Goal: Task Accomplishment & Management: Manage account settings

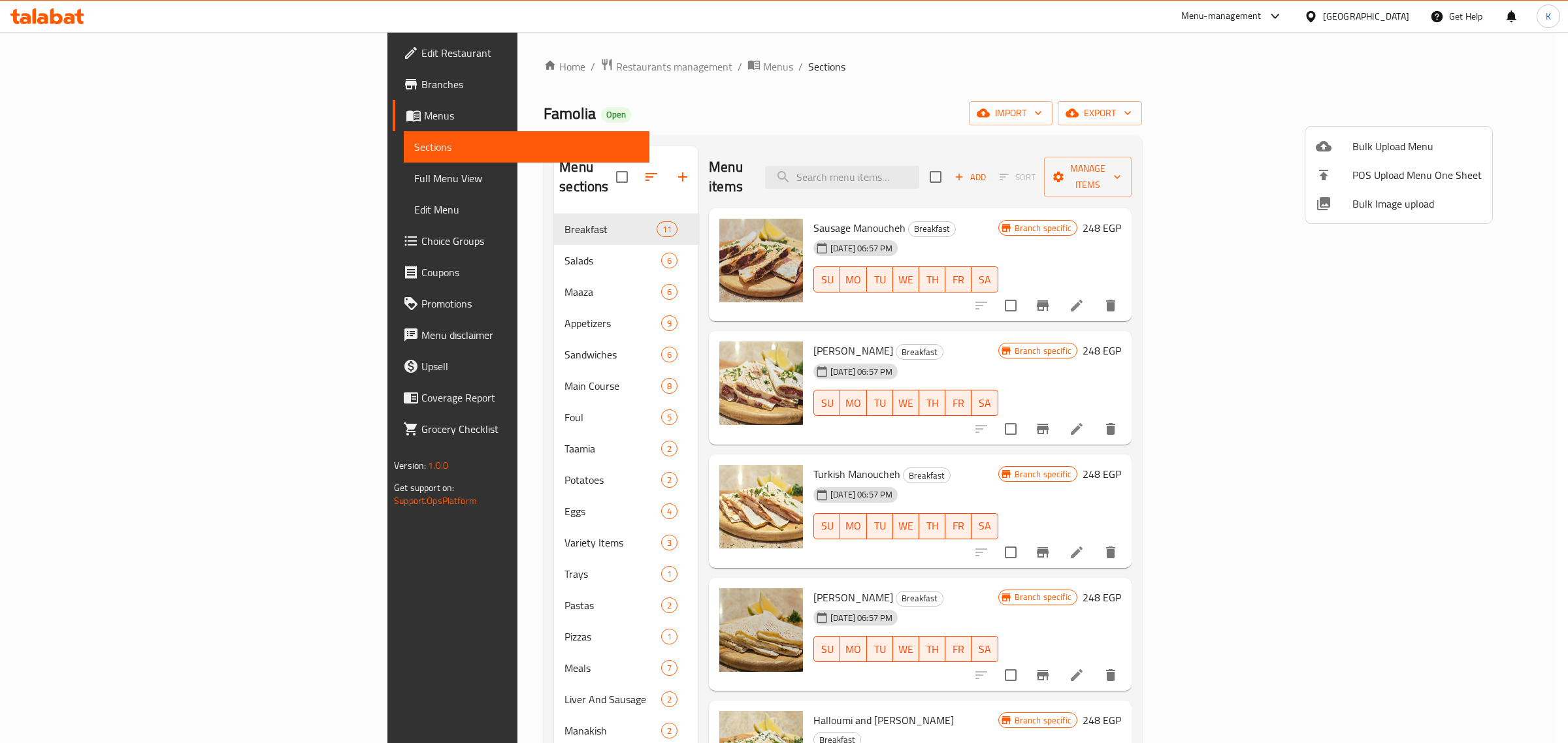
click at [52, 26] on div at bounding box center [784, 371] width 1568 height 743
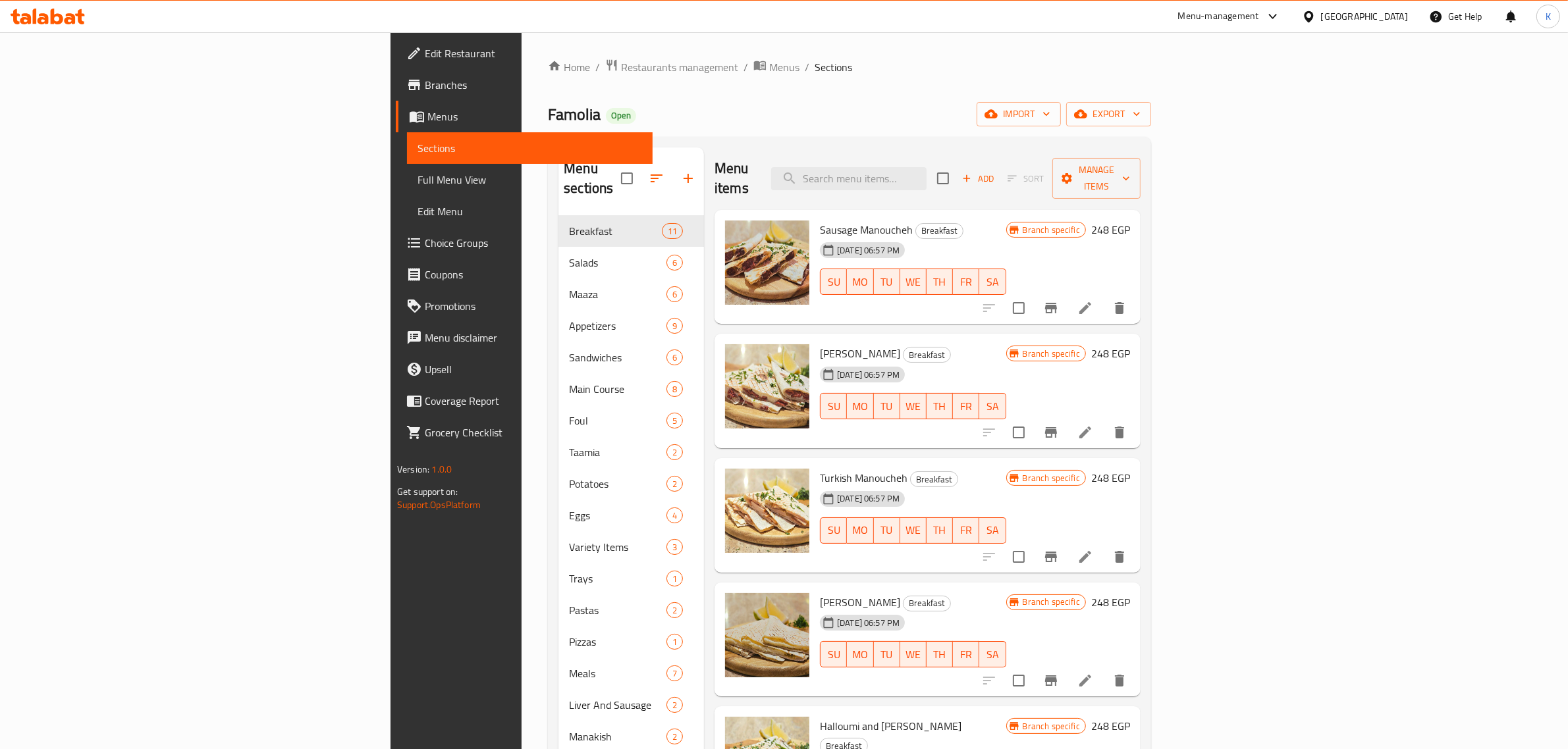
click at [71, 14] on icon at bounding box center [70, 19] width 11 height 11
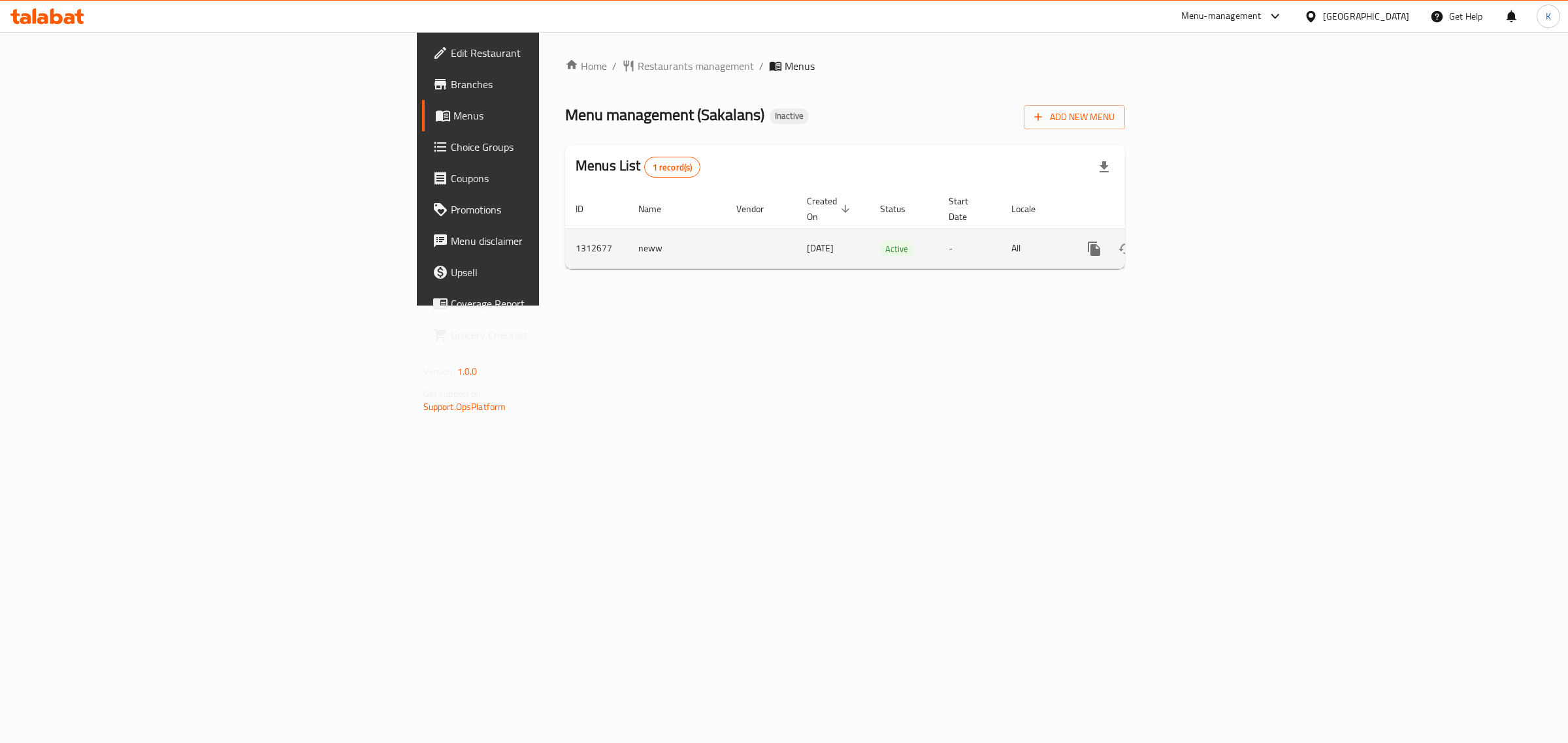
click at [1196, 241] on icon "enhanced table" at bounding box center [1188, 248] width 16 height 16
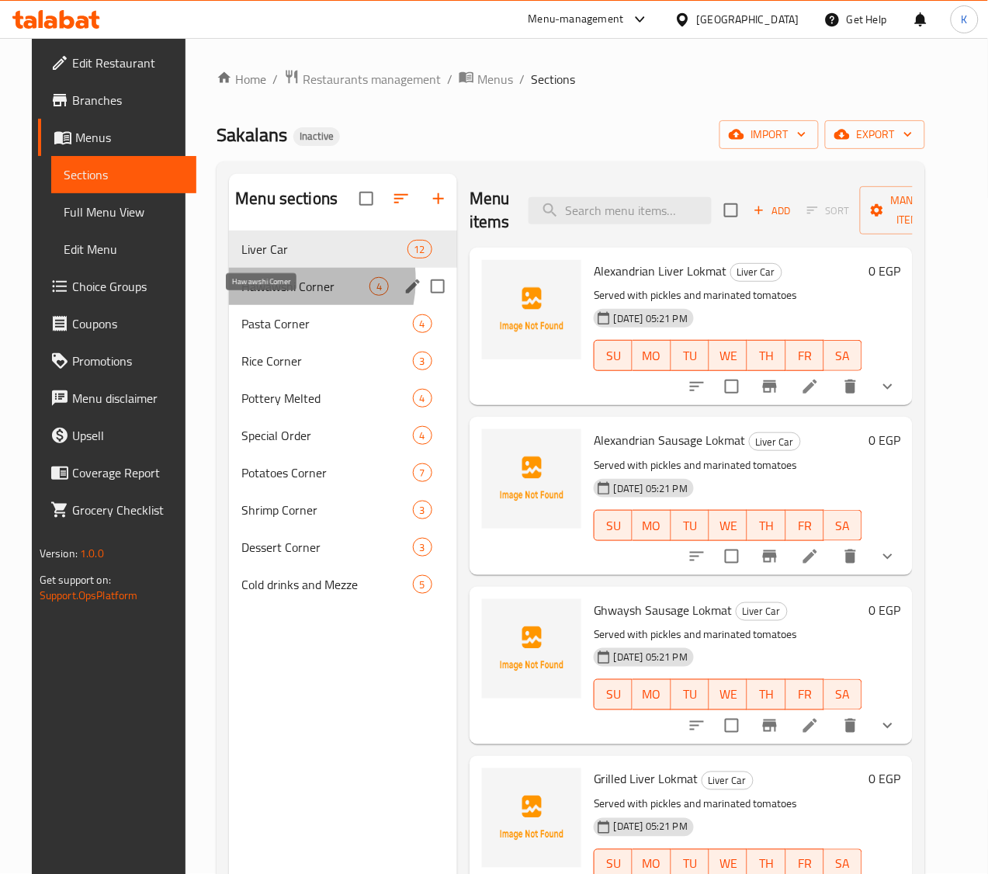
click at [262, 296] on span "Hawawshi Corner" at bounding box center [305, 286] width 128 height 19
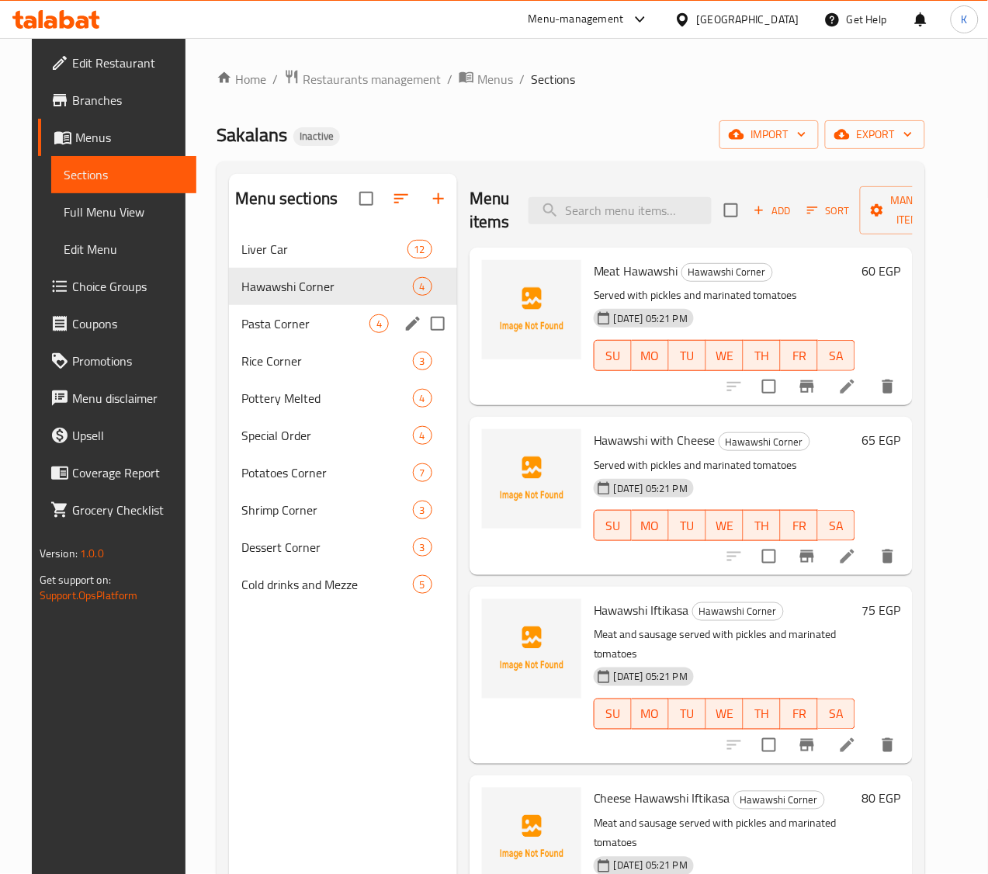
click at [268, 333] on span "Pasta Corner" at bounding box center [305, 323] width 128 height 19
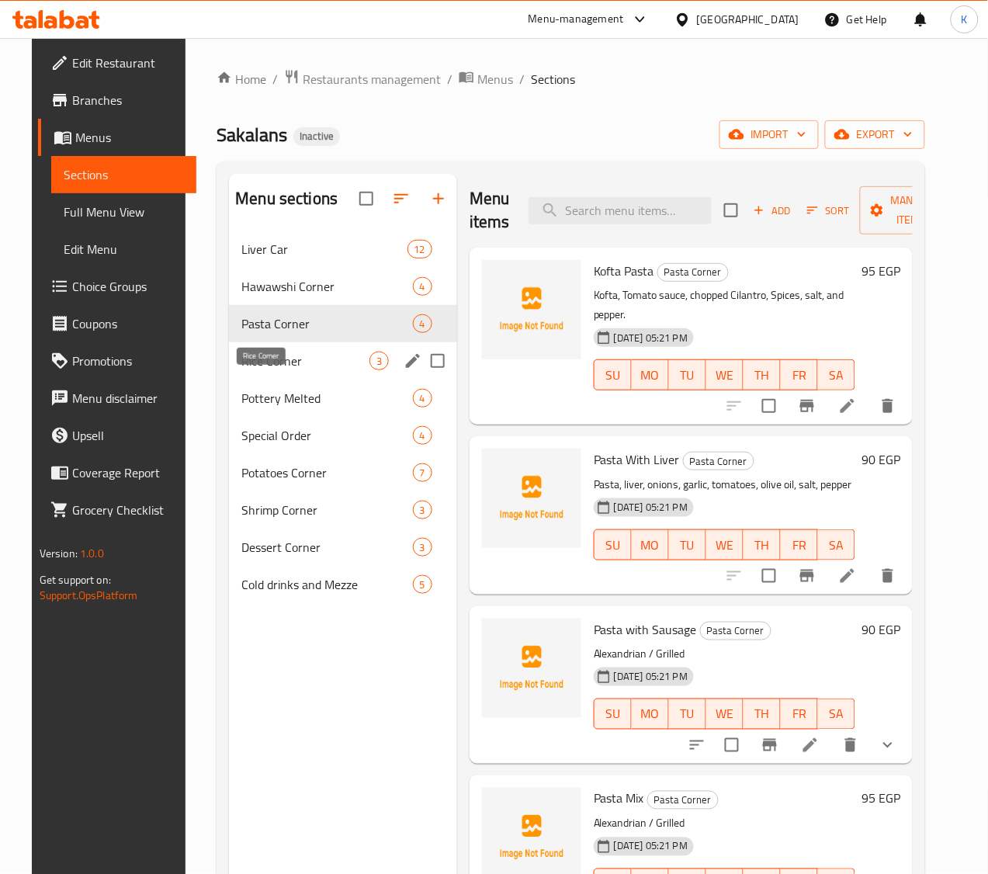
click at [266, 370] on span "Rice Corner" at bounding box center [305, 361] width 128 height 19
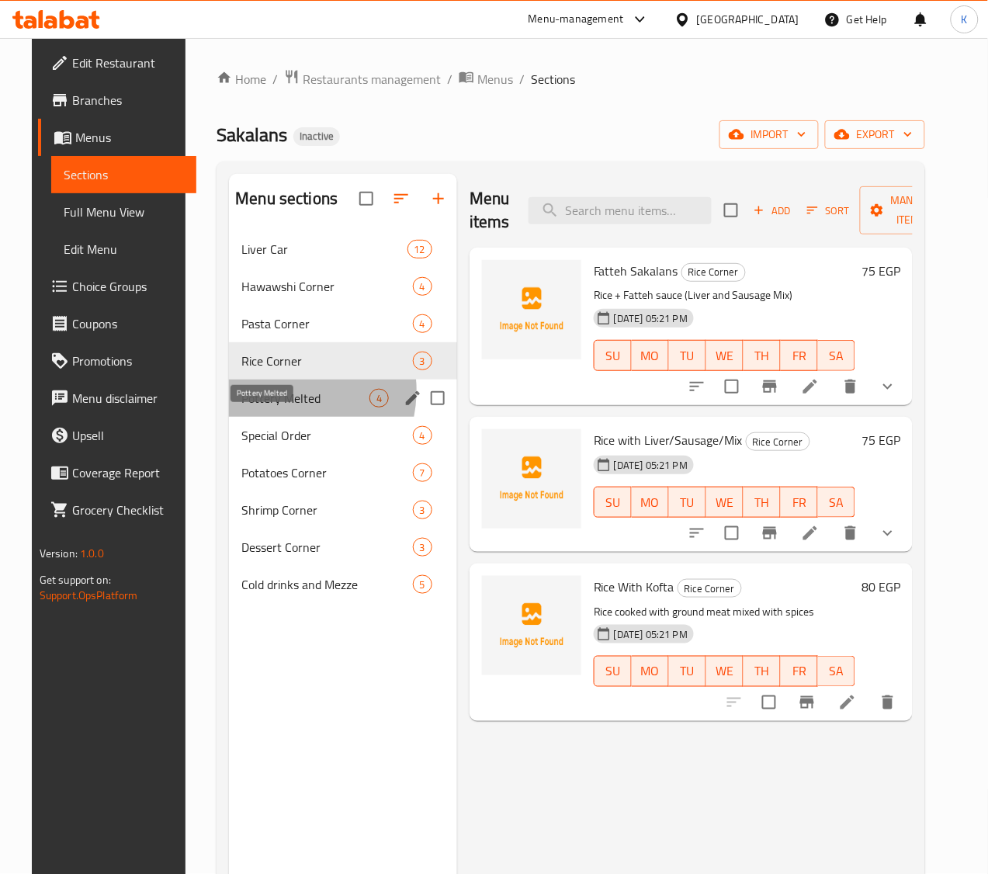
click at [262, 408] on span "Pottery Melted" at bounding box center [305, 398] width 128 height 19
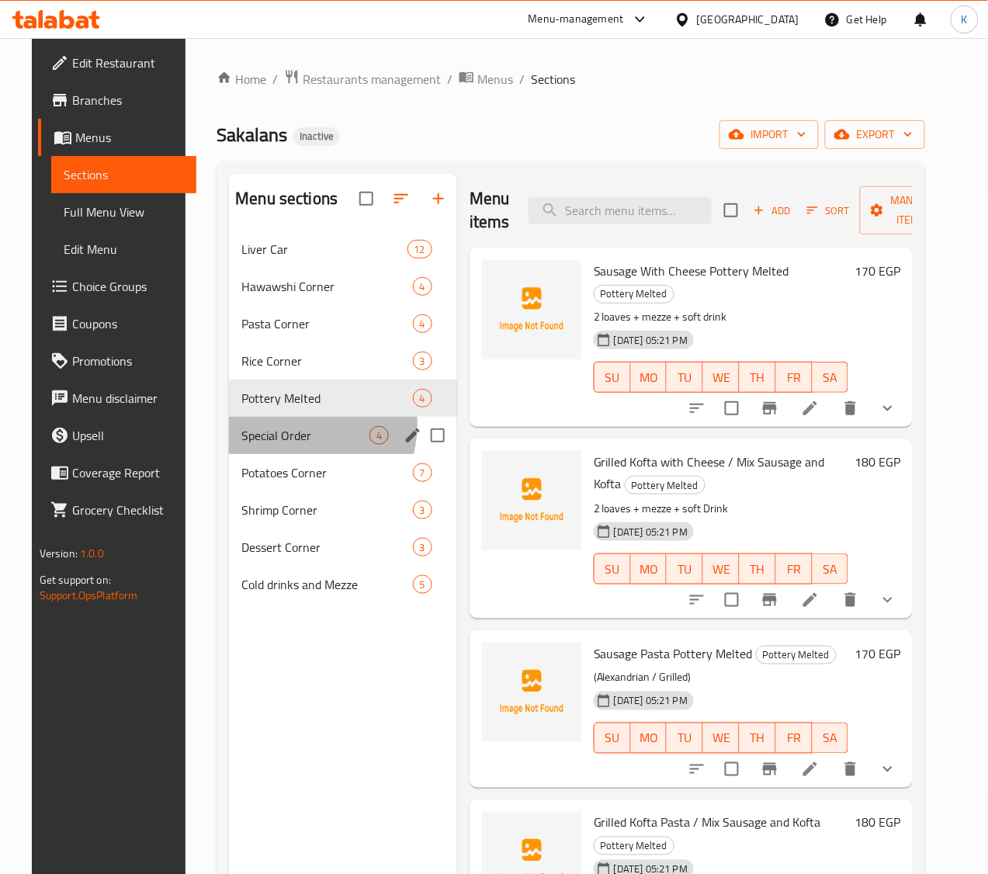
click at [262, 448] on div "Special Order 4" at bounding box center [343, 435] width 228 height 37
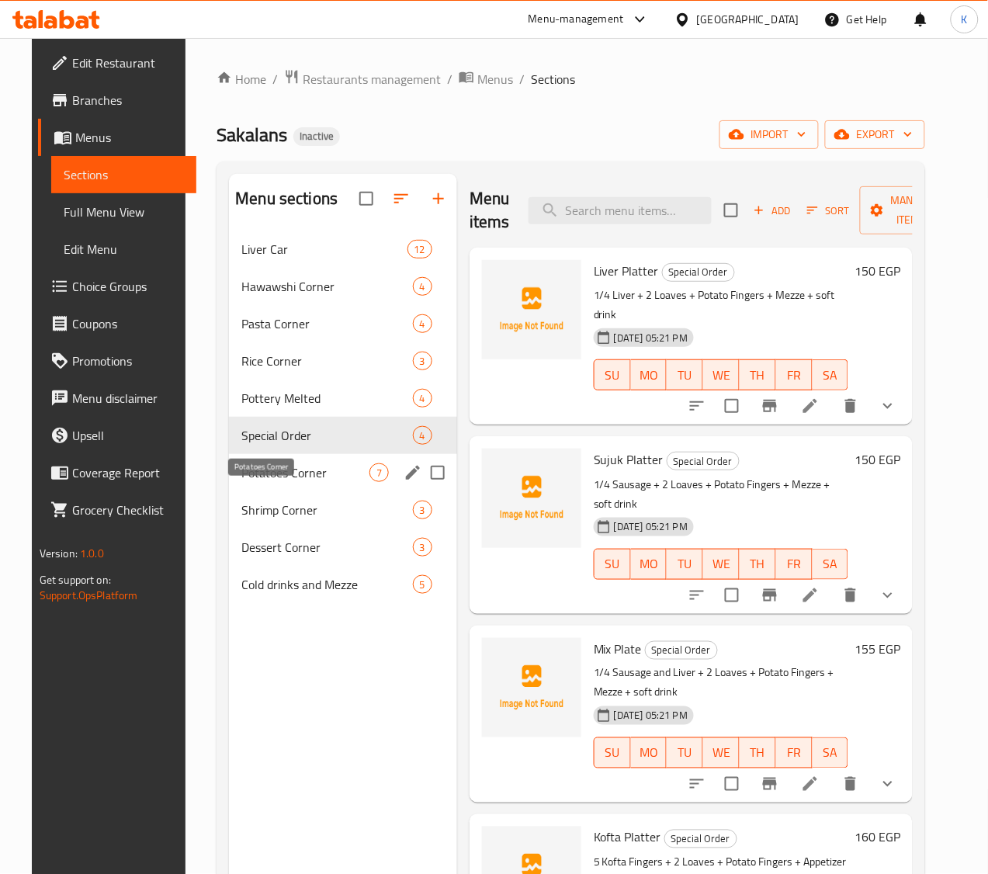
click at [257, 482] on span "Potatoes Corner" at bounding box center [305, 472] width 128 height 19
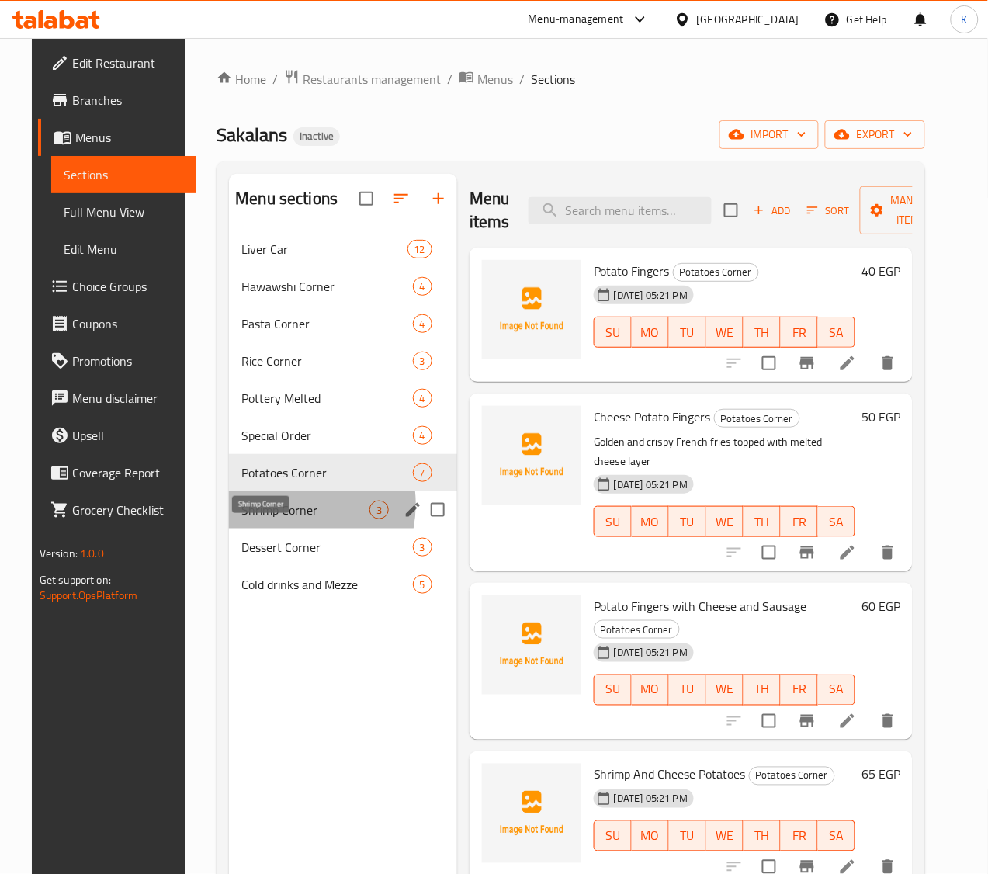
click at [265, 519] on span "Shrimp Corner" at bounding box center [305, 510] width 128 height 19
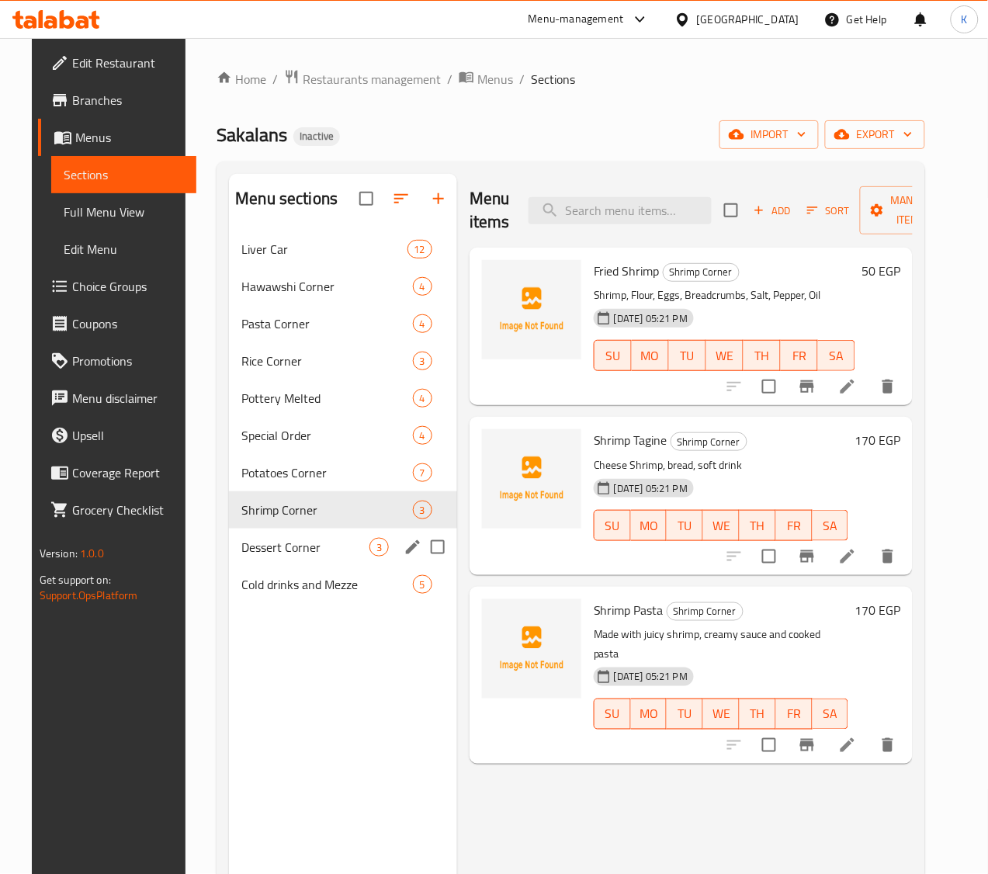
click at [284, 566] on div "Dessert Corner 3" at bounding box center [343, 547] width 228 height 37
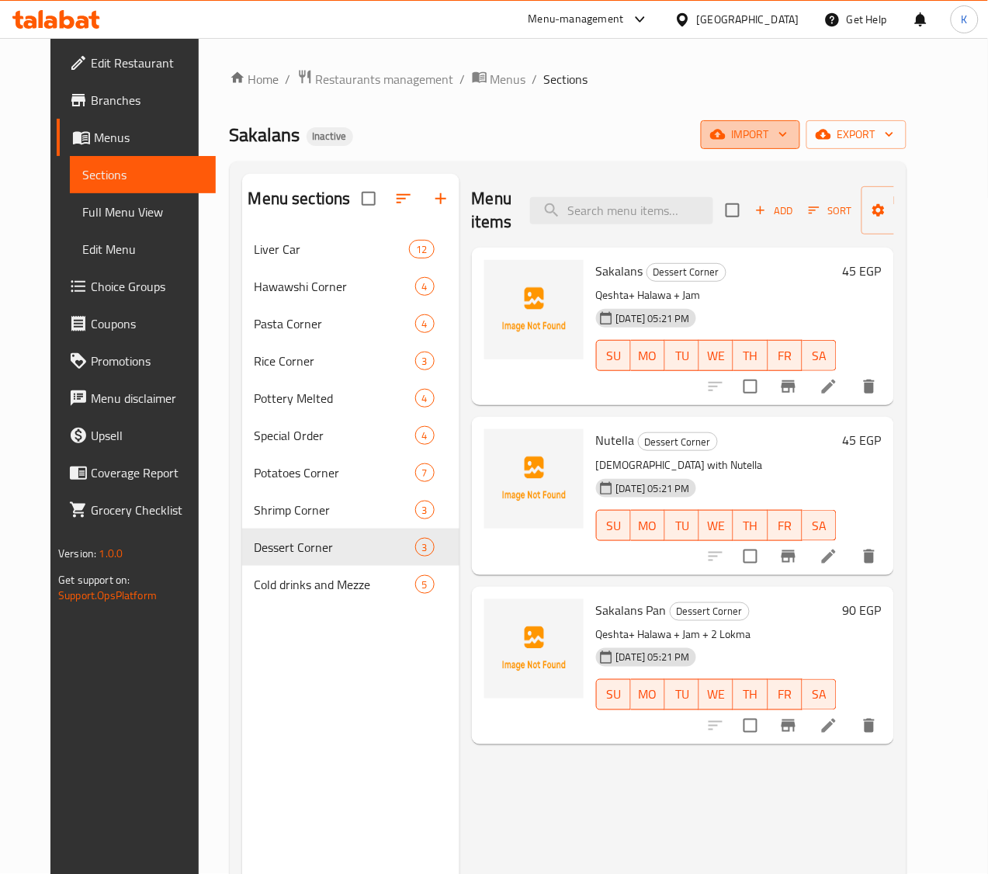
click at [788, 126] on span "import" at bounding box center [750, 134] width 75 height 19
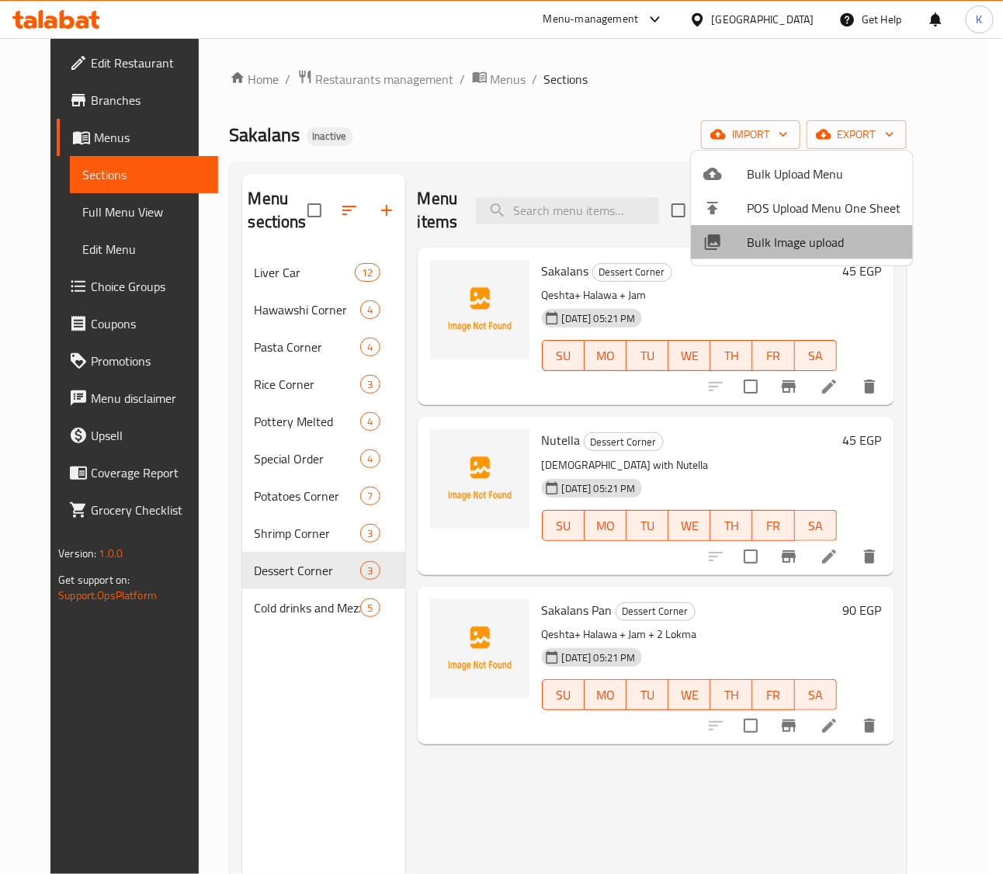
click at [823, 227] on li "Bulk Image upload" at bounding box center [802, 242] width 222 height 34
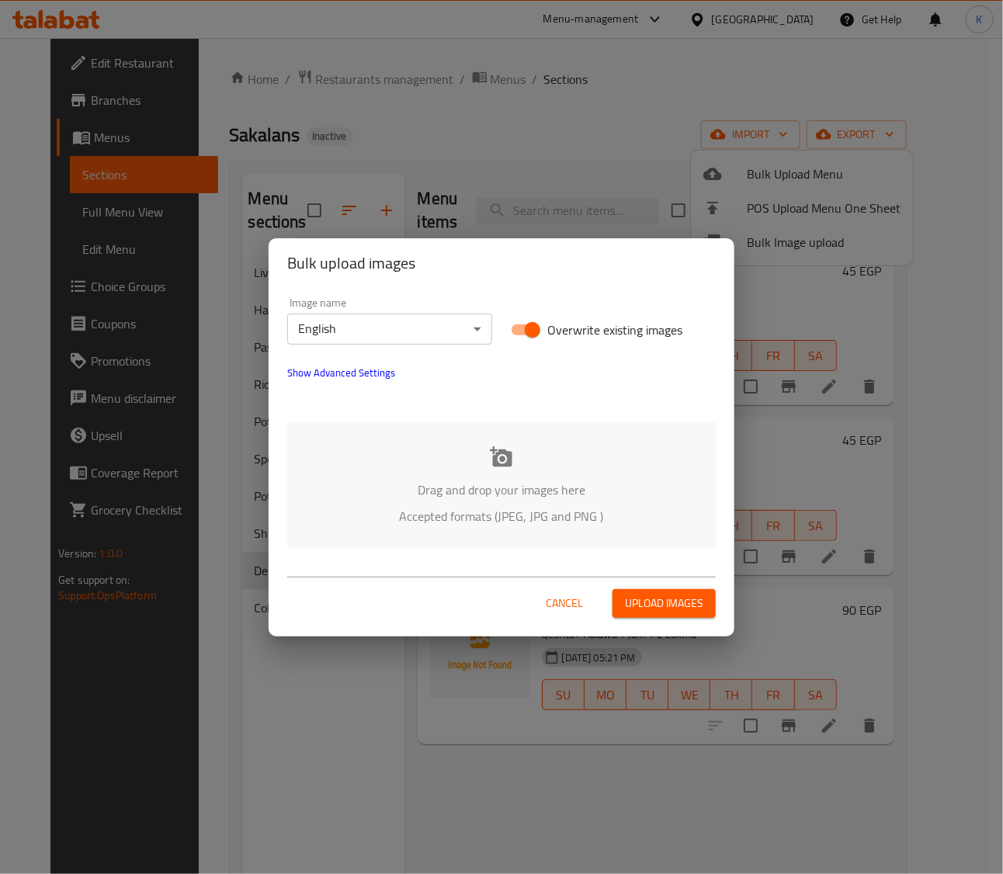
click at [491, 439] on div "Drag and drop your images here Accepted formats (JPEG, JPG and PNG )" at bounding box center [501, 485] width 429 height 127
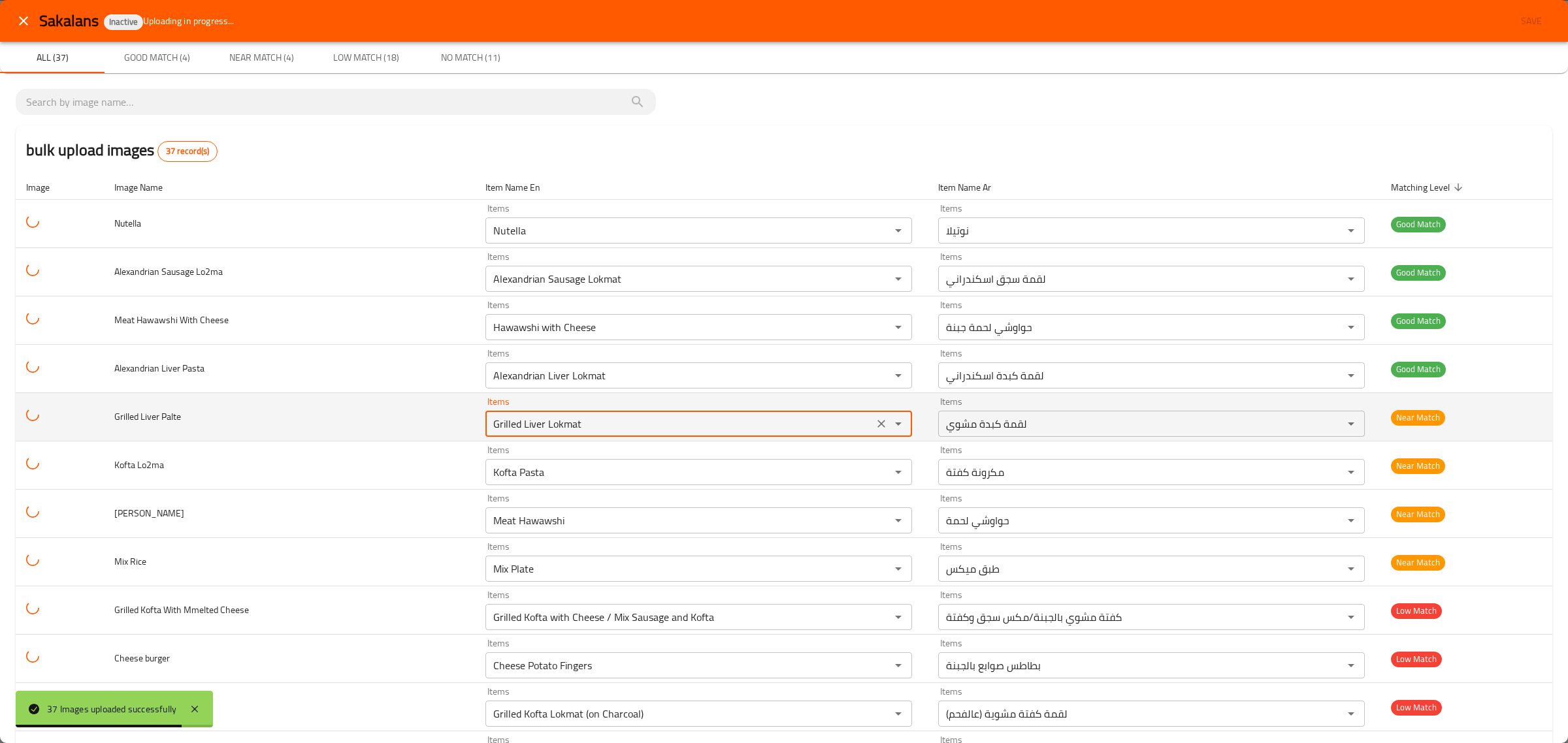
drag, startPoint x: 595, startPoint y: 425, endPoint x: 541, endPoint y: 434, distance: 54.7
click at [541, 434] on div "Grilled Liver Lokmat Items" at bounding box center [699, 423] width 427 height 26
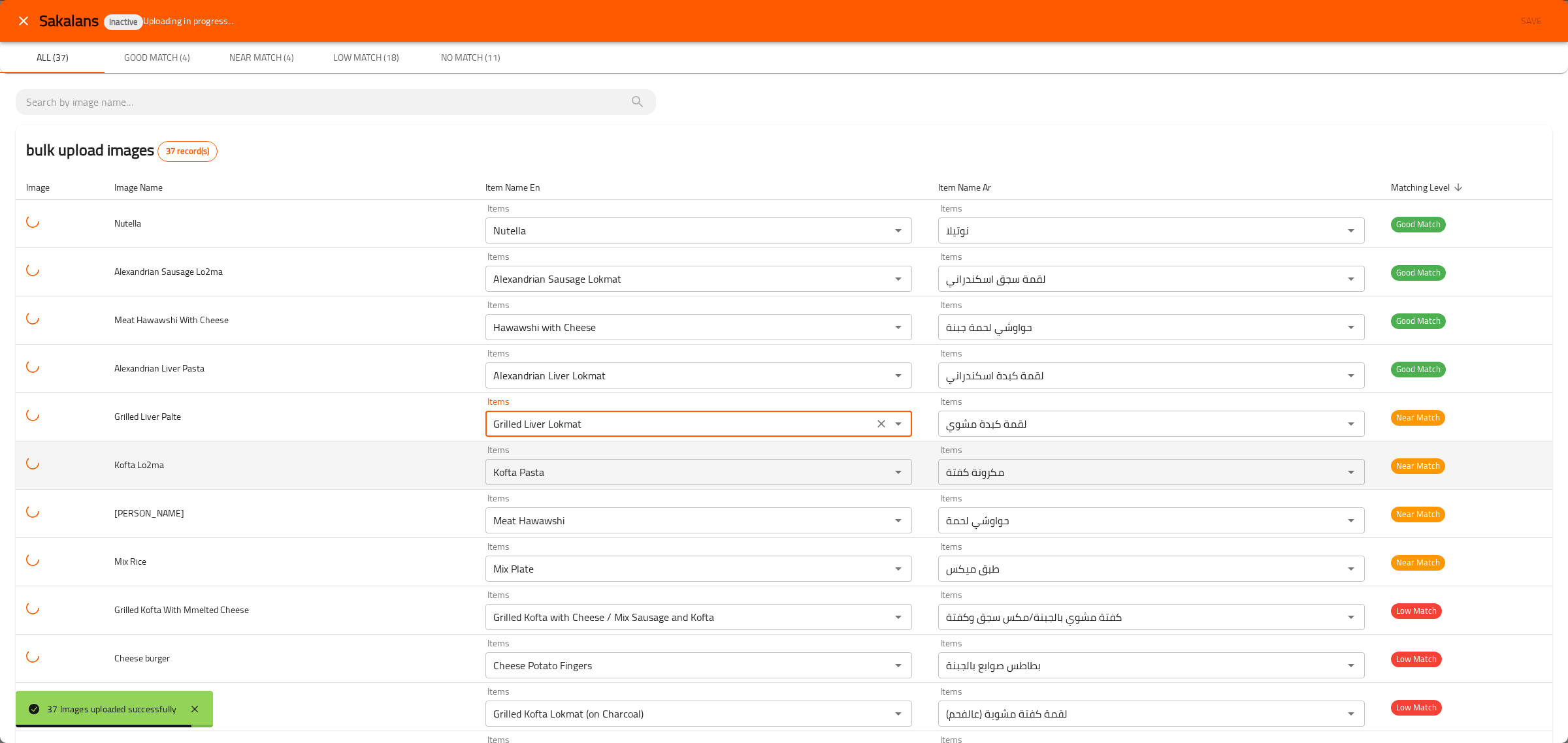
type Palte "Grilled Liver"
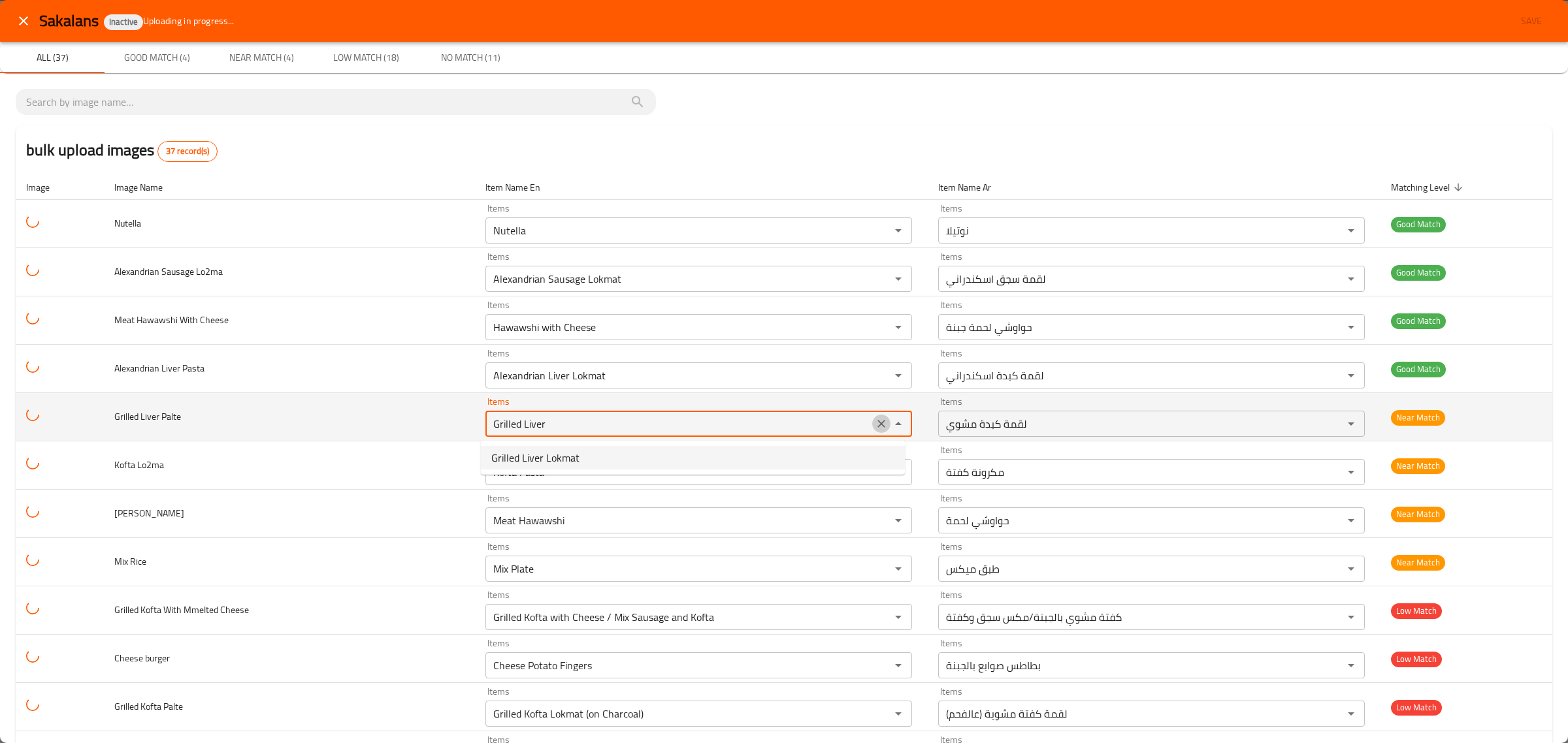
click at [875, 425] on icon "Clear" at bounding box center [882, 424] width 13 height 13
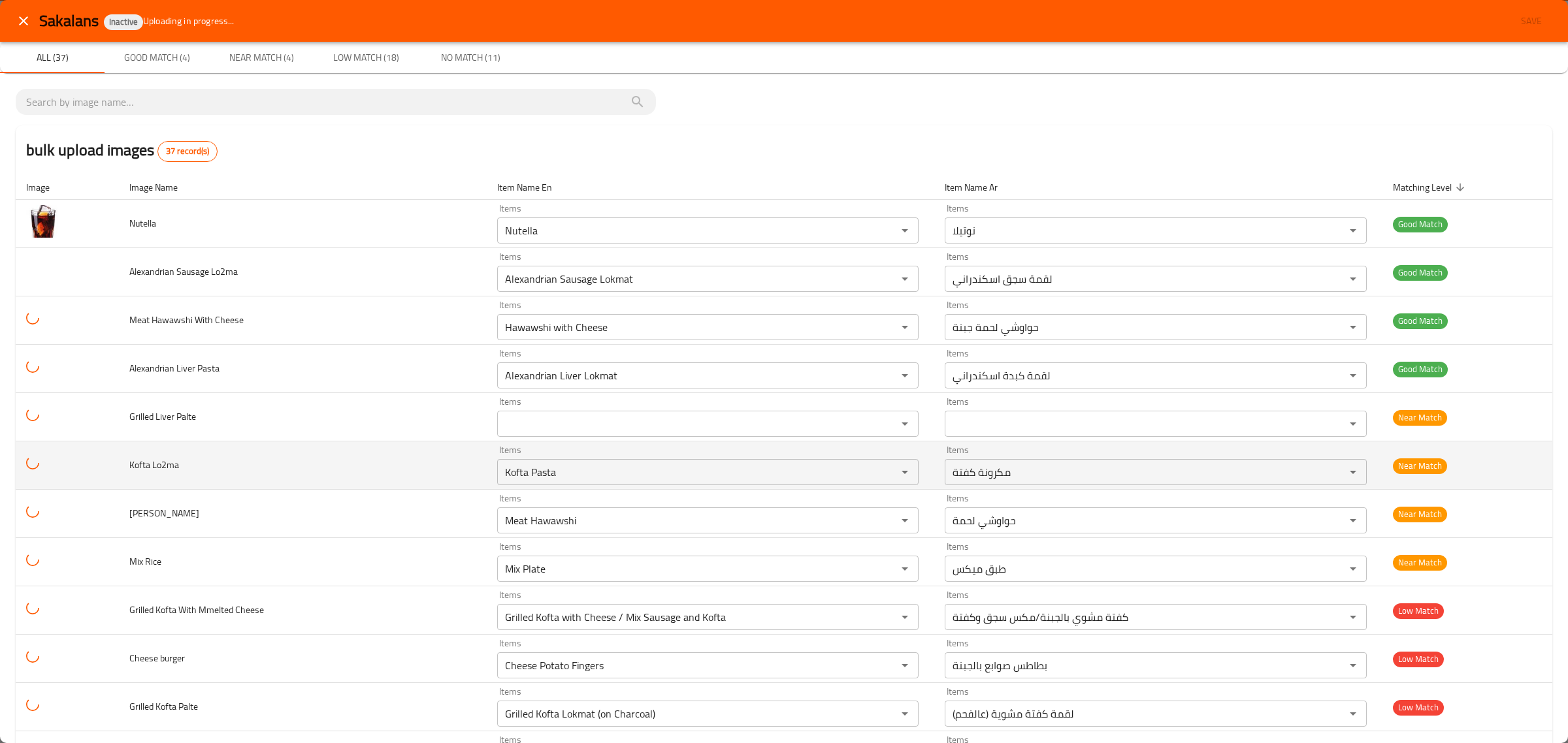
click at [369, 464] on td "Kofta Lo2ma" at bounding box center [302, 465] width 368 height 48
click at [130, 469] on span "Kofta Lo2ma" at bounding box center [154, 465] width 50 height 17
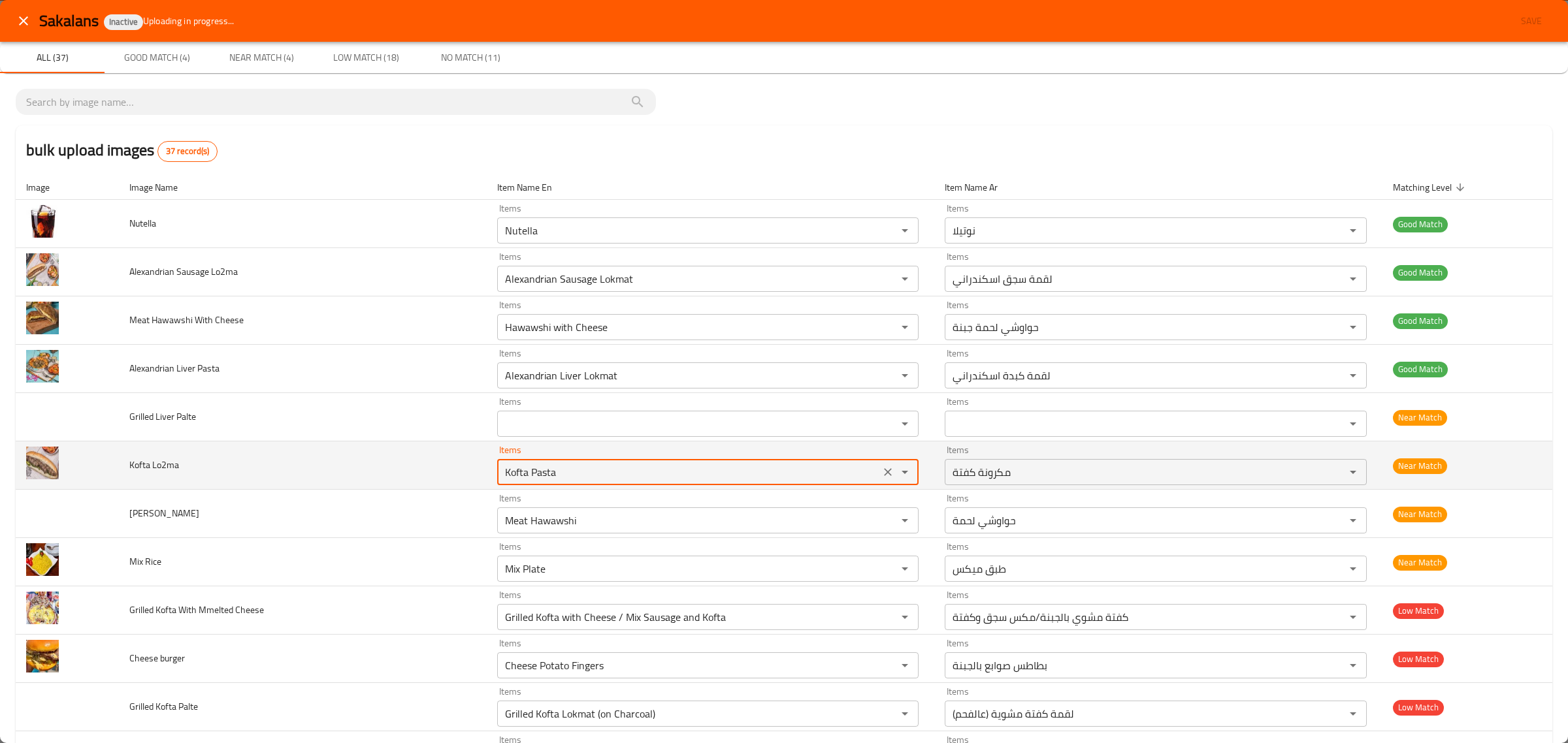
click at [501, 477] on Lo2ma "Kofta Pasta" at bounding box center [688, 472] width 375 height 19
paste Lo2ma "enhanced table"
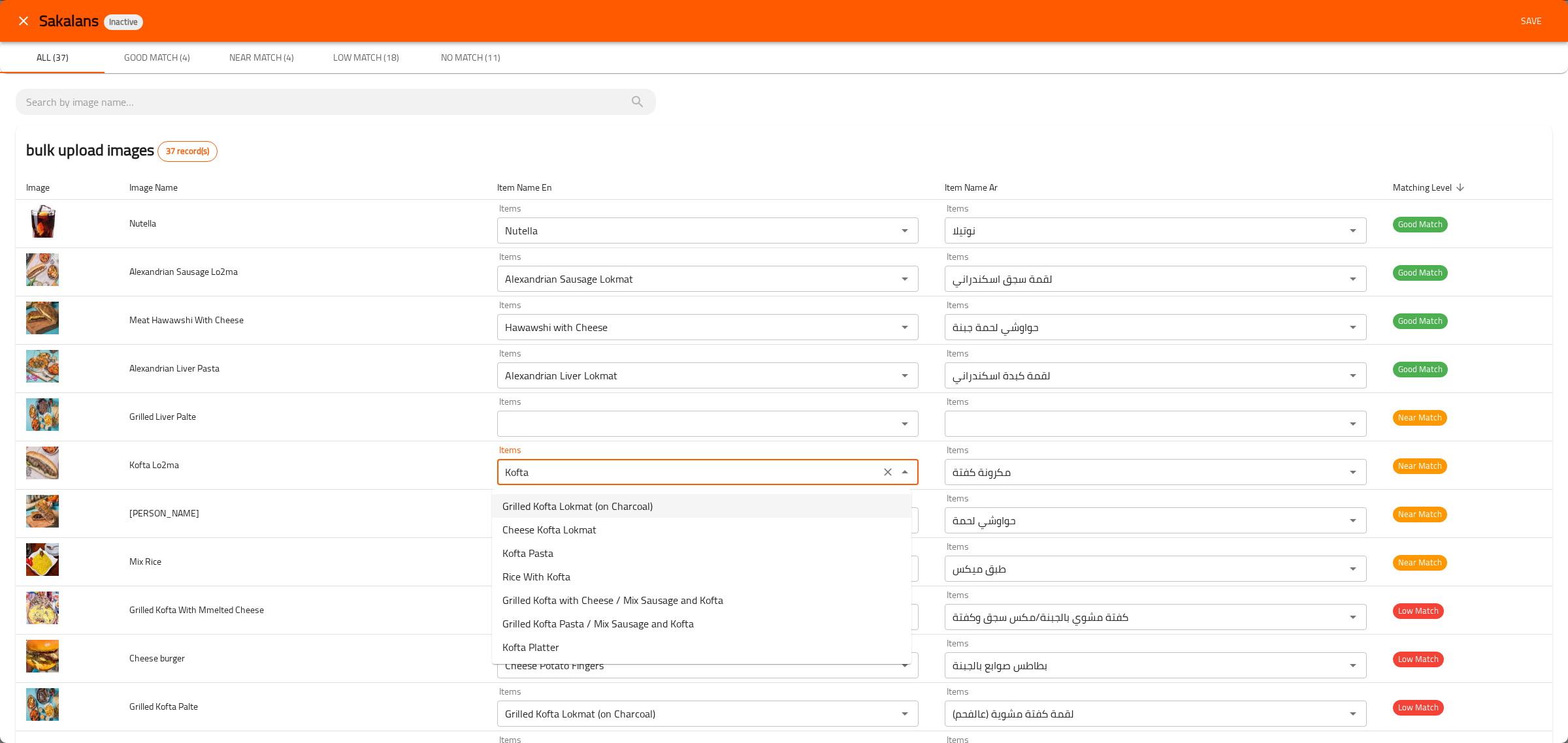
click at [612, 511] on span "Grilled Kofta Lokmat (on Charcoal)" at bounding box center [577, 506] width 151 height 16
type Lo2ma "Grilled Kofta Lokmat (on Charcoal)"
type Lo2ma-ar "لقمة كفتة مشوية (عالفحم)"
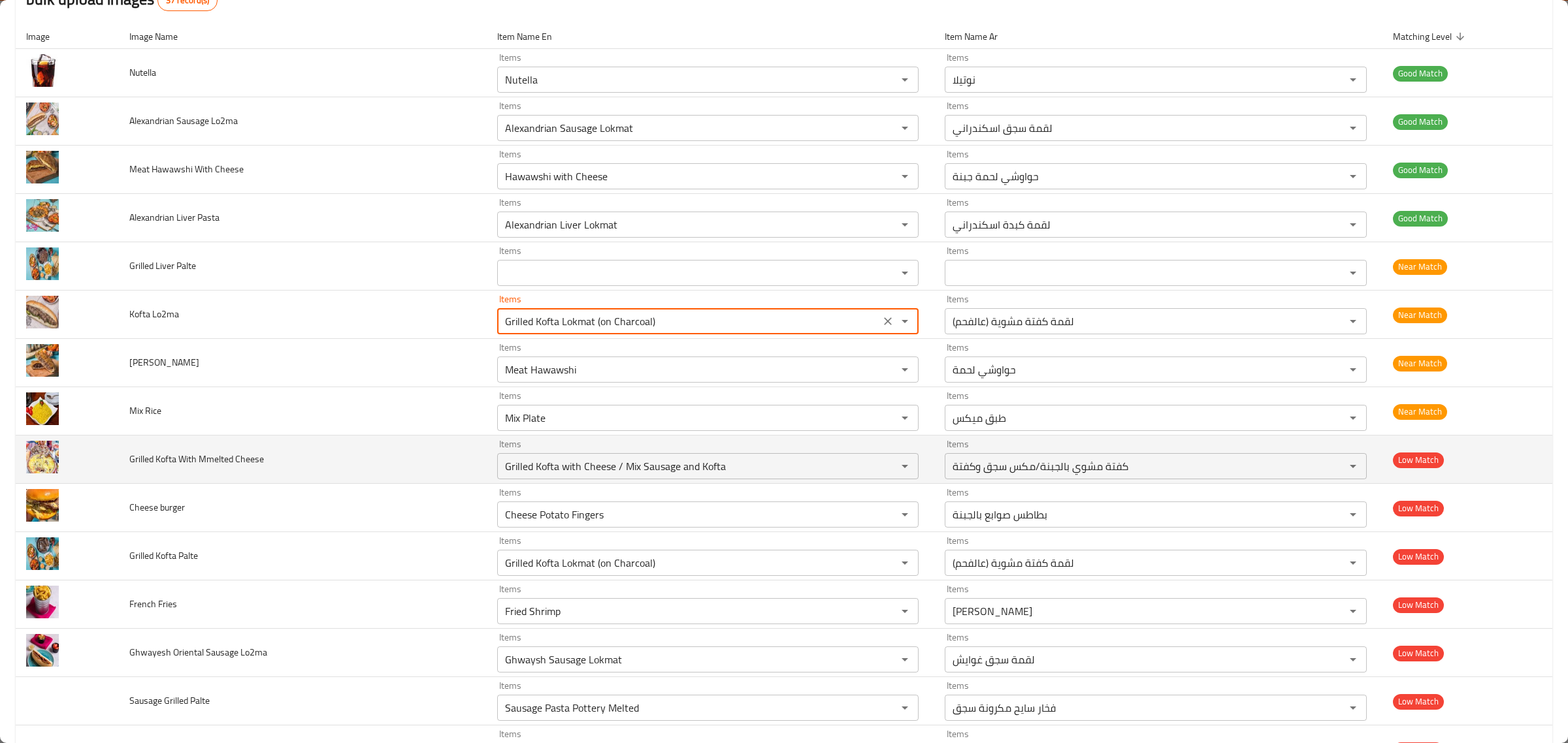
scroll to position [163, 0]
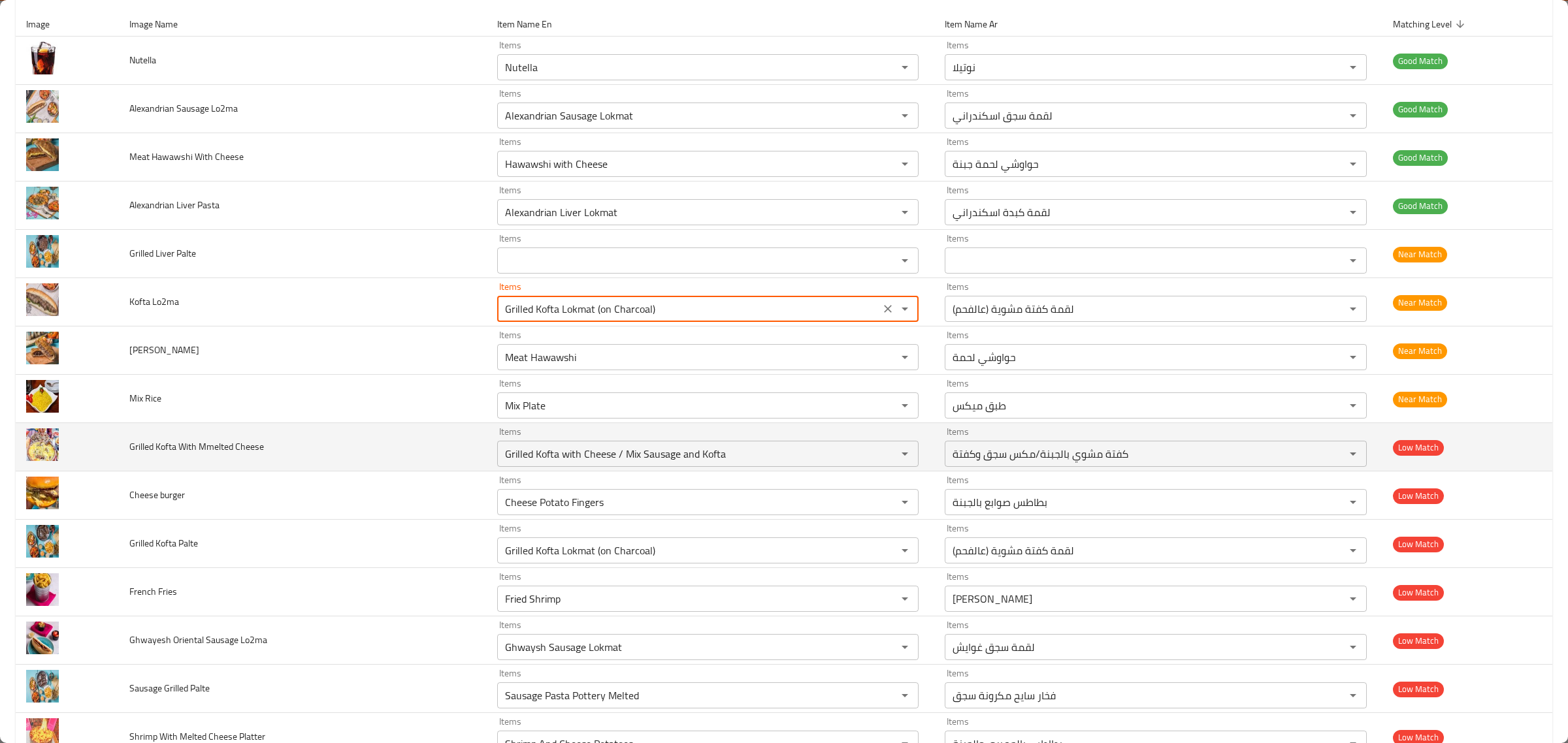
type Lo2ma "Grilled Kofta Lokmat (on Charcoal)"
click at [304, 425] on td "Grilled Kofta With Mmelted Cheese" at bounding box center [302, 447] width 368 height 48
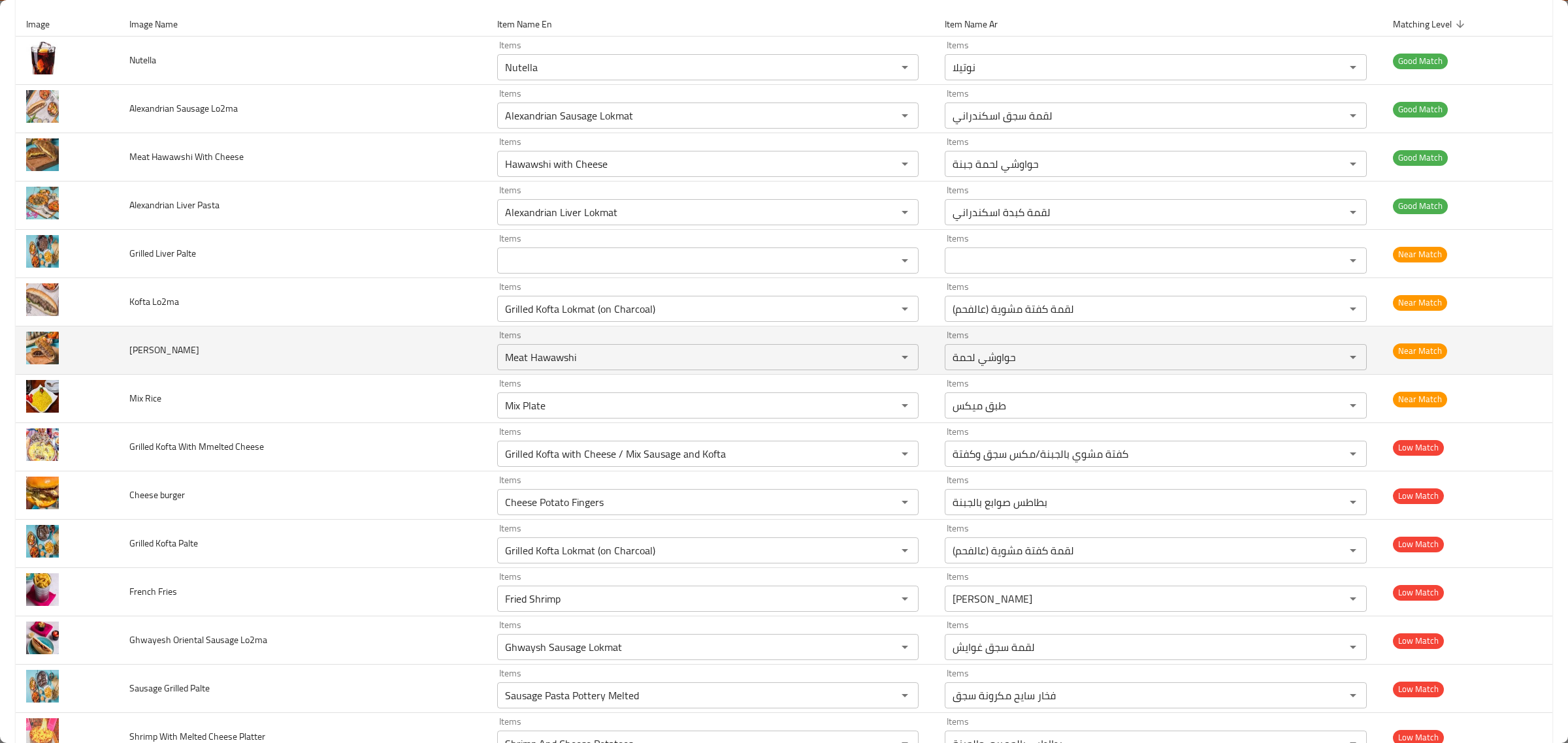
drag, startPoint x: 163, startPoint y: 352, endPoint x: 238, endPoint y: 352, distance: 75.0
click at [238, 352] on td "[PERSON_NAME]" at bounding box center [302, 350] width 368 height 48
copy span "Hawawshi"
click at [529, 358] on Hawawshi "Meat Hawawshi" at bounding box center [688, 358] width 375 height 19
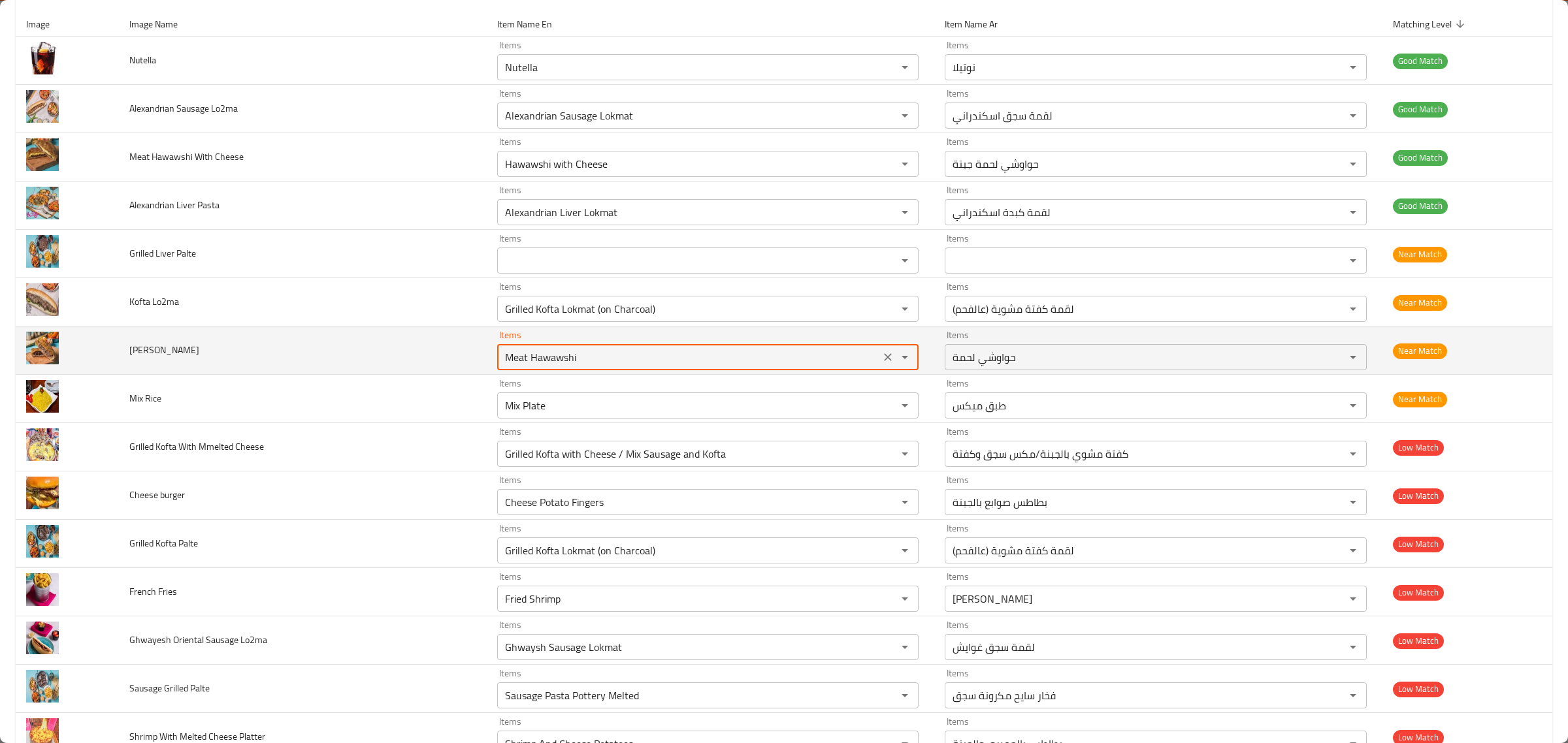
paste Hawawshi "enhanced table"
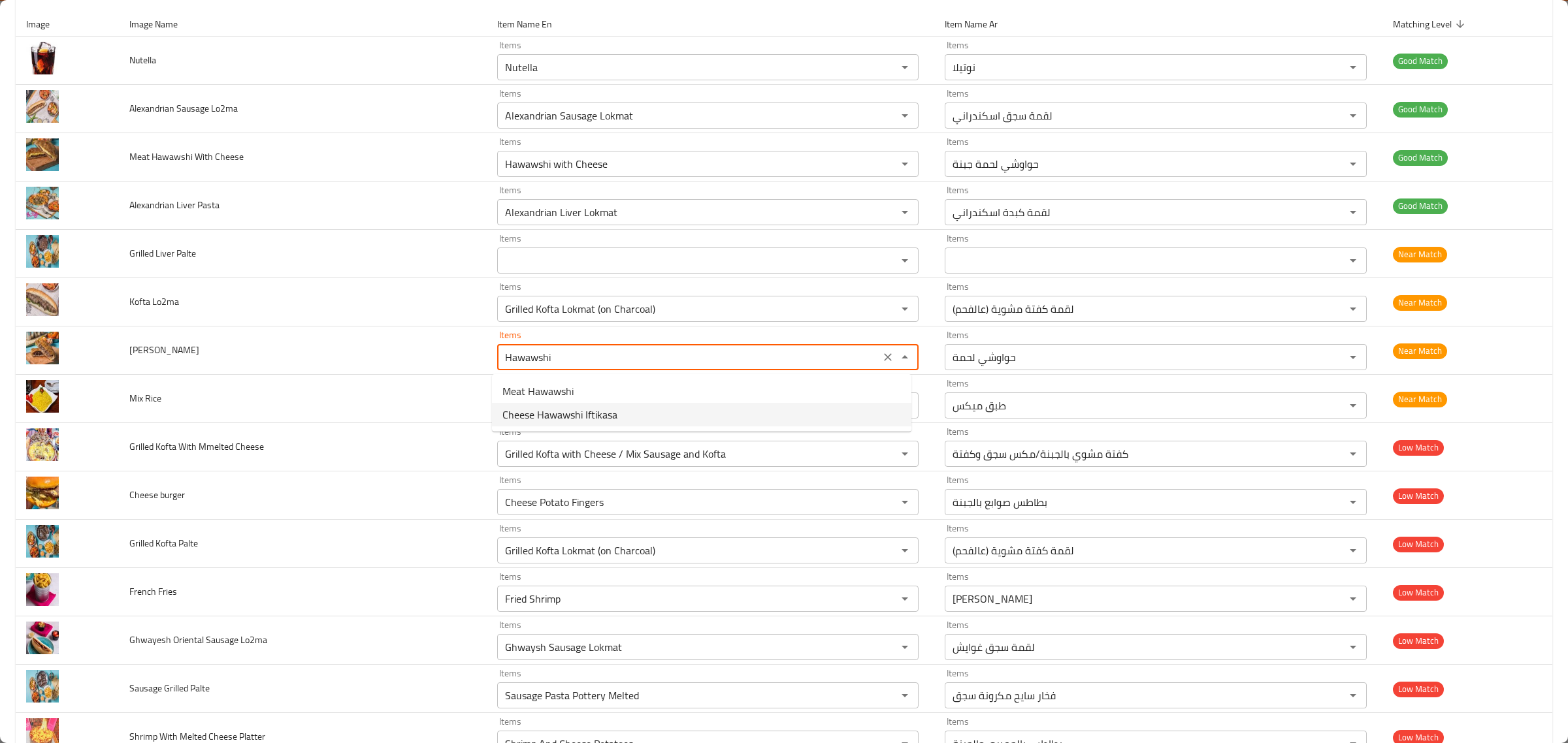
click at [613, 413] on span "Cheese Hawawshi Iftikasa" at bounding box center [560, 415] width 115 height 16
type Hawawshi "Cheese Hawawshi Iftikasa"
type Hawawshi-ar "حواوشي افتكاسة جبنة"
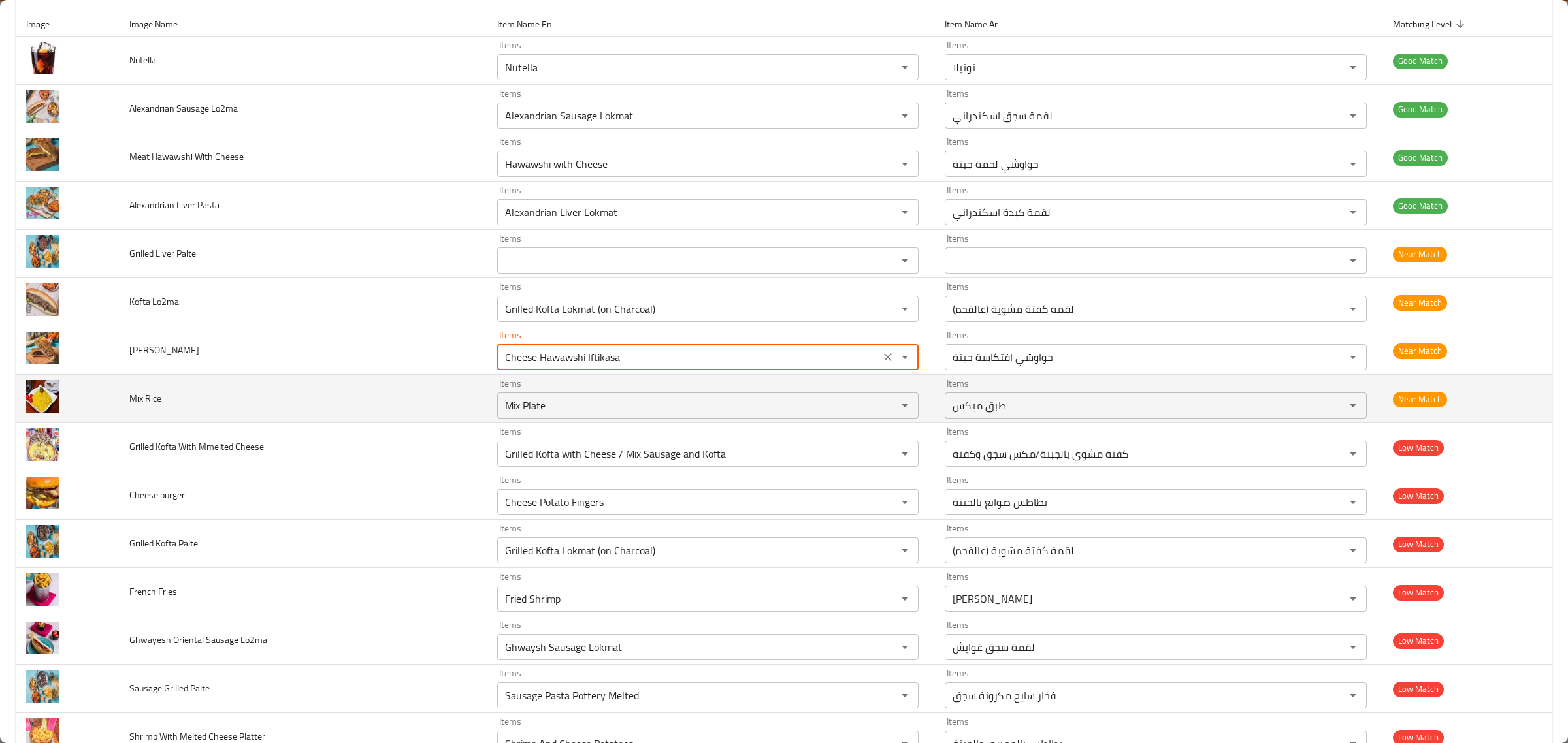
type Hawawshi "Cheese Hawawshi Iftikasa"
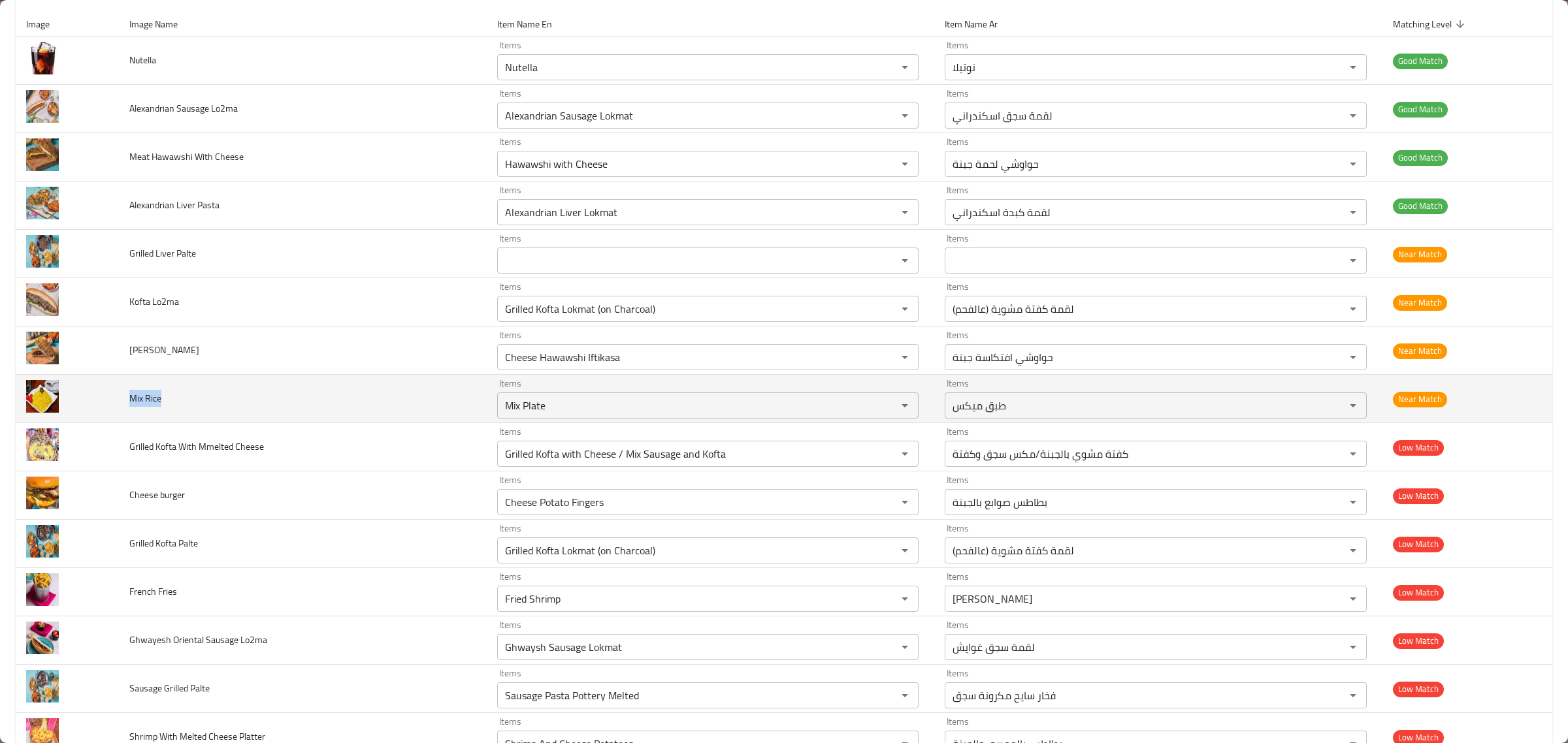
drag, startPoint x: 164, startPoint y: 395, endPoint x: 120, endPoint y: 394, distance: 44.0
click at [120, 394] on td "Mix Rice" at bounding box center [302, 399] width 368 height 48
copy span "Mix Rice"
click at [521, 405] on "Mix Plate" at bounding box center [688, 406] width 375 height 19
paste "Ric"
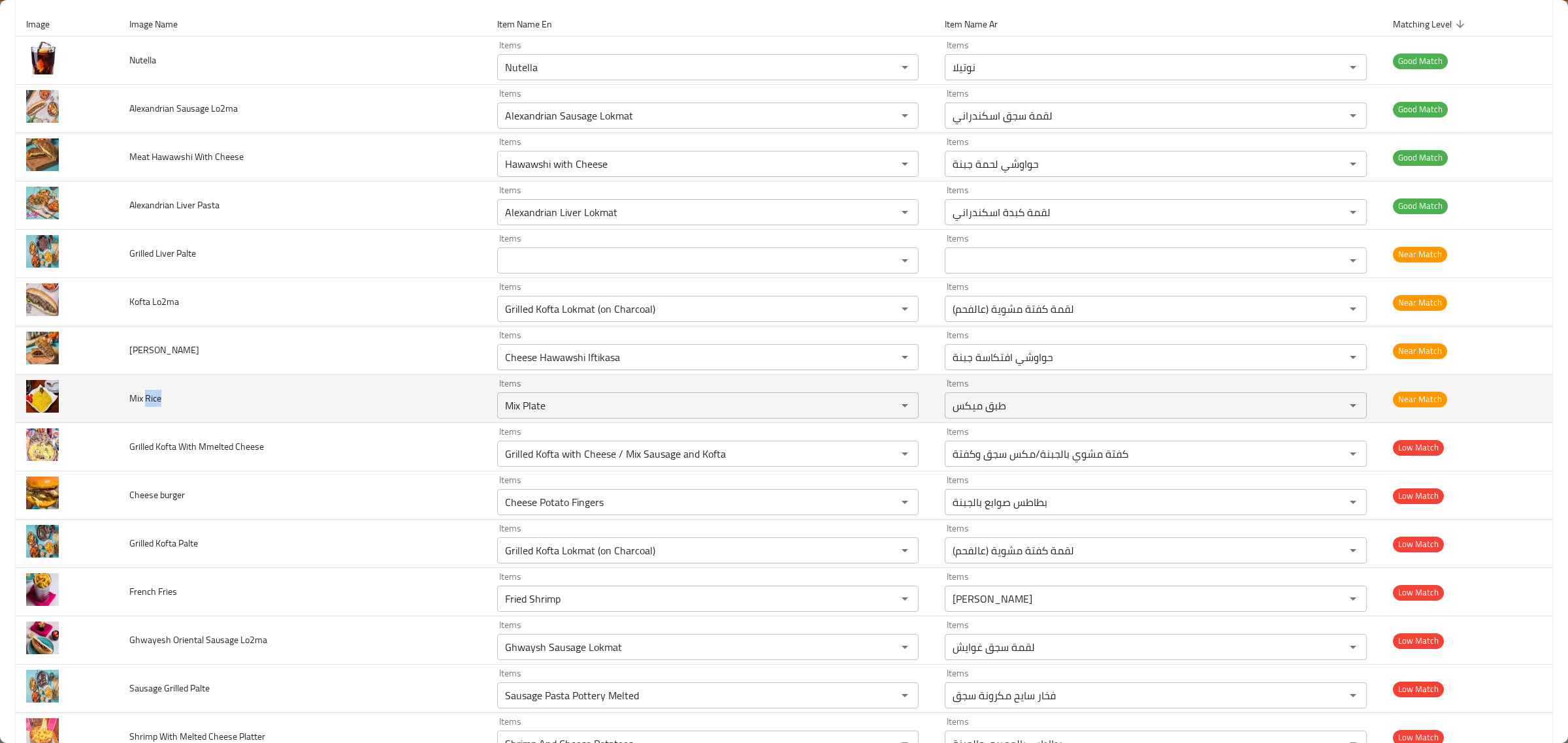
drag, startPoint x: 156, startPoint y: 399, endPoint x: 145, endPoint y: 395, distance: 11.7
click at [145, 395] on td "Mix Rice" at bounding box center [302, 399] width 368 height 48
copy span "Rice"
click at [557, 411] on "Mix Plate" at bounding box center [688, 406] width 375 height 19
paste "Ric"
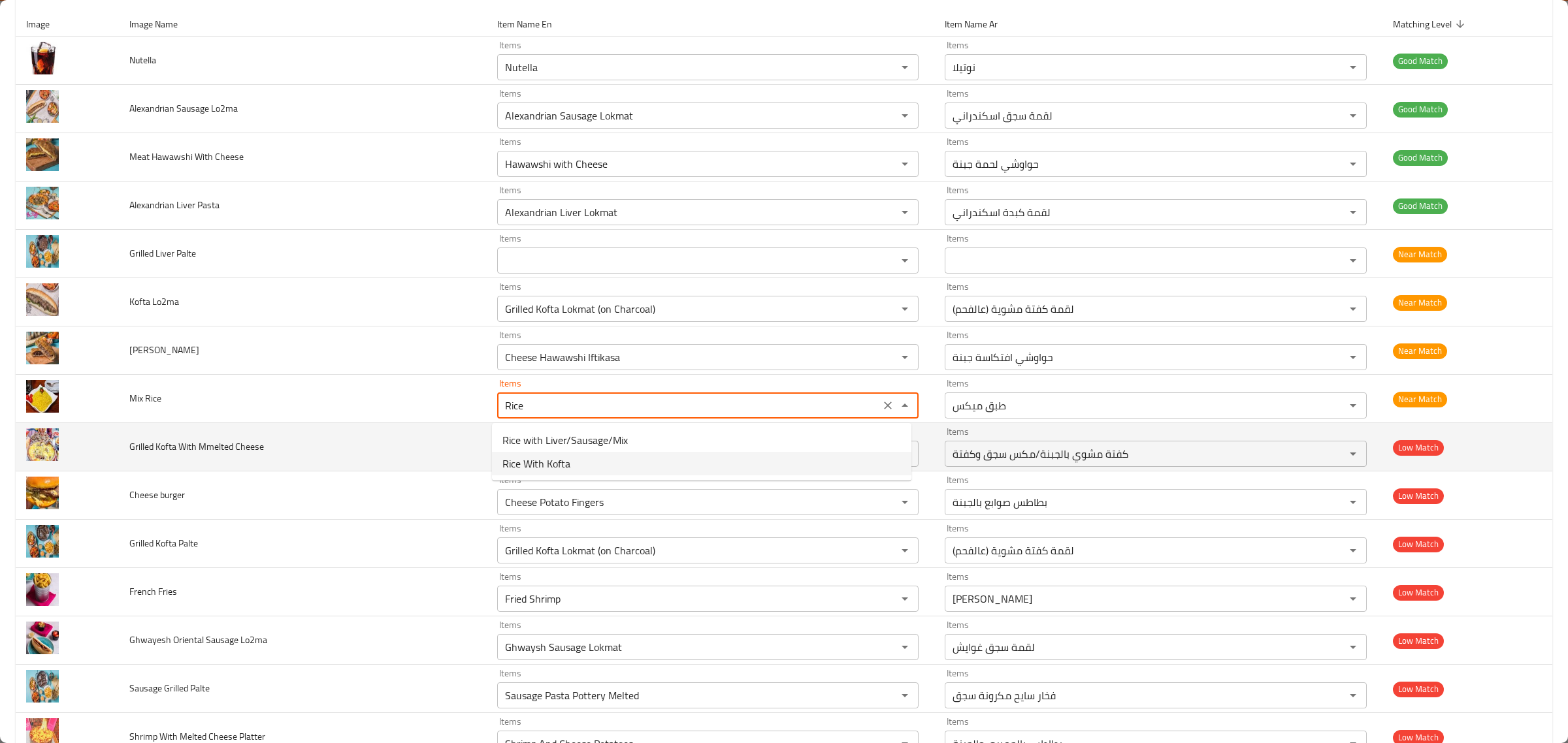
type "Mix Plate"
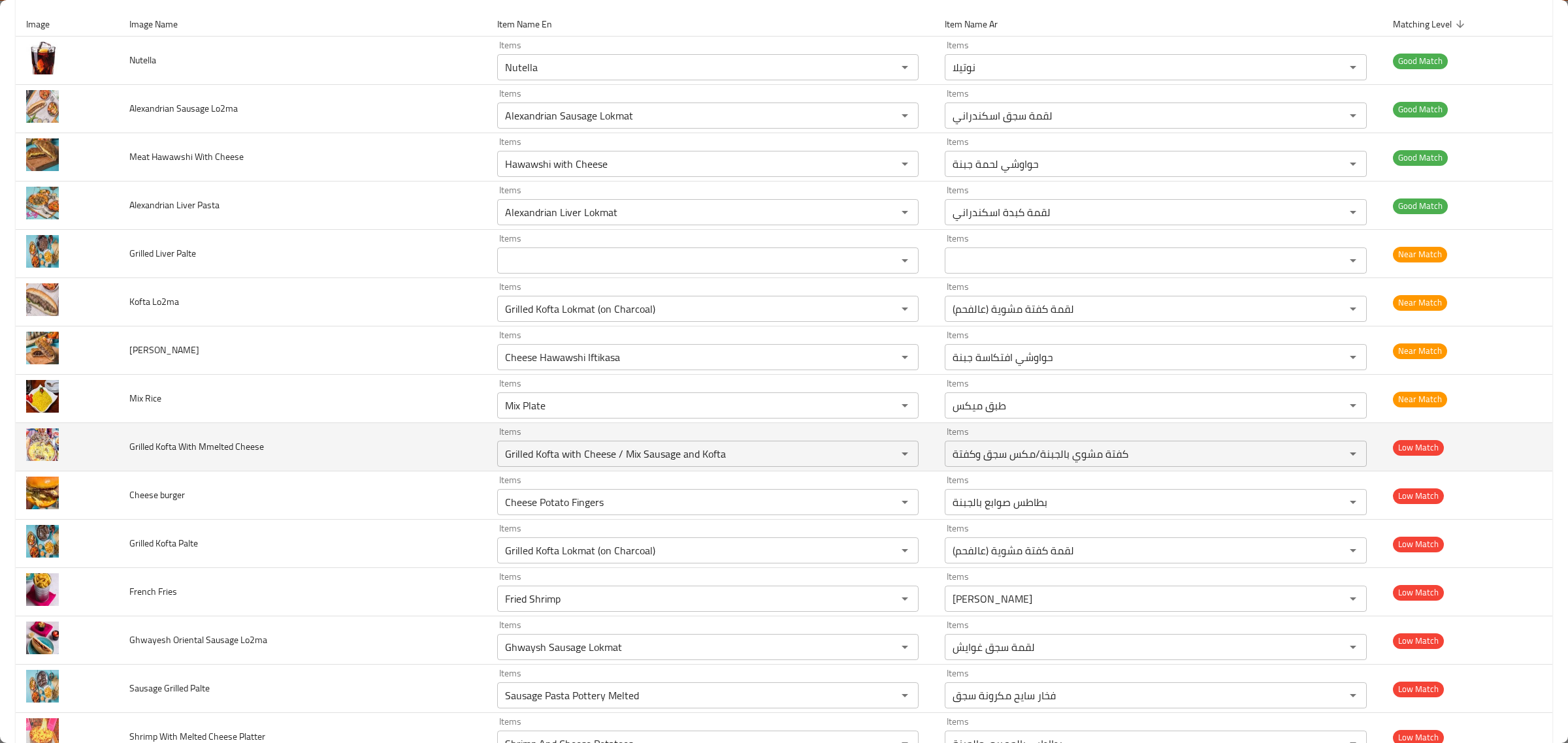
click at [402, 463] on td "Grilled Kofta With Mmelted Cheese" at bounding box center [302, 447] width 368 height 48
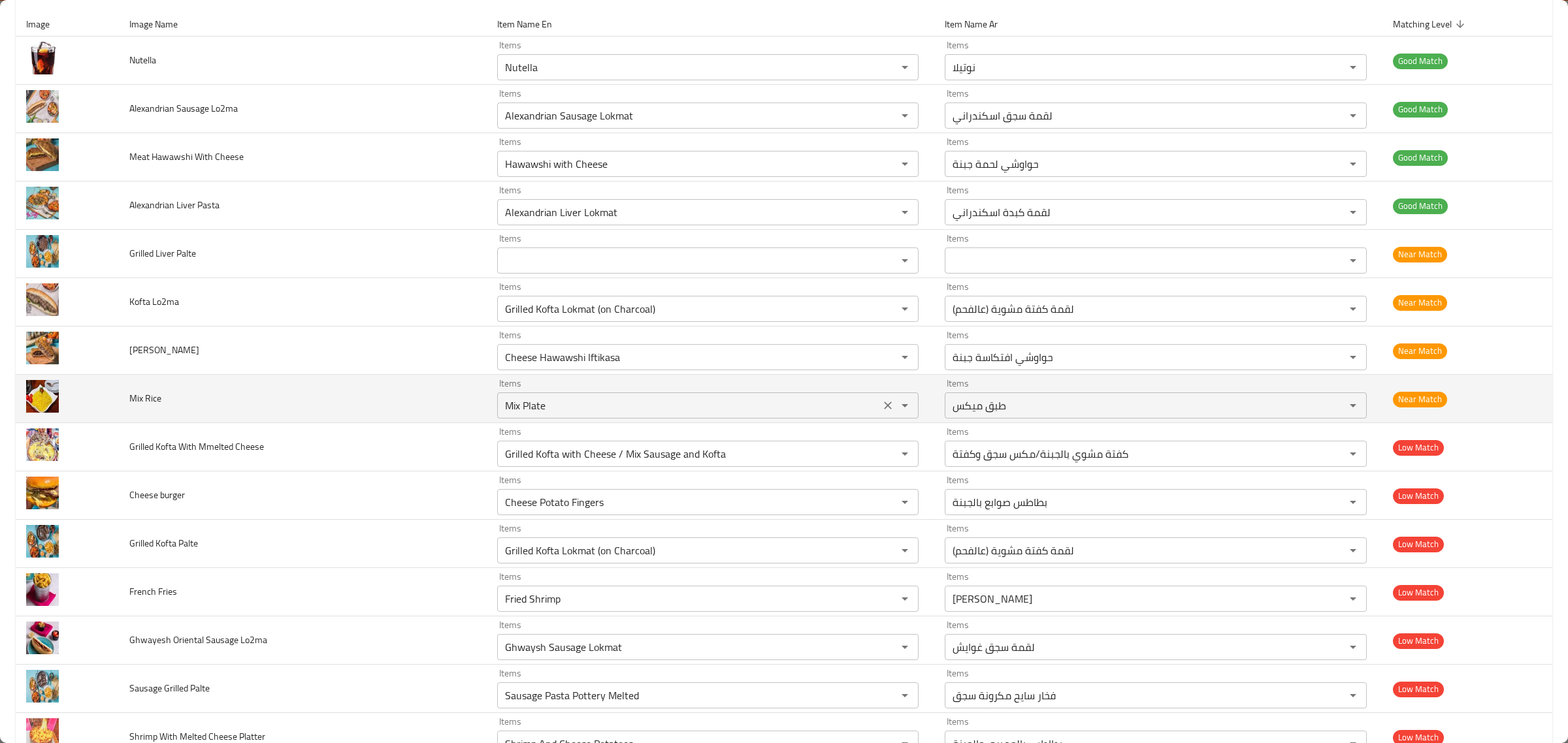
click at [884, 408] on icon "Clear" at bounding box center [887, 405] width 8 height 8
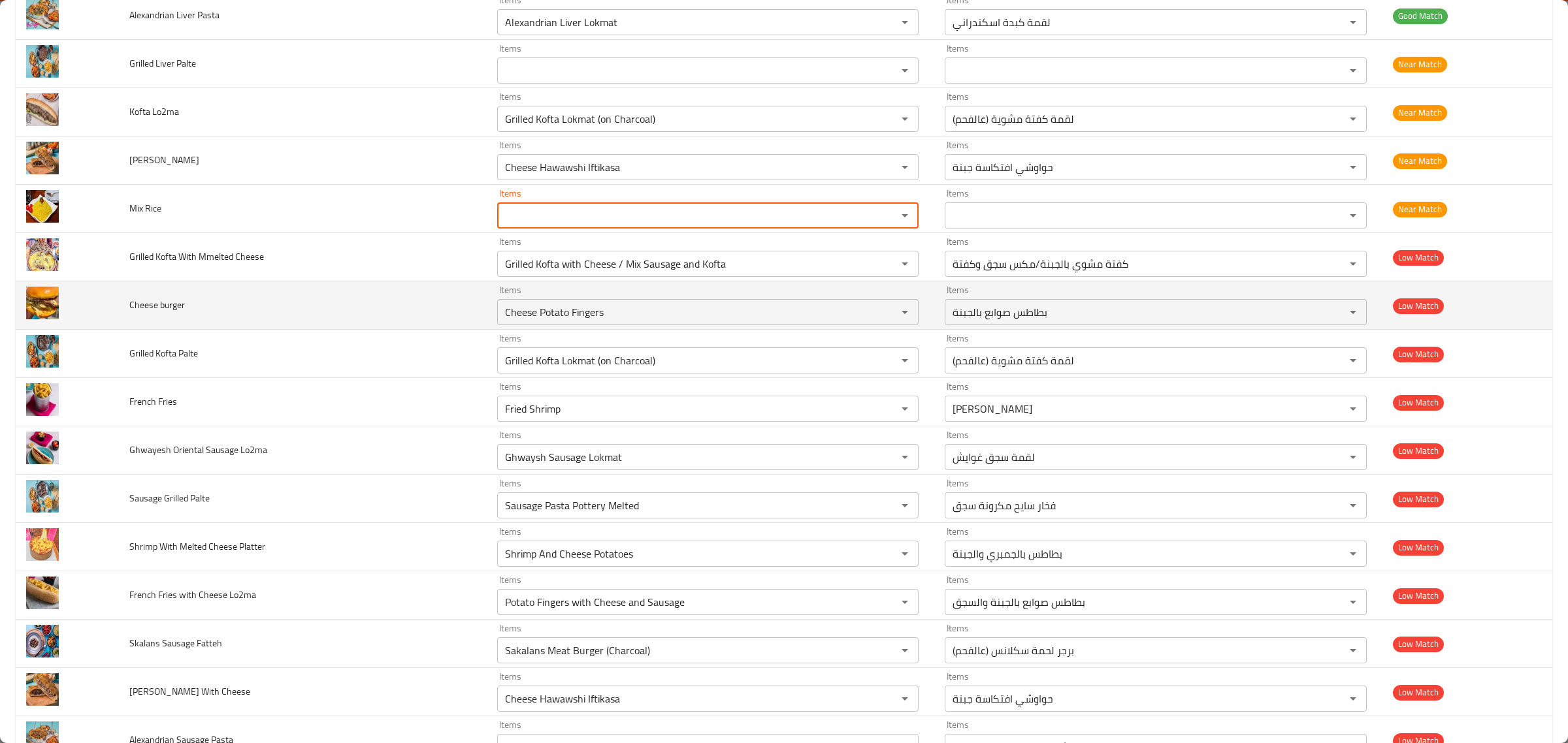
scroll to position [408, 0]
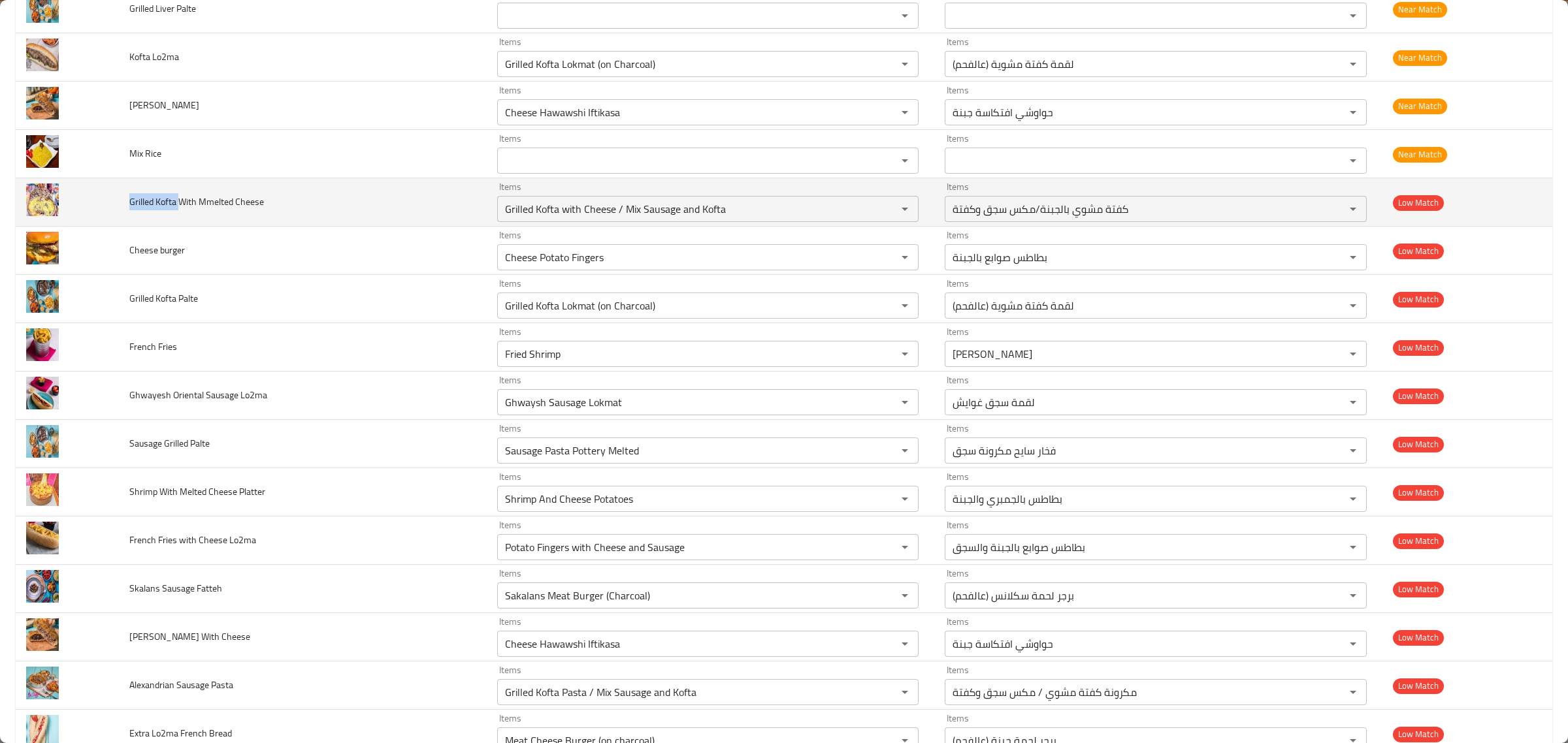
drag, startPoint x: 132, startPoint y: 206, endPoint x: 179, endPoint y: 215, distance: 47.9
click at [179, 215] on td "Grilled Kofta With Mmelted Cheese" at bounding box center [302, 202] width 368 height 48
copy span "Grilled Kofta"
click at [594, 214] on "Grilled Kofta with Cheese / Mix Sausage and Kofta" at bounding box center [688, 210] width 375 height 19
paste "enhanced table"
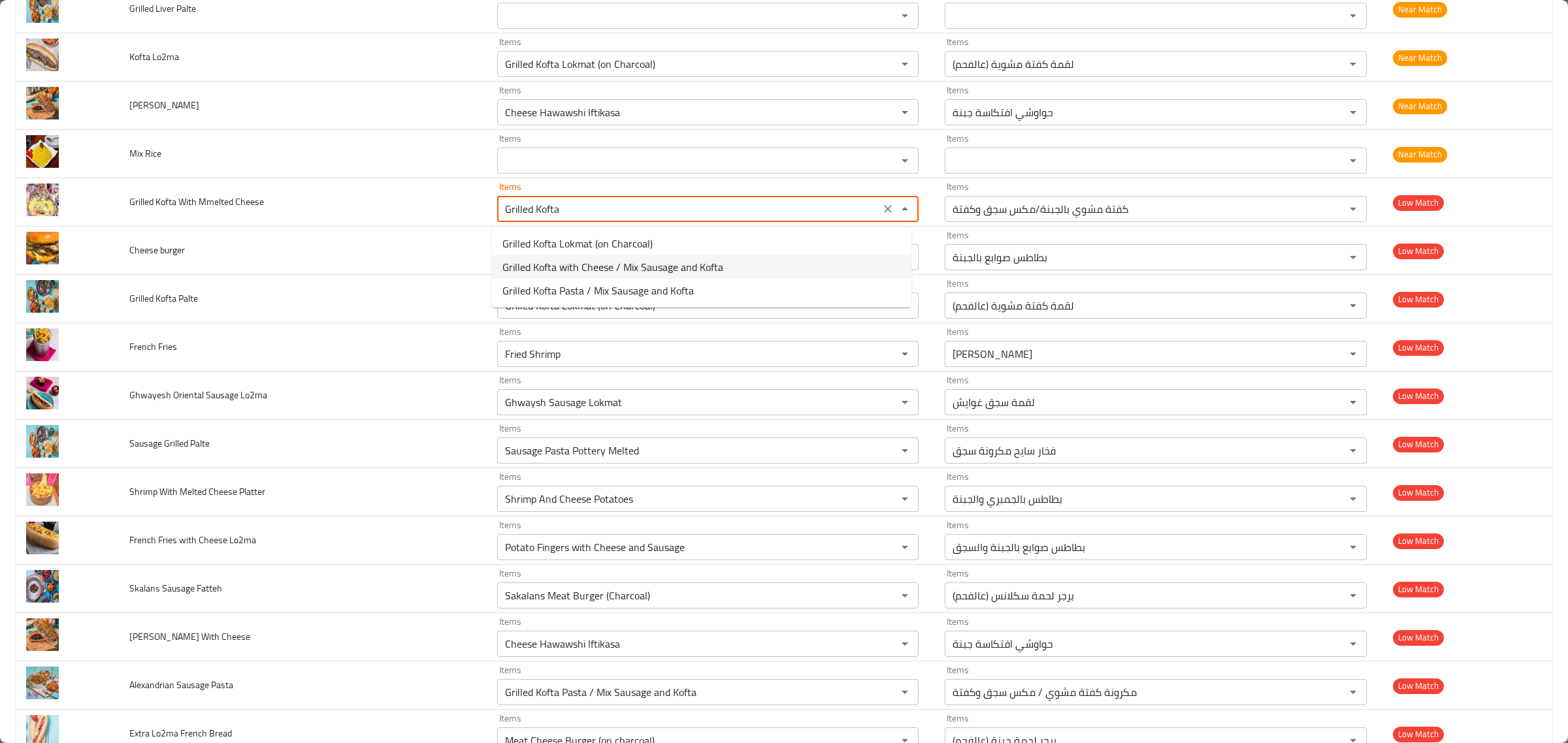
click at [618, 267] on span "Grilled Kofta with Cheese / Mix Sausage and Kofta" at bounding box center [613, 267] width 221 height 16
type "Grilled Kofta with Cheese / Mix Sausage and Kofta"
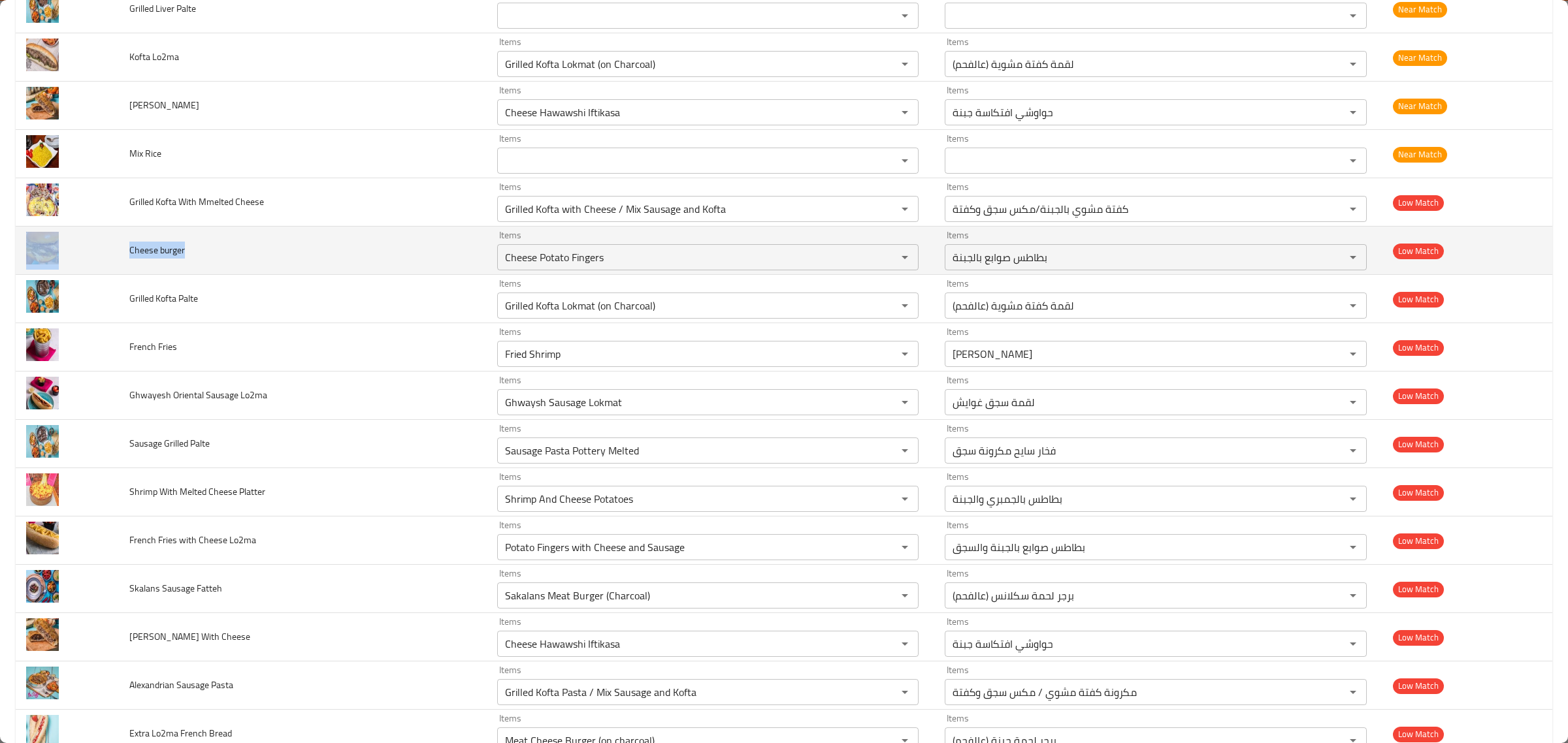
drag, startPoint x: 206, startPoint y: 246, endPoint x: 118, endPoint y: 252, distance: 88.2
click at [118, 252] on tr "Cheese burger Items Cheese Potato Fingers Items Items بطاطس صوابع بالجبنة Items…" at bounding box center [784, 250] width 1537 height 48
copy tr "Cheese burger"
click at [524, 253] on burger "Cheese Potato Fingers" at bounding box center [688, 257] width 375 height 19
paste burger "Cheese burger"
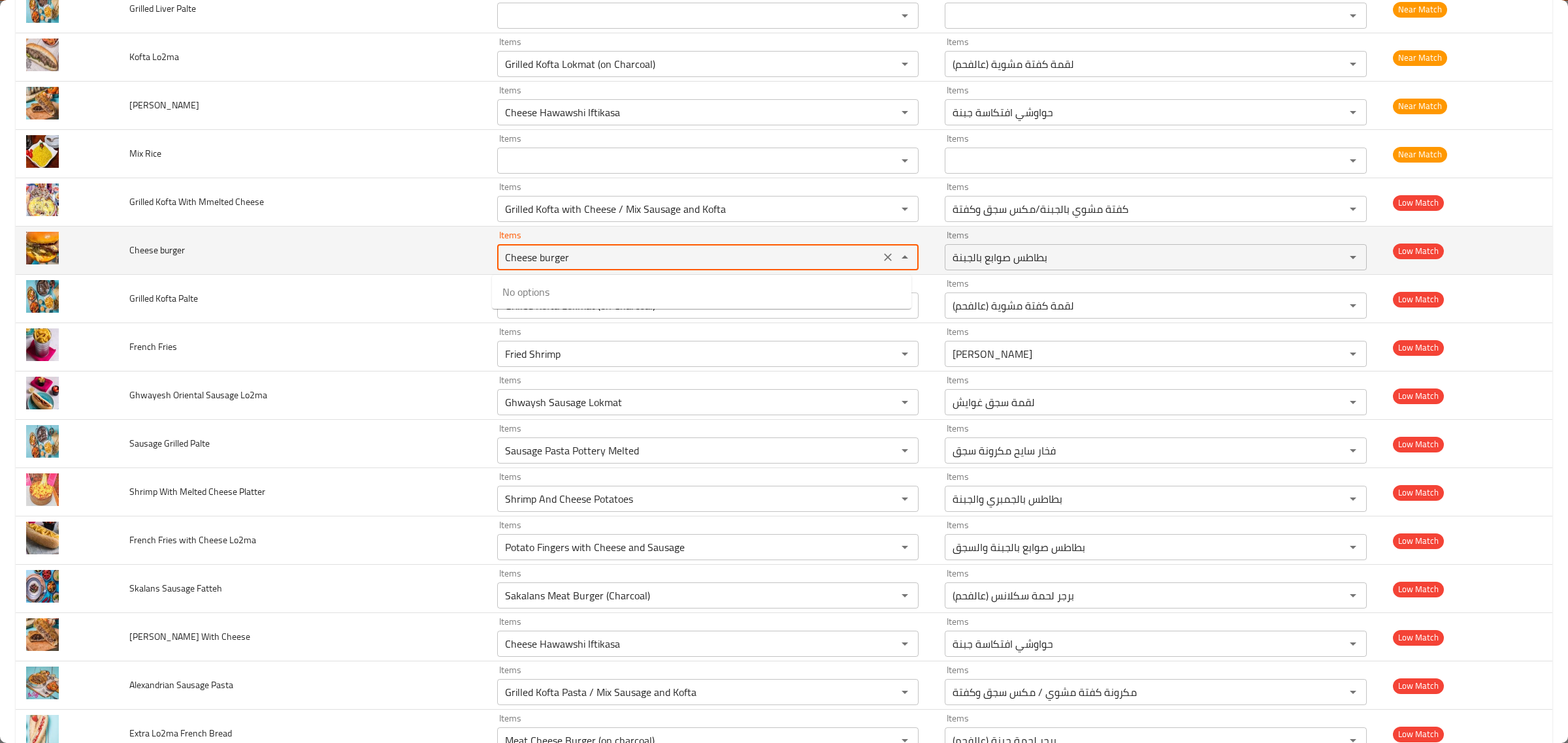
drag, startPoint x: 520, startPoint y: 258, endPoint x: 314, endPoint y: 241, distance: 206.7
click at [314, 241] on tr "Cheese burger Items Cheese burger Items Items بطاطس صوابع بالجبنة Items Low Mat…" at bounding box center [784, 250] width 1537 height 48
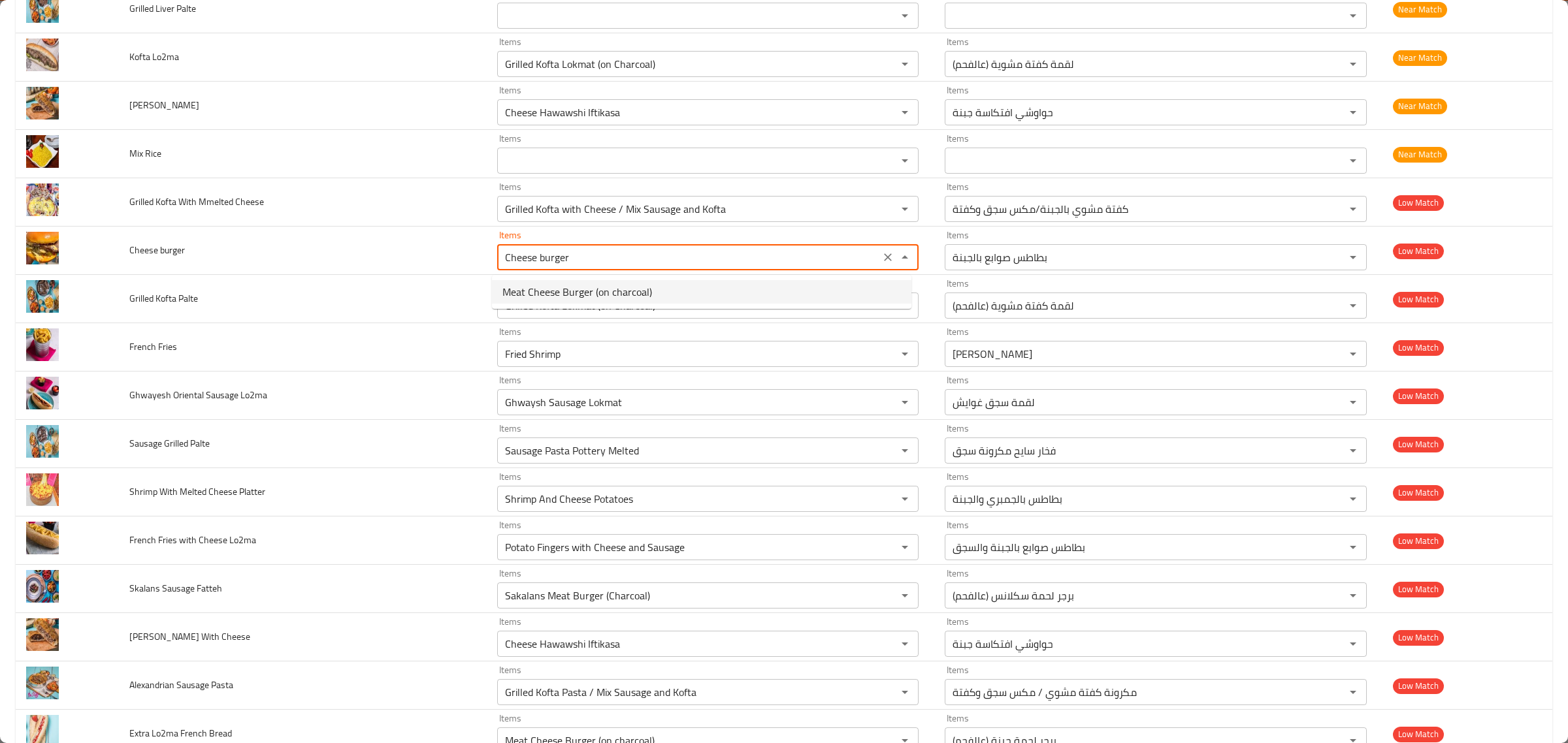
click at [570, 297] on span "Meat Cheese Burger (on charcoal)" at bounding box center [577, 292] width 150 height 16
type burger "Meat Cheese Burger (on charcoal)"
type burger-ar "برجر لحمة جبنة (عالفحم)"
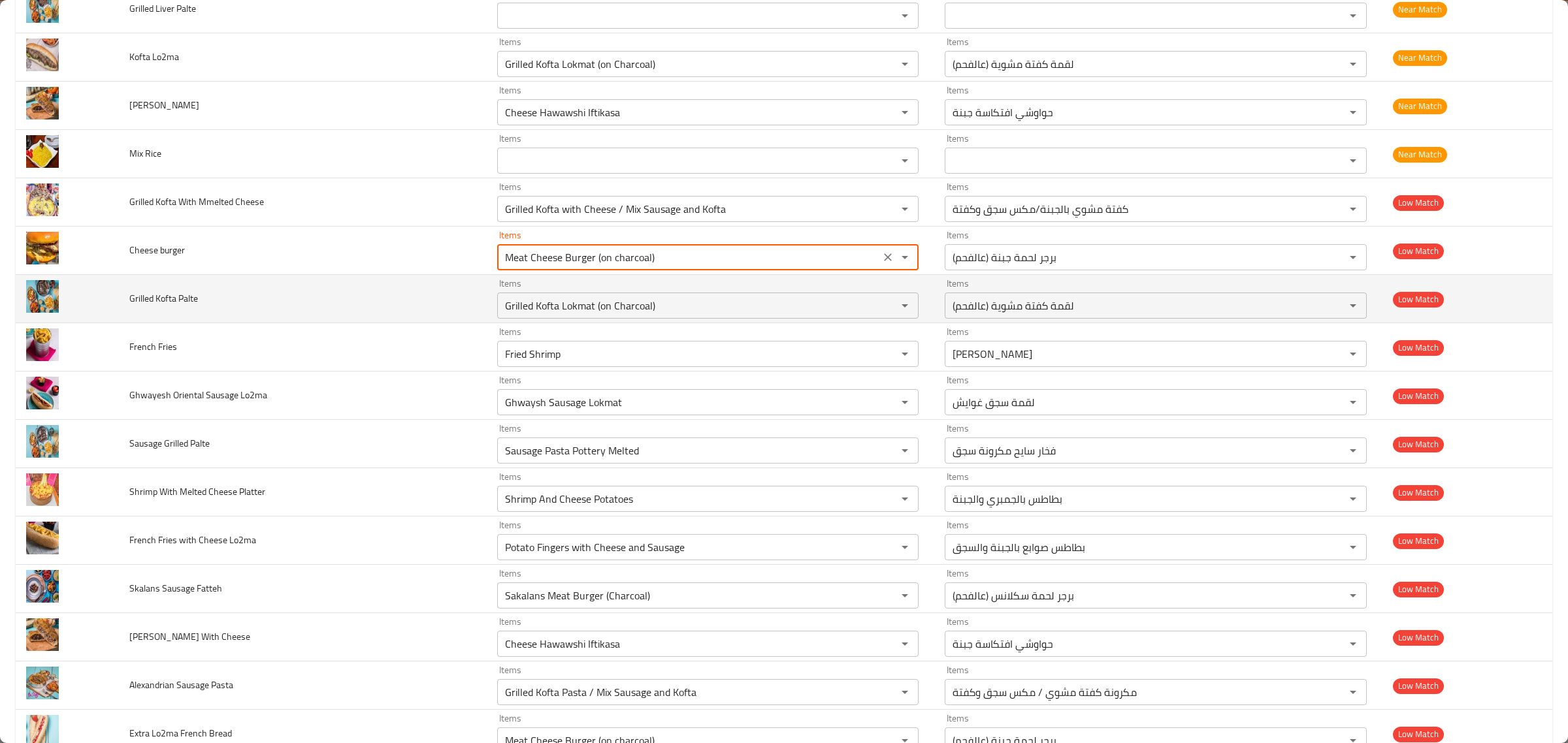
type burger "Meat Cheese Burger (on charcoal)"
drag, startPoint x: 125, startPoint y: 305, endPoint x: 157, endPoint y: 304, distance: 32.0
click at [157, 304] on td "Grilled Kofta Palte" at bounding box center [302, 299] width 368 height 48
click at [163, 301] on span "Grilled Kofta Palte" at bounding box center [164, 299] width 69 height 17
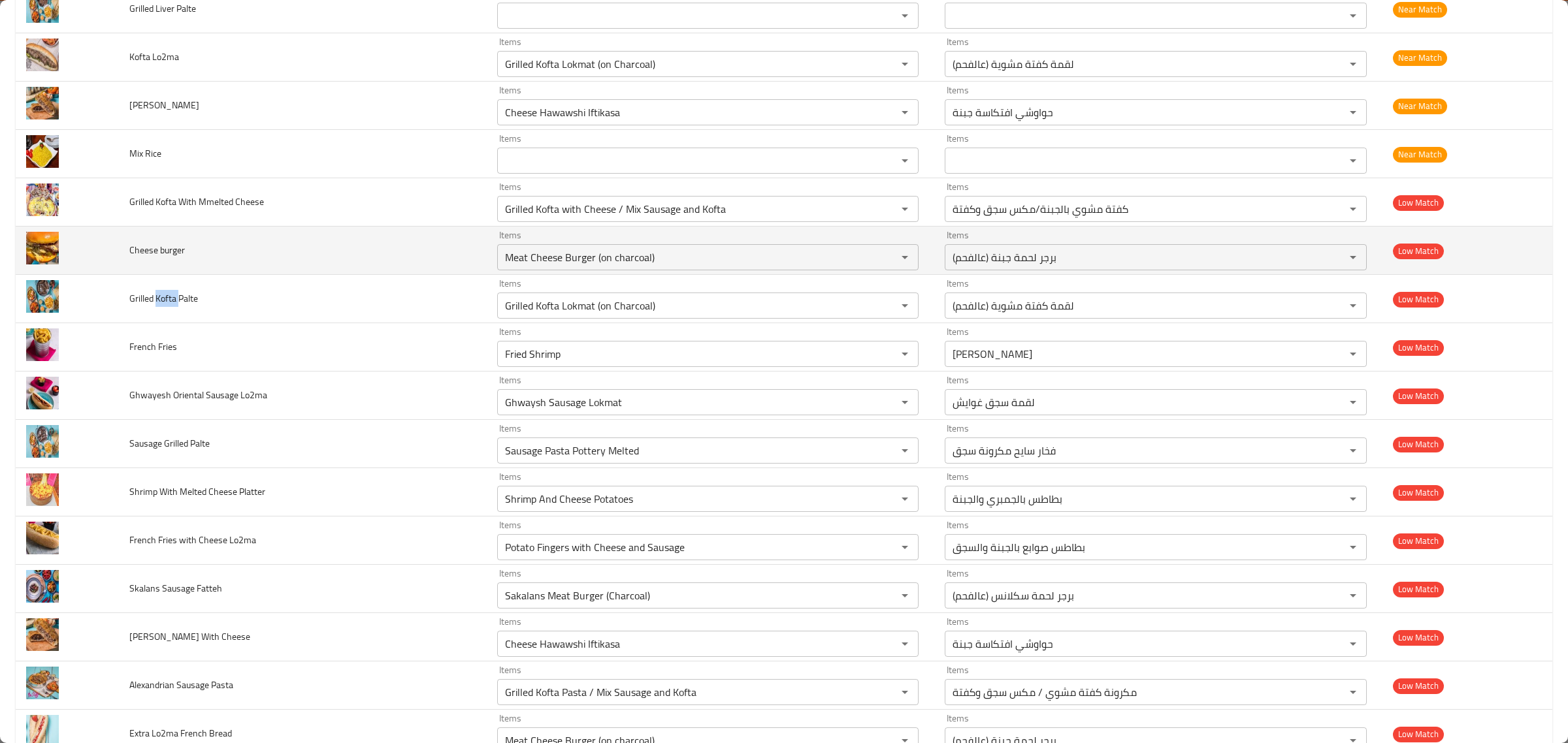
copy span "Kofta"
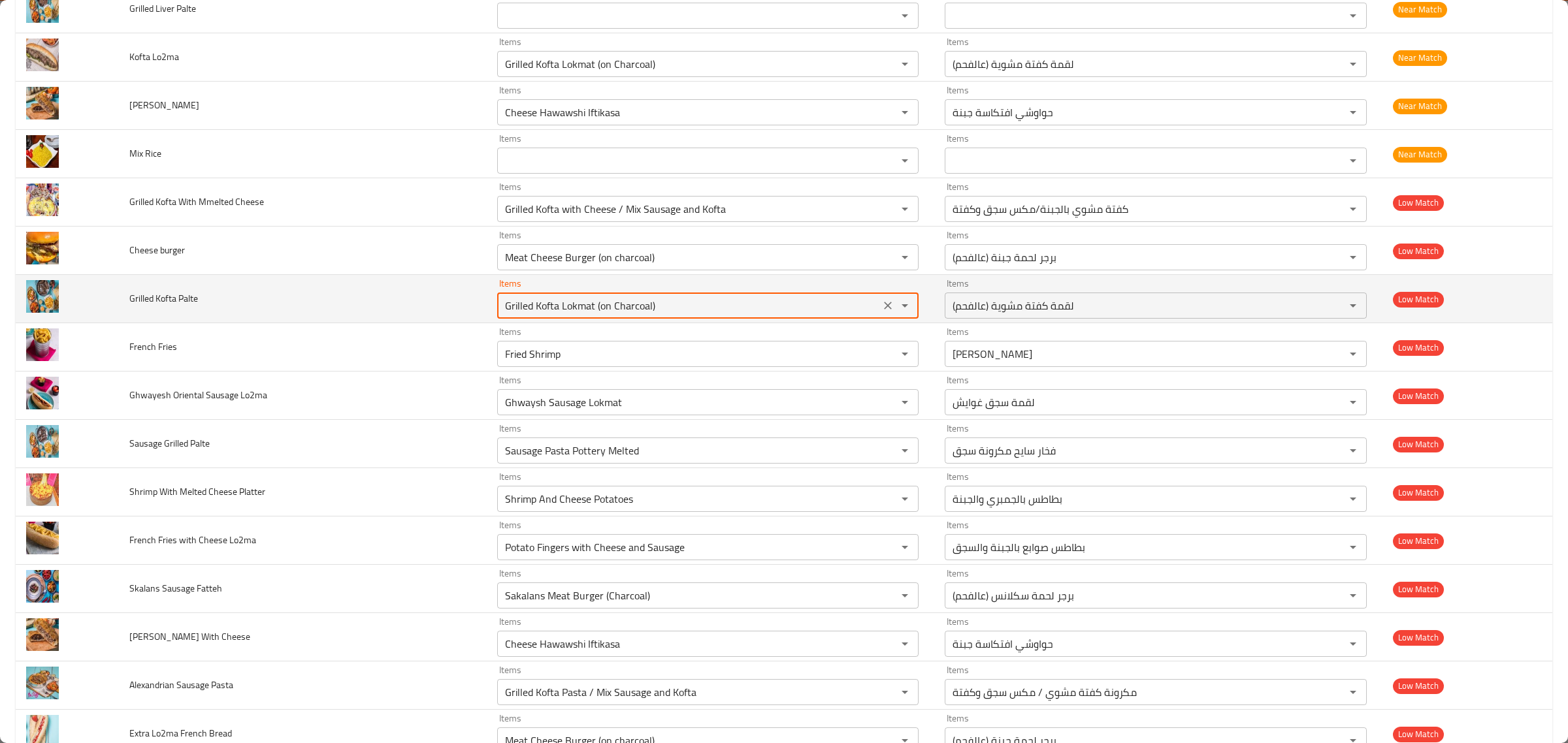
click at [543, 310] on Palte "Grilled Kofta Lokmat (on Charcoal)" at bounding box center [688, 305] width 375 height 19
paste Palte "Kofta"
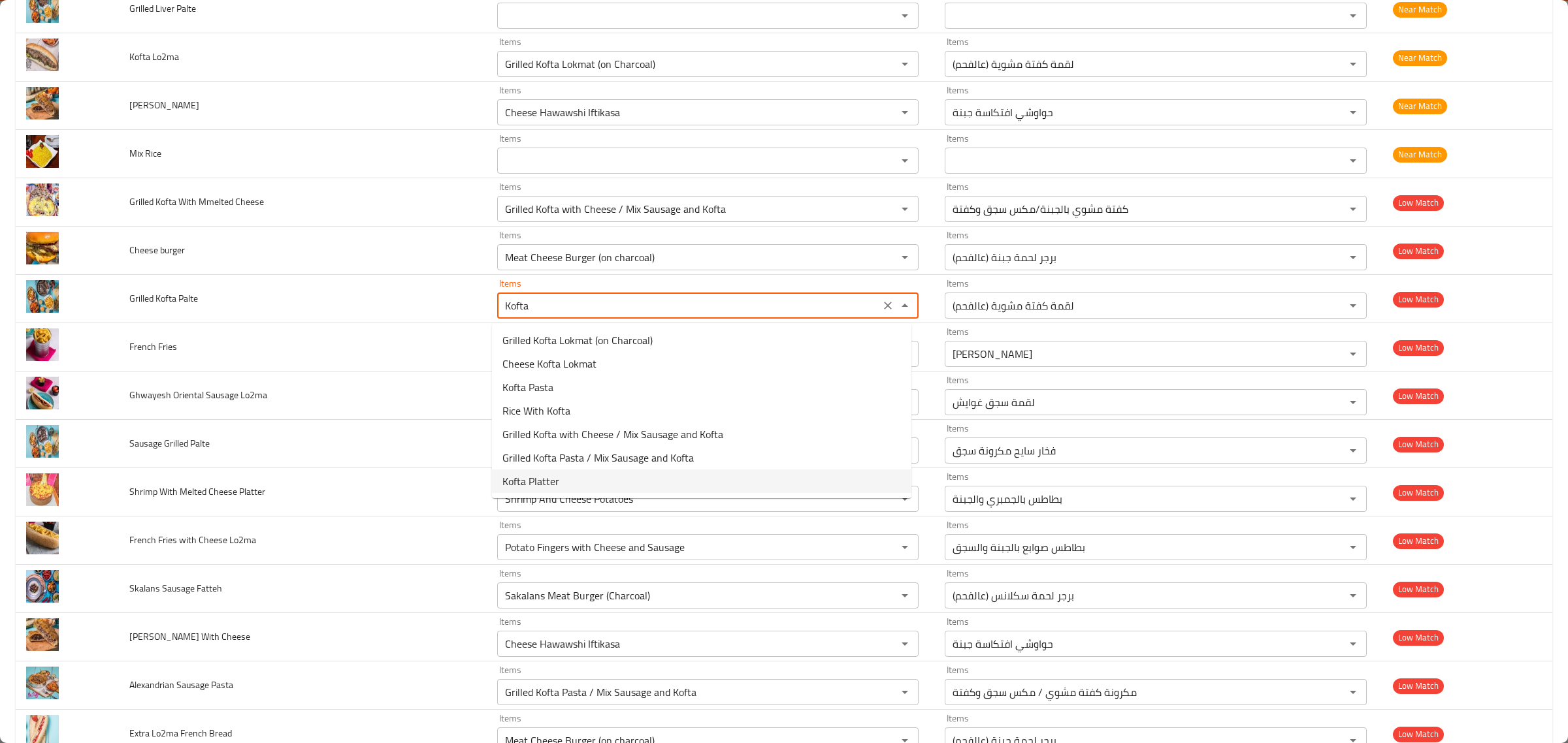
click at [523, 475] on span "Kofta Platter" at bounding box center [531, 481] width 57 height 16
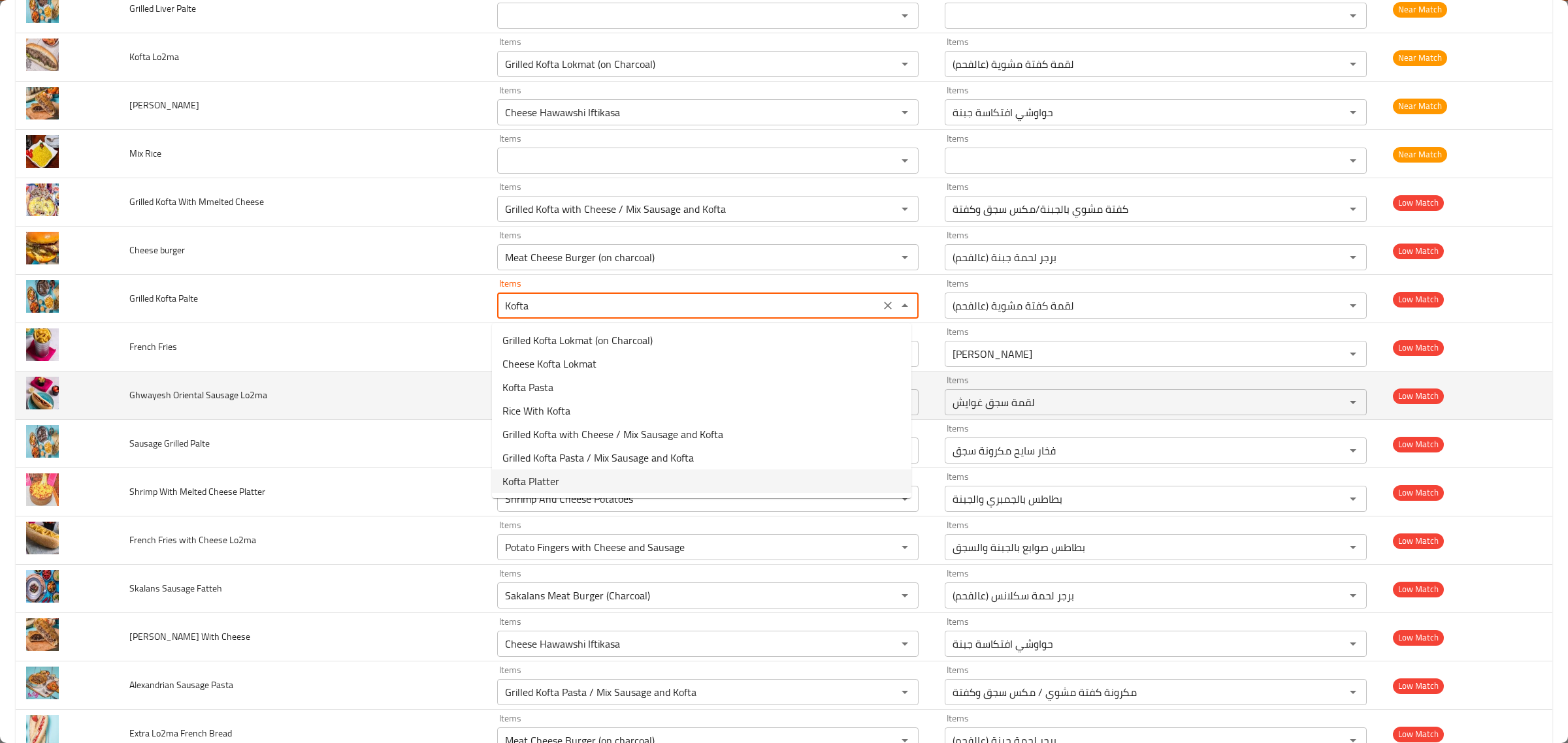
type Palte "Kofta Platter"
type Palte-ar "طبق كفتة"
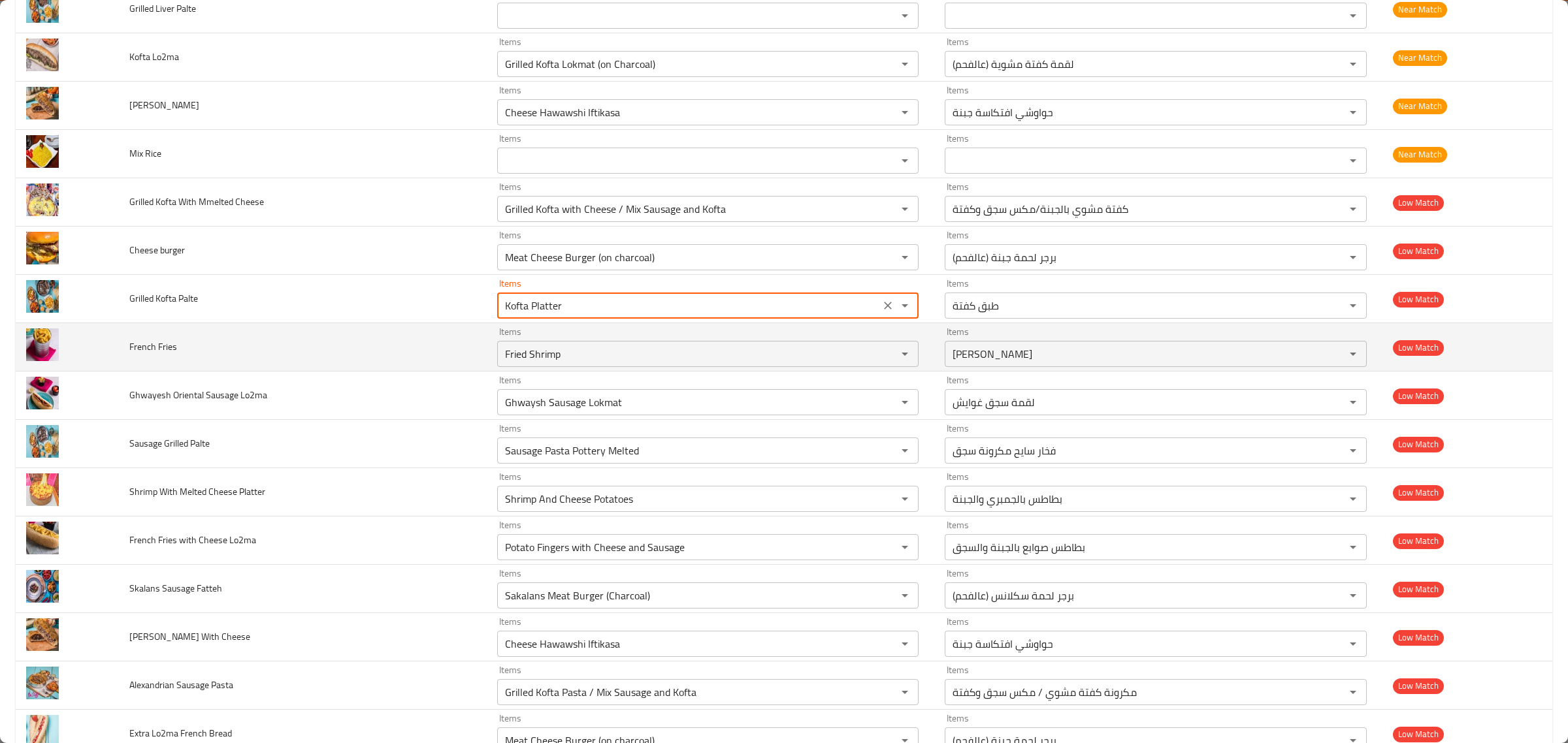
type Palte "Kofta Platter"
drag, startPoint x: 125, startPoint y: 349, endPoint x: 177, endPoint y: 347, distance: 52.0
click at [177, 347] on td "French Fries" at bounding box center [302, 347] width 368 height 48
copy span "French Fries"
click at [556, 355] on "Fried Shrimp" at bounding box center [688, 354] width 375 height 19
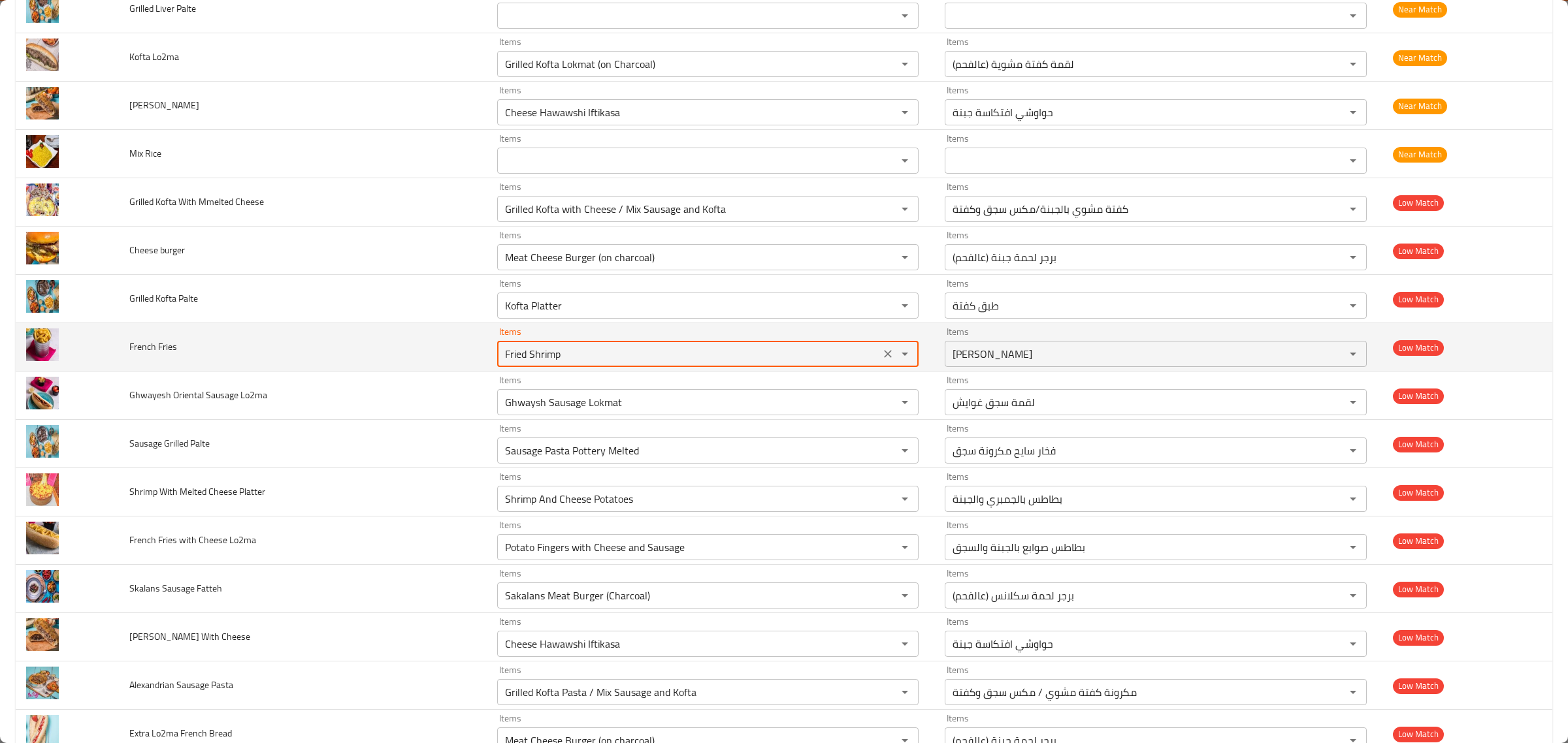
paste "ench Fries"
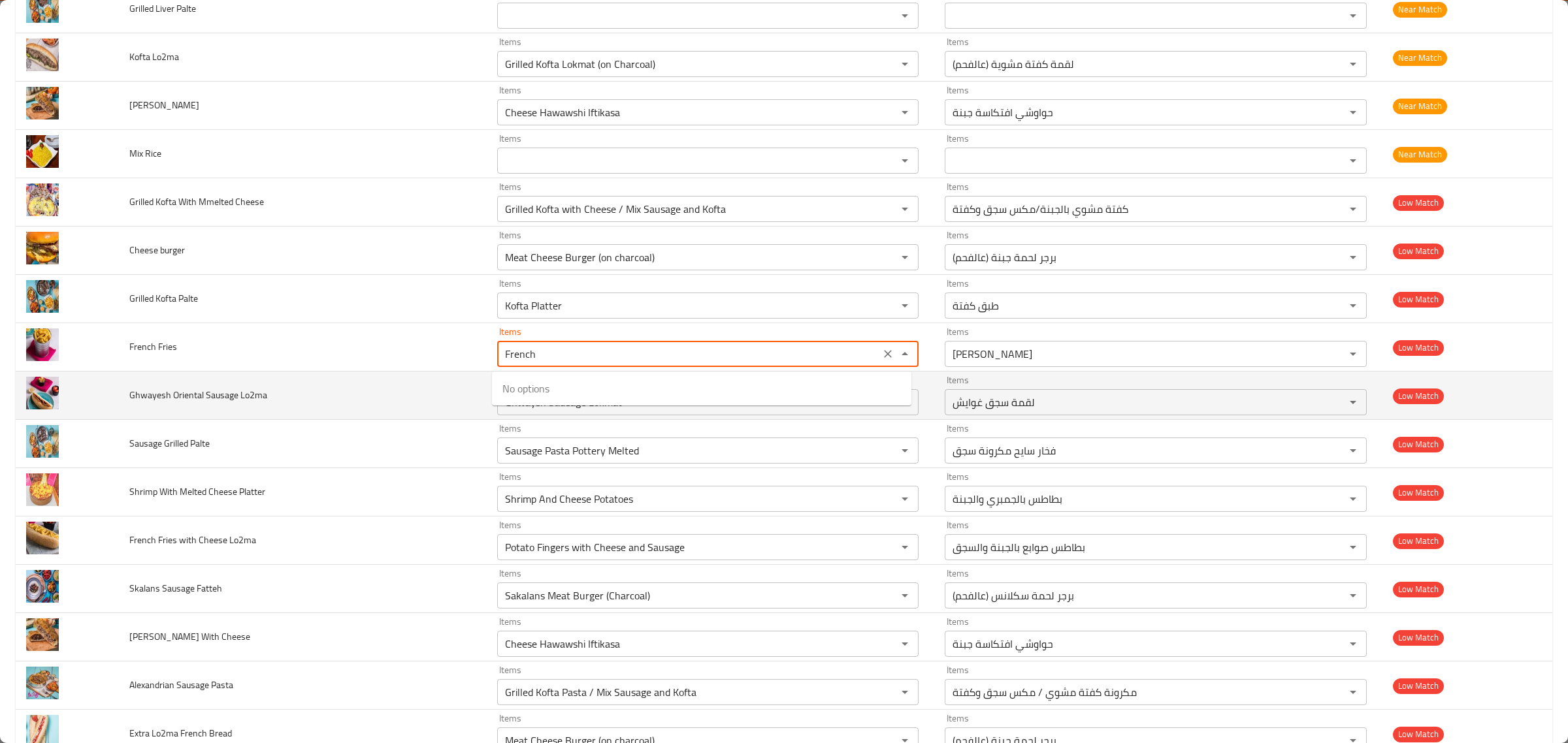
type "Fried Shrimp"
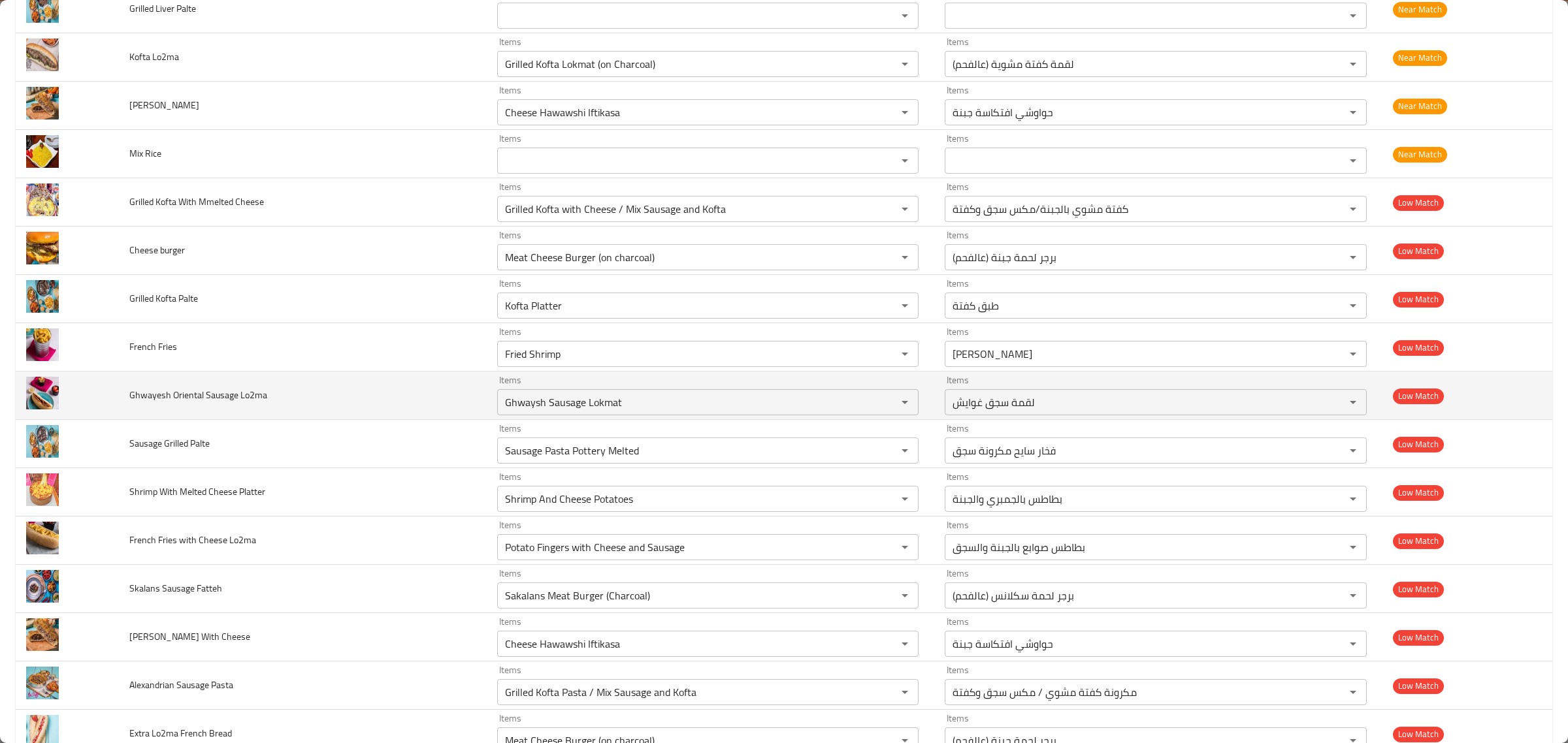
click at [390, 397] on td "Ghwayesh Oriental Sausage Lo2ma" at bounding box center [302, 395] width 368 height 48
drag, startPoint x: 127, startPoint y: 397, endPoint x: 172, endPoint y: 405, distance: 45.7
click at [172, 405] on td "Ghwayesh Oriental Sausage Lo2ma" at bounding box center [302, 395] width 368 height 48
copy span "Ghwayesh"
click at [580, 411] on Lo2ma "Ghwaysh Sausage Lokmat" at bounding box center [688, 402] width 375 height 19
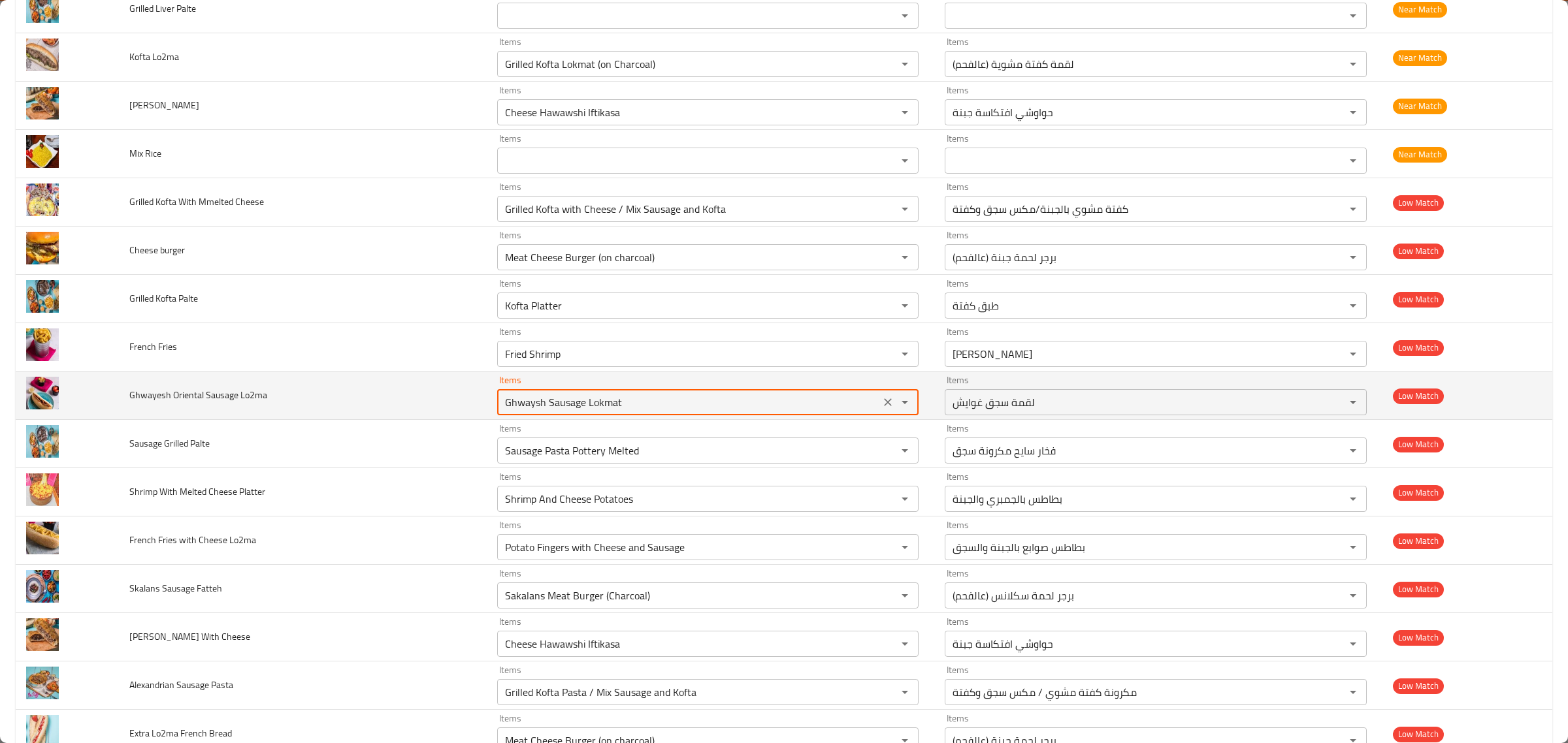
paste Lo2ma "esh"
click at [226, 402] on span "Ghwayesh Oriental Sausage Lo2ma" at bounding box center [199, 395] width 138 height 17
copy span "Sausage"
click at [545, 408] on Lo2ma "Ghwaysh Sausage Lokmat" at bounding box center [688, 402] width 375 height 19
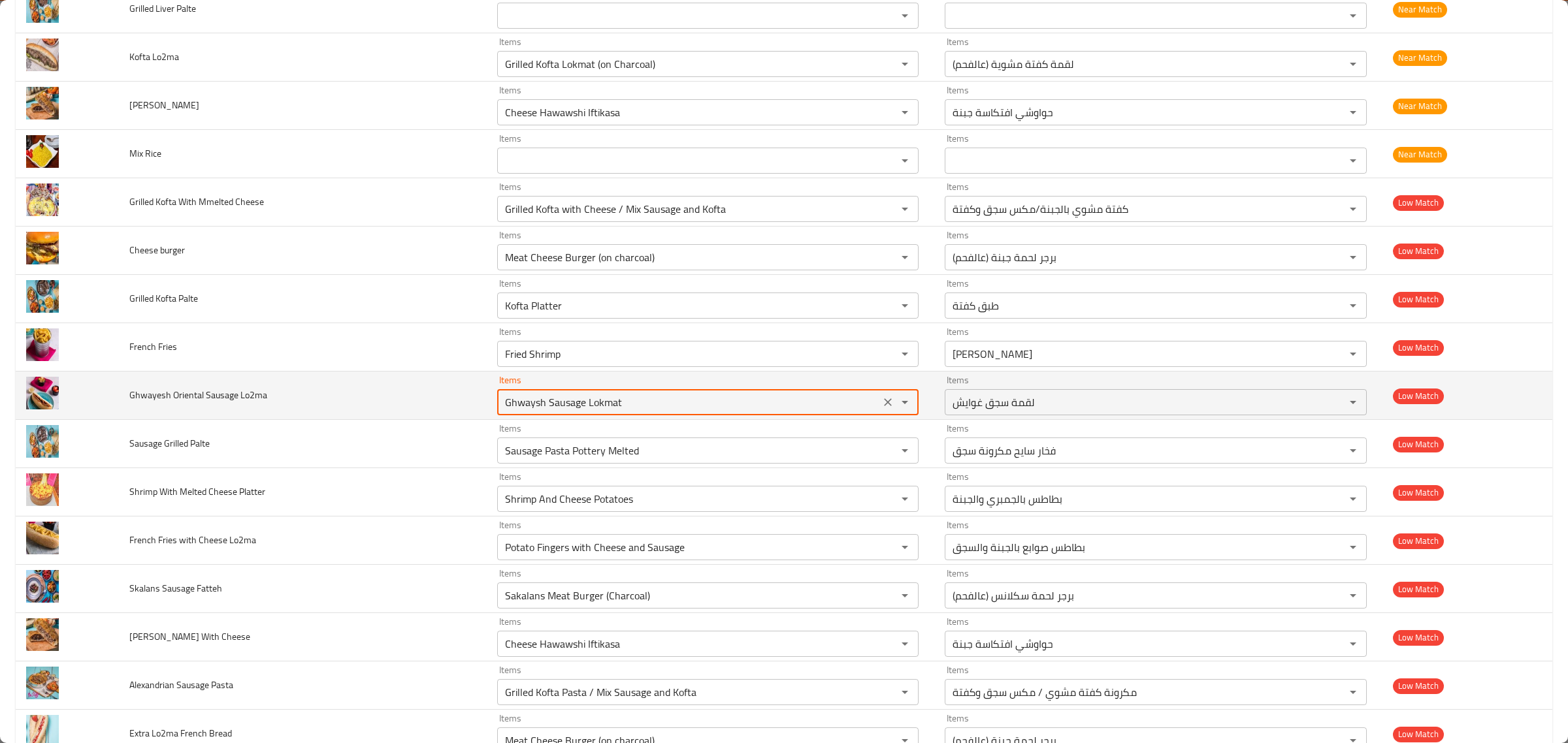
paste Lo2ma "Sausage"
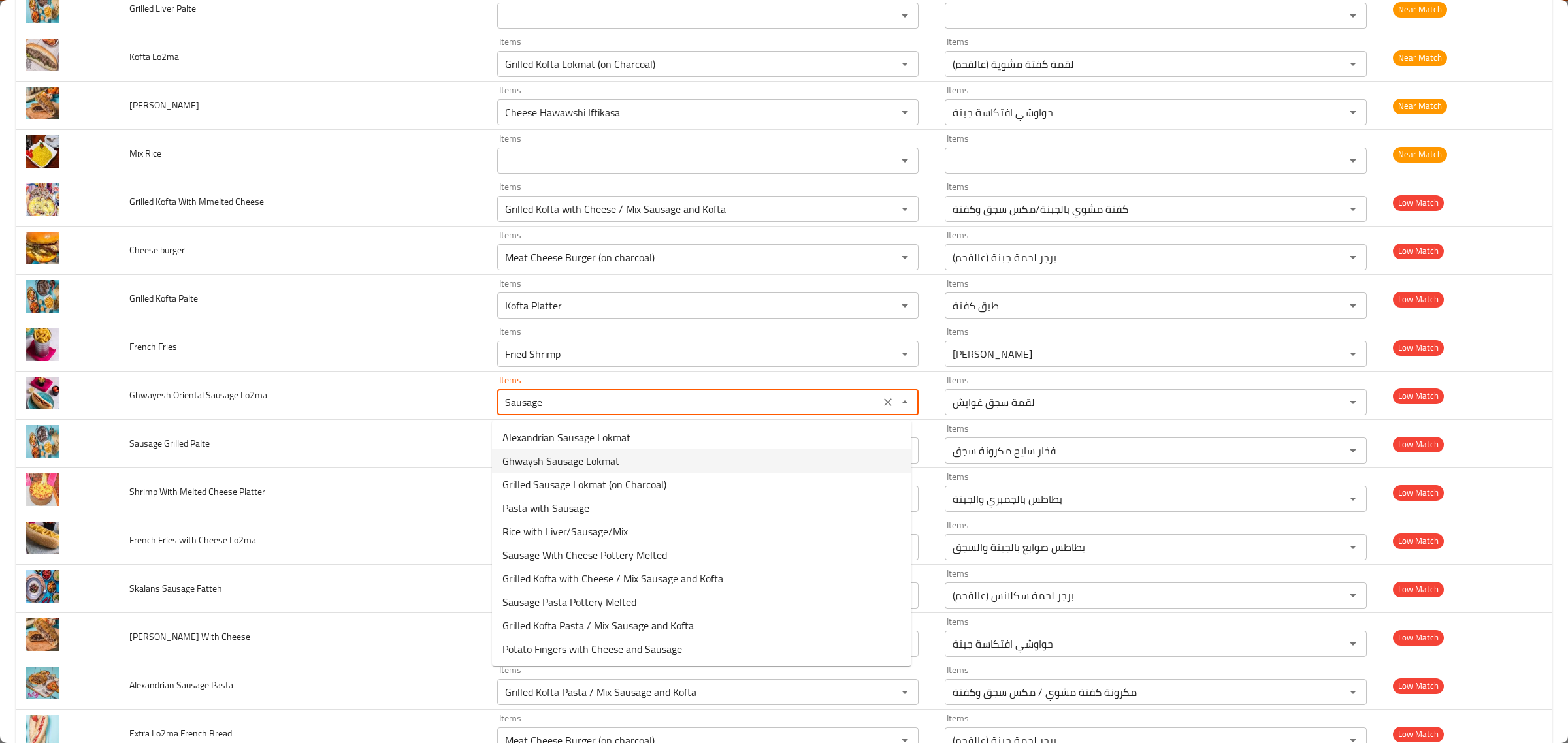
click at [629, 459] on Lo2ma-option-1 "Ghwaysh Sausage Lokmat" at bounding box center [702, 461] width 419 height 24
type Lo2ma "Ghwaysh Sausage Lokmat"
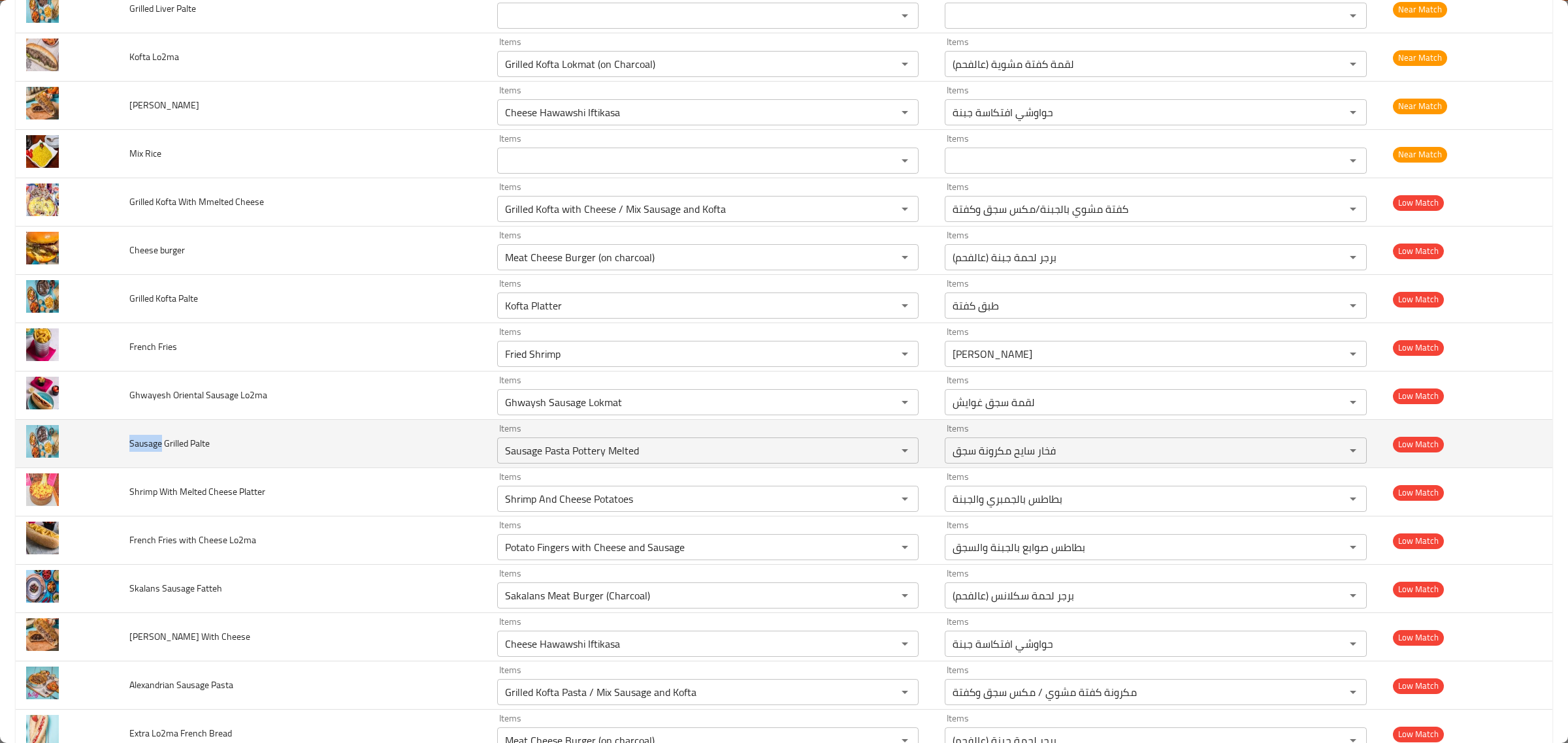
drag, startPoint x: 128, startPoint y: 451, endPoint x: 159, endPoint y: 448, distance: 31.1
click at [159, 448] on span "Sausage Grilled Palte" at bounding box center [169, 443] width 80 height 17
copy span "Sausage"
click at [539, 453] on "Sausage Pasta Pottery Melted" at bounding box center [688, 451] width 375 height 19
paste "enhanced table"
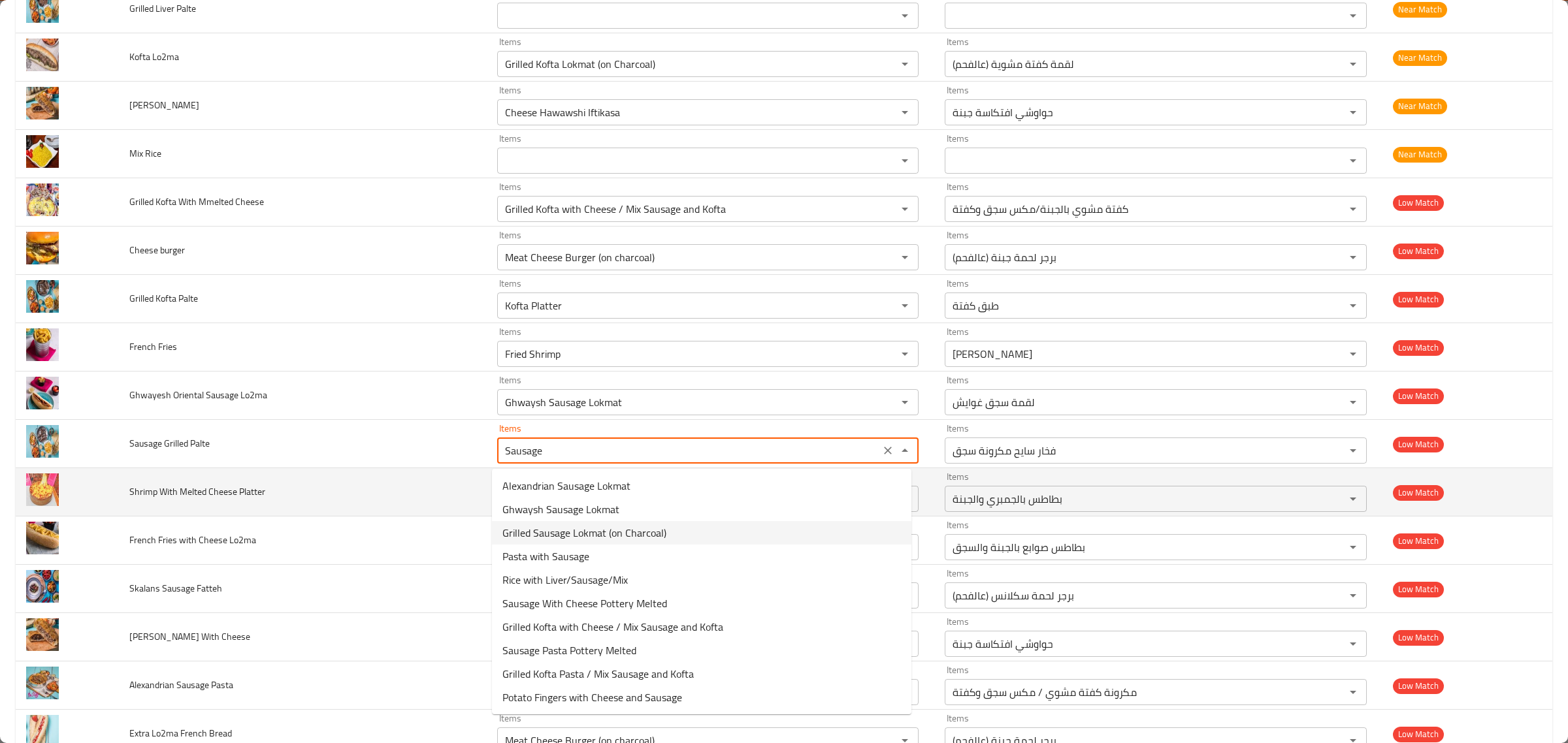
type "Sausage Pasta Pottery Melted"
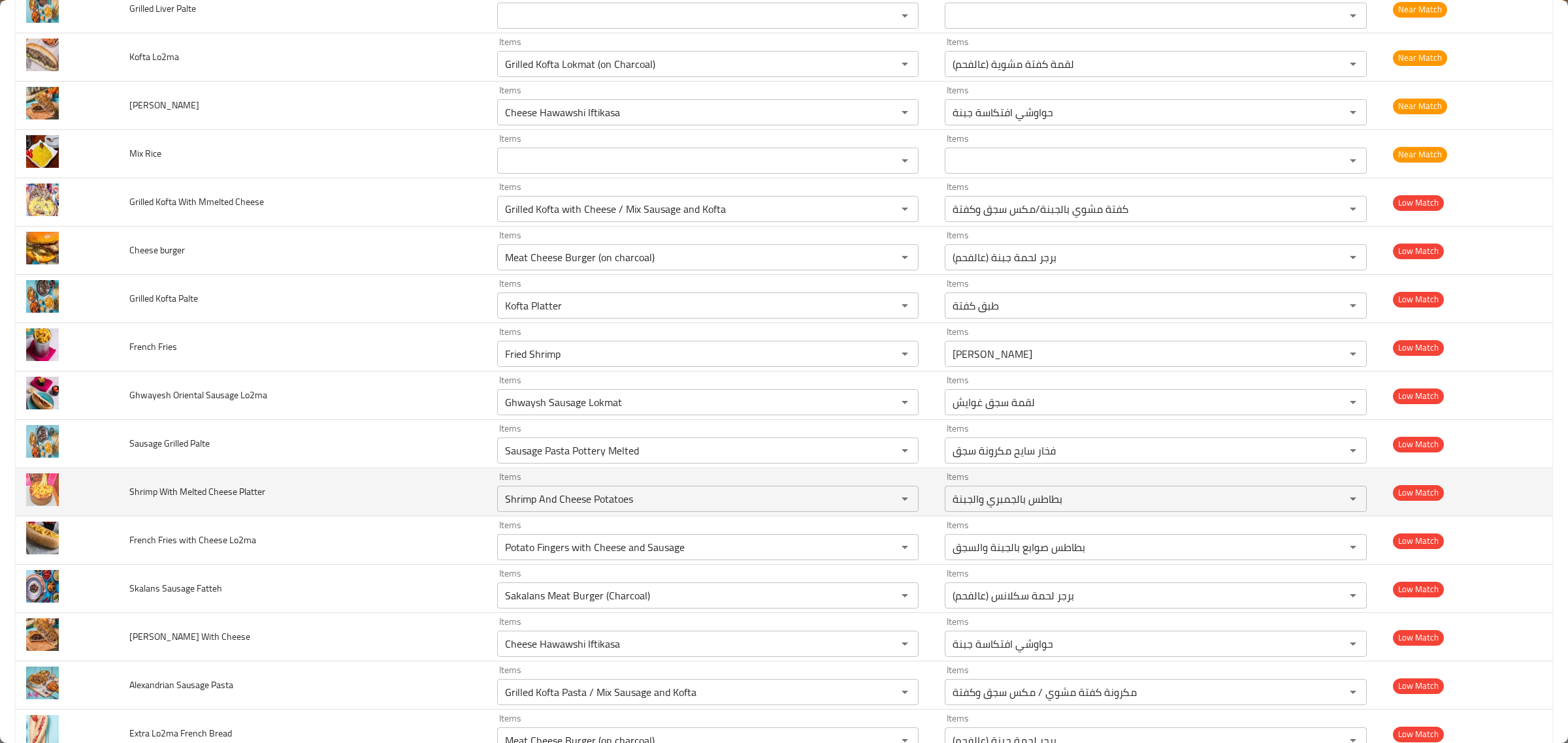
click at [392, 503] on td "Shrimp With Melted Cheese Platter" at bounding box center [302, 492] width 368 height 48
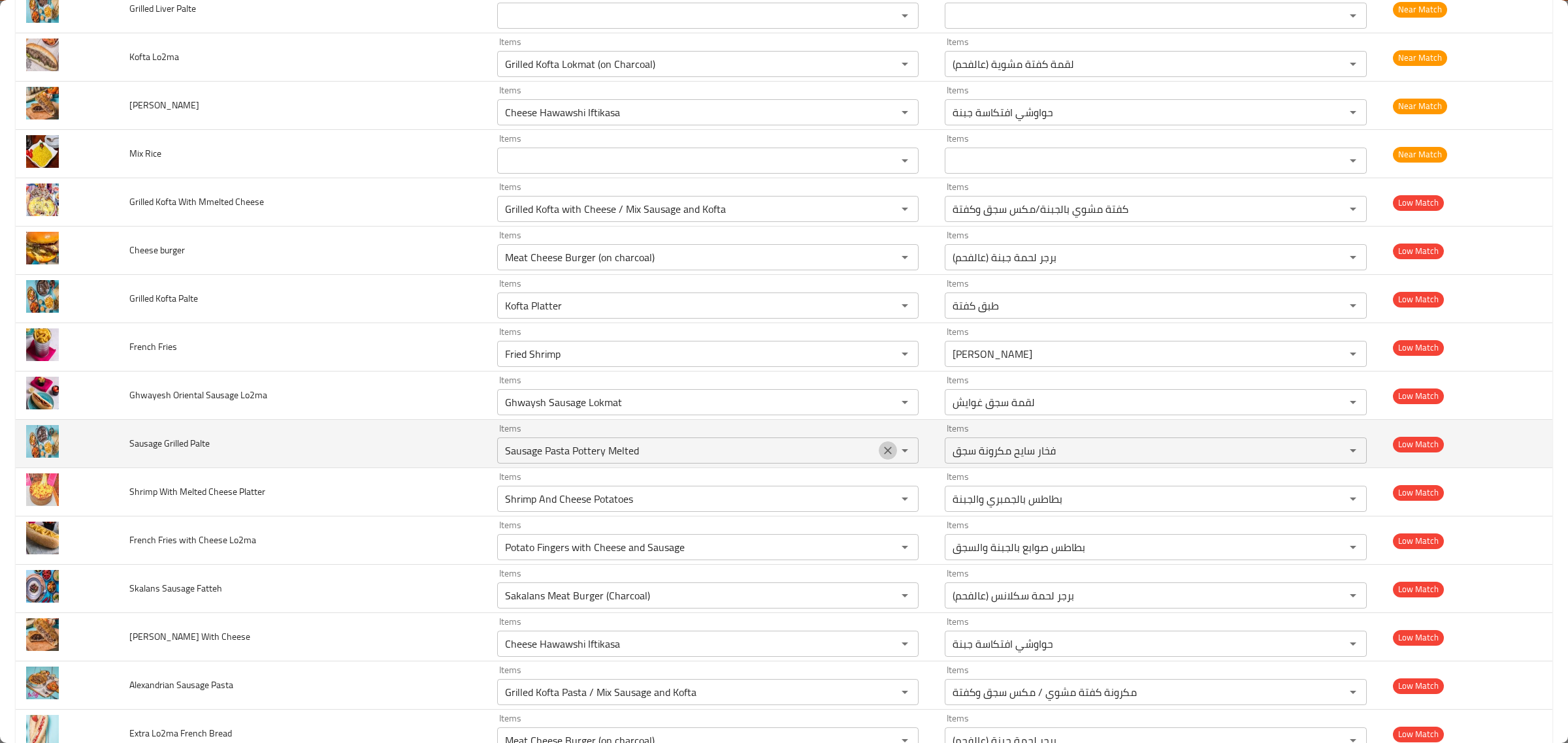
click at [881, 448] on icon "Clear" at bounding box center [888, 451] width 13 height 13
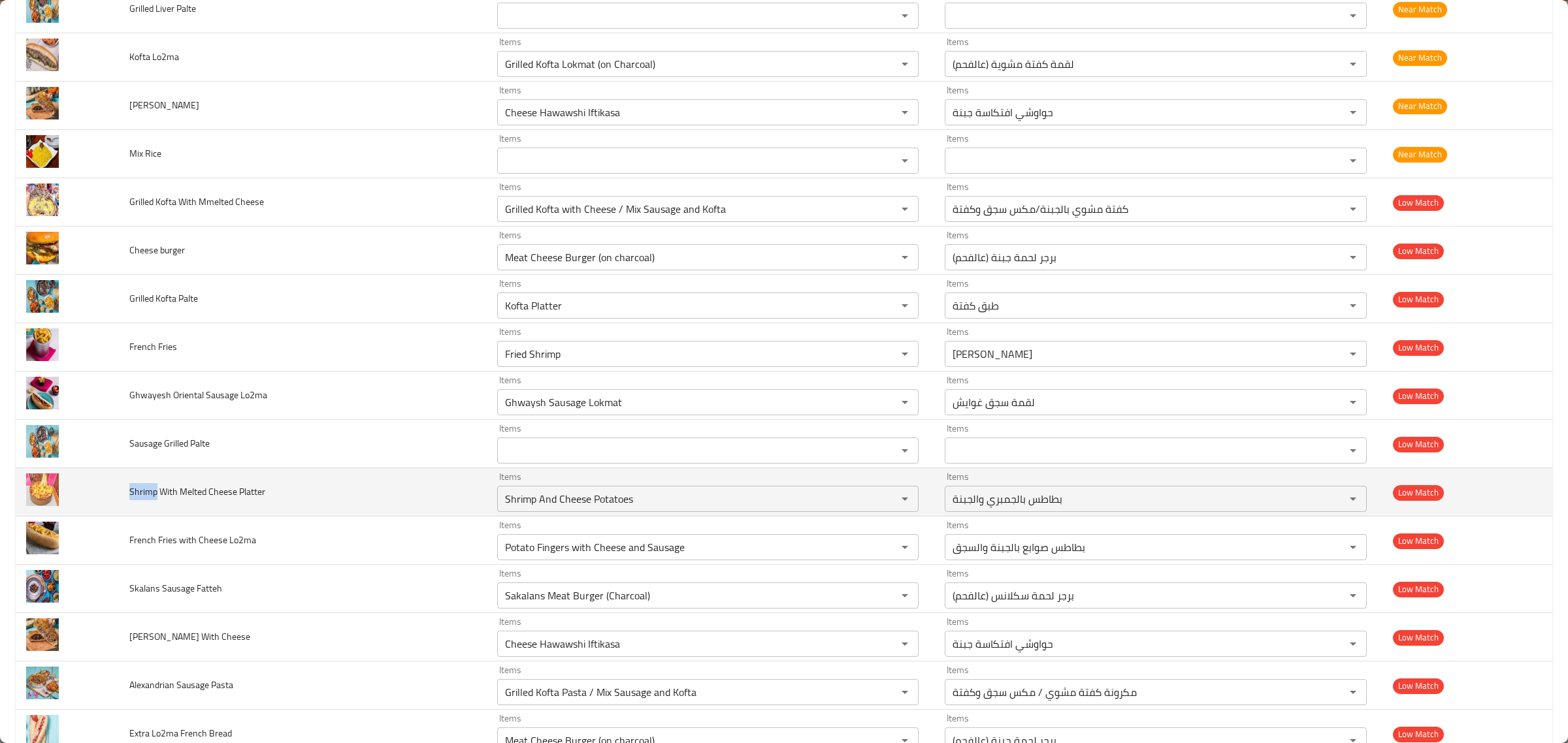
drag, startPoint x: 127, startPoint y: 497, endPoint x: 156, endPoint y: 496, distance: 29.0
click at [156, 496] on td "Shrimp With Melted Cheese Platter" at bounding box center [302, 492] width 368 height 48
click at [594, 505] on Platter "Shrimp And Cheese Potatoes" at bounding box center [688, 499] width 375 height 19
paste Platter "enhanced table"
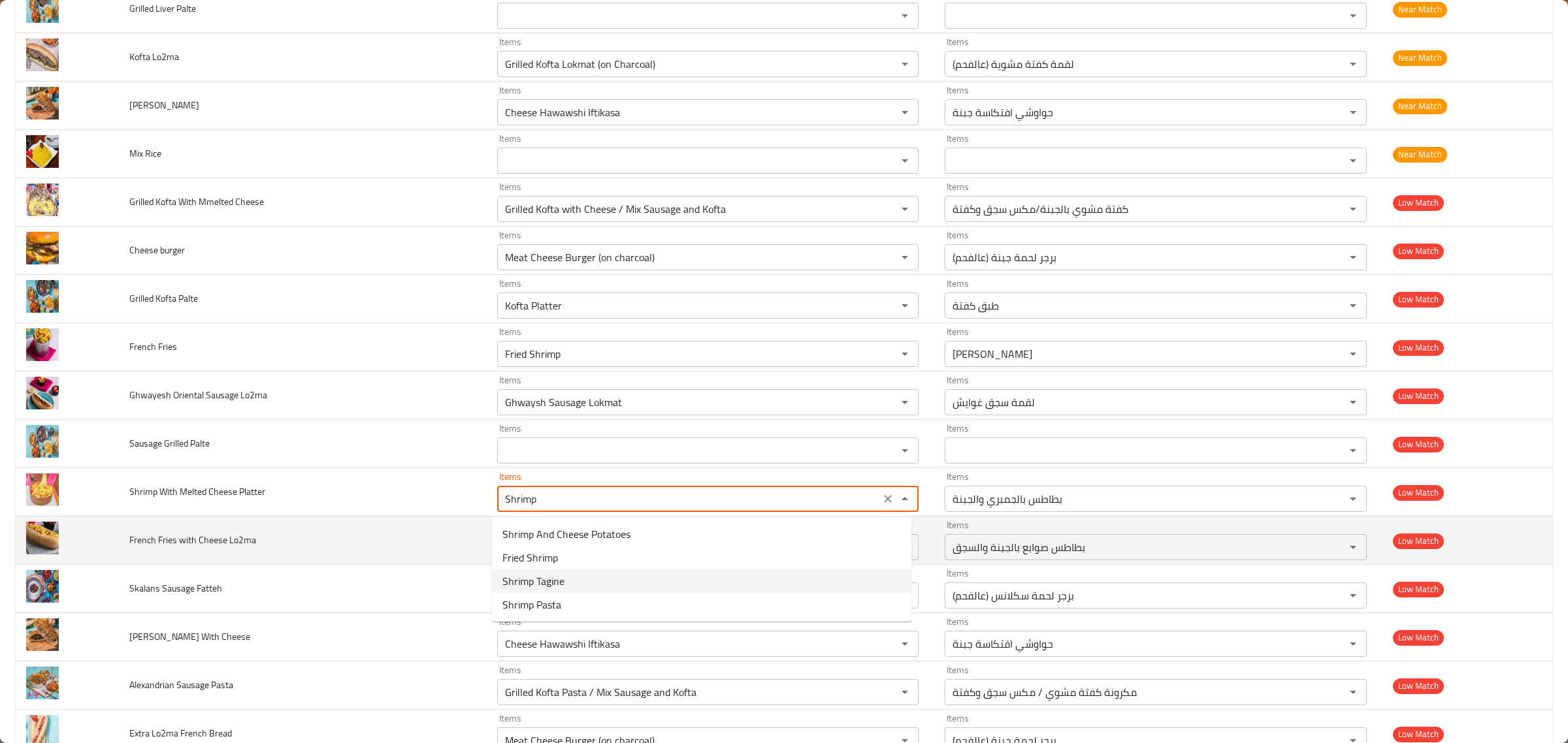
type Platter "Shrimp And Cheese Potatoes"
click at [437, 550] on td "French Fries with Cheese Lo2ma" at bounding box center [302, 540] width 368 height 48
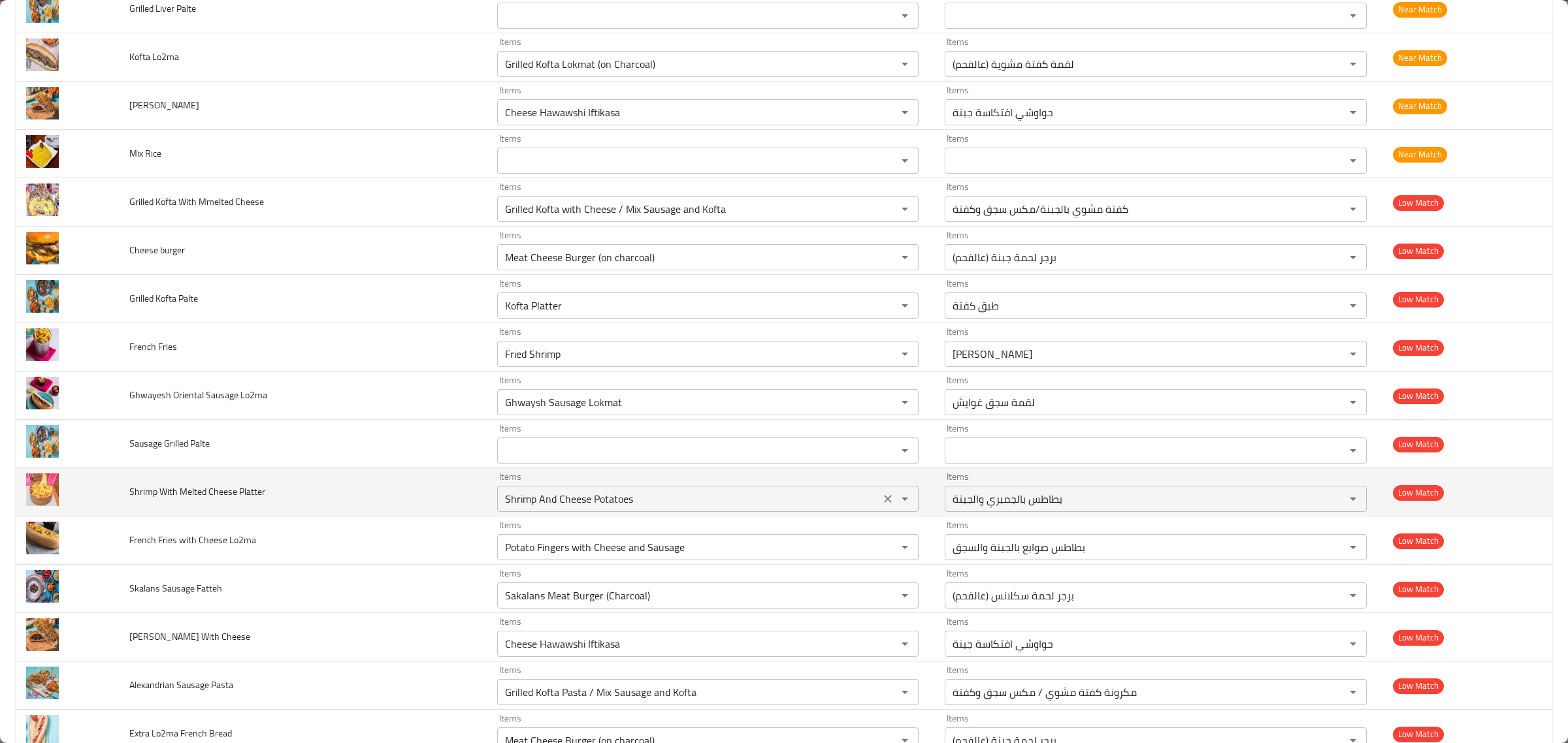
click at [881, 503] on icon "Clear" at bounding box center [888, 499] width 13 height 13
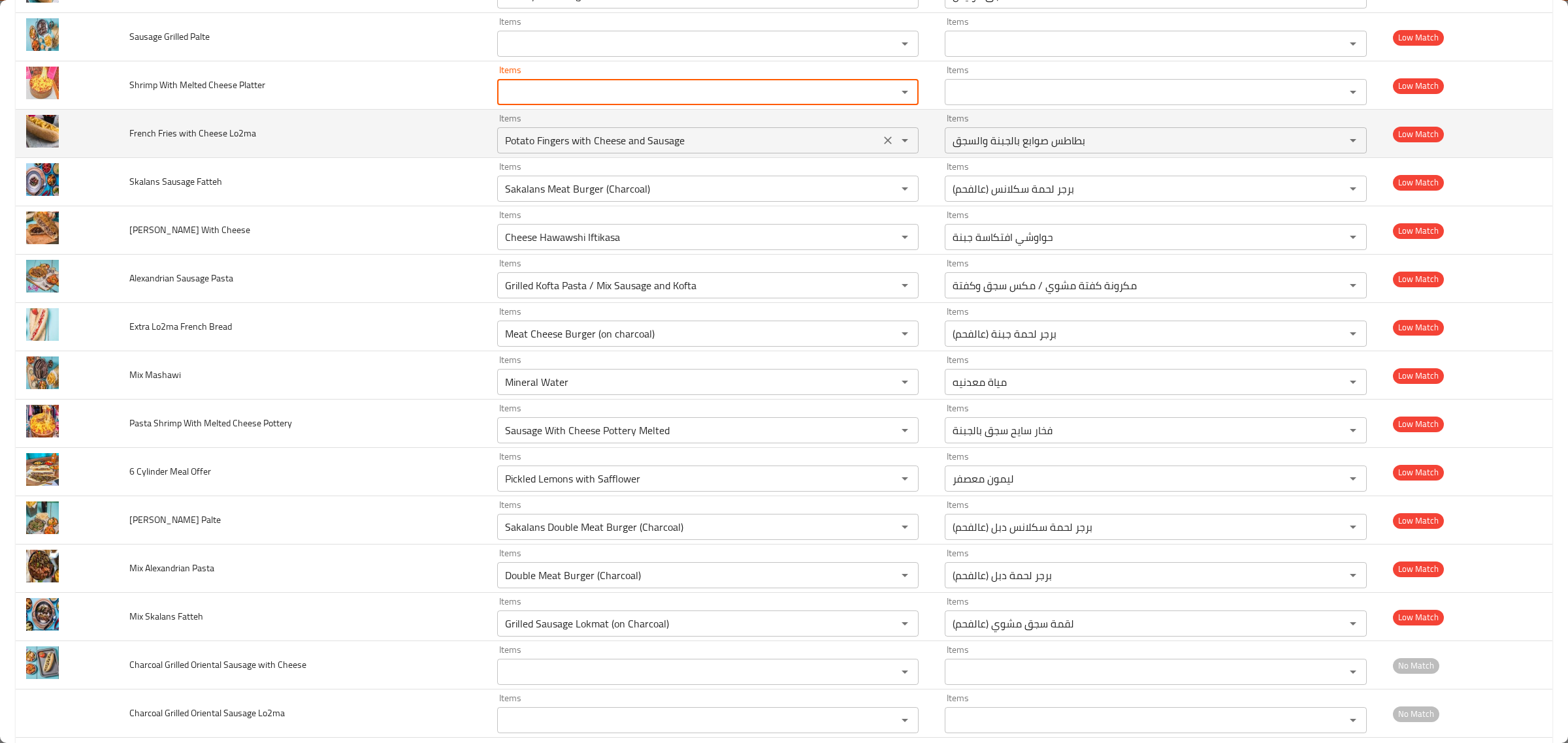
scroll to position [816, 0]
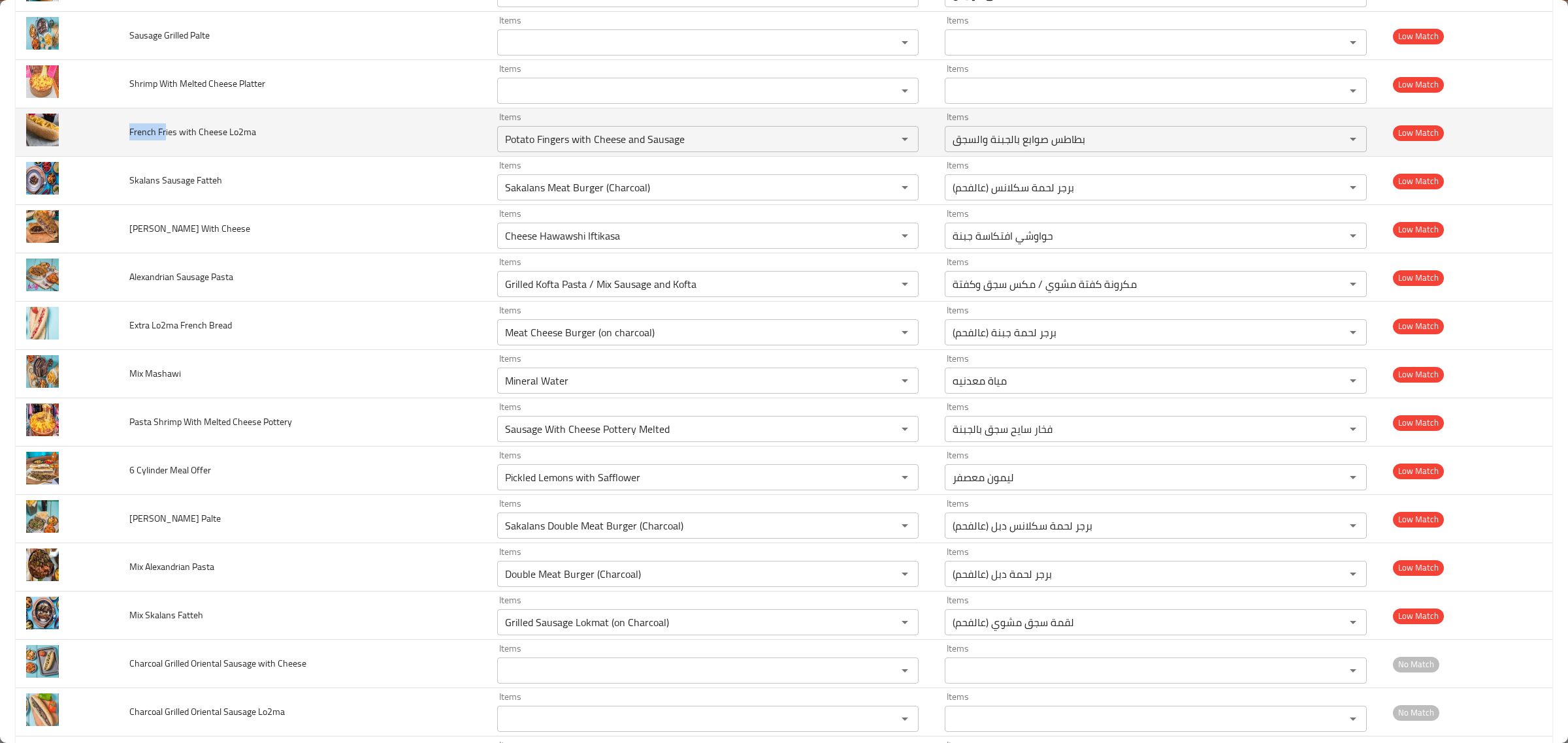
drag, startPoint x: 128, startPoint y: 135, endPoint x: 165, endPoint y: 135, distance: 37.0
click at [165, 135] on span "French Fries with Cheese Lo2ma" at bounding box center [193, 132] width 127 height 17
click at [573, 148] on "Potato Fingers with Cheese and Sausage" at bounding box center [688, 139] width 375 height 19
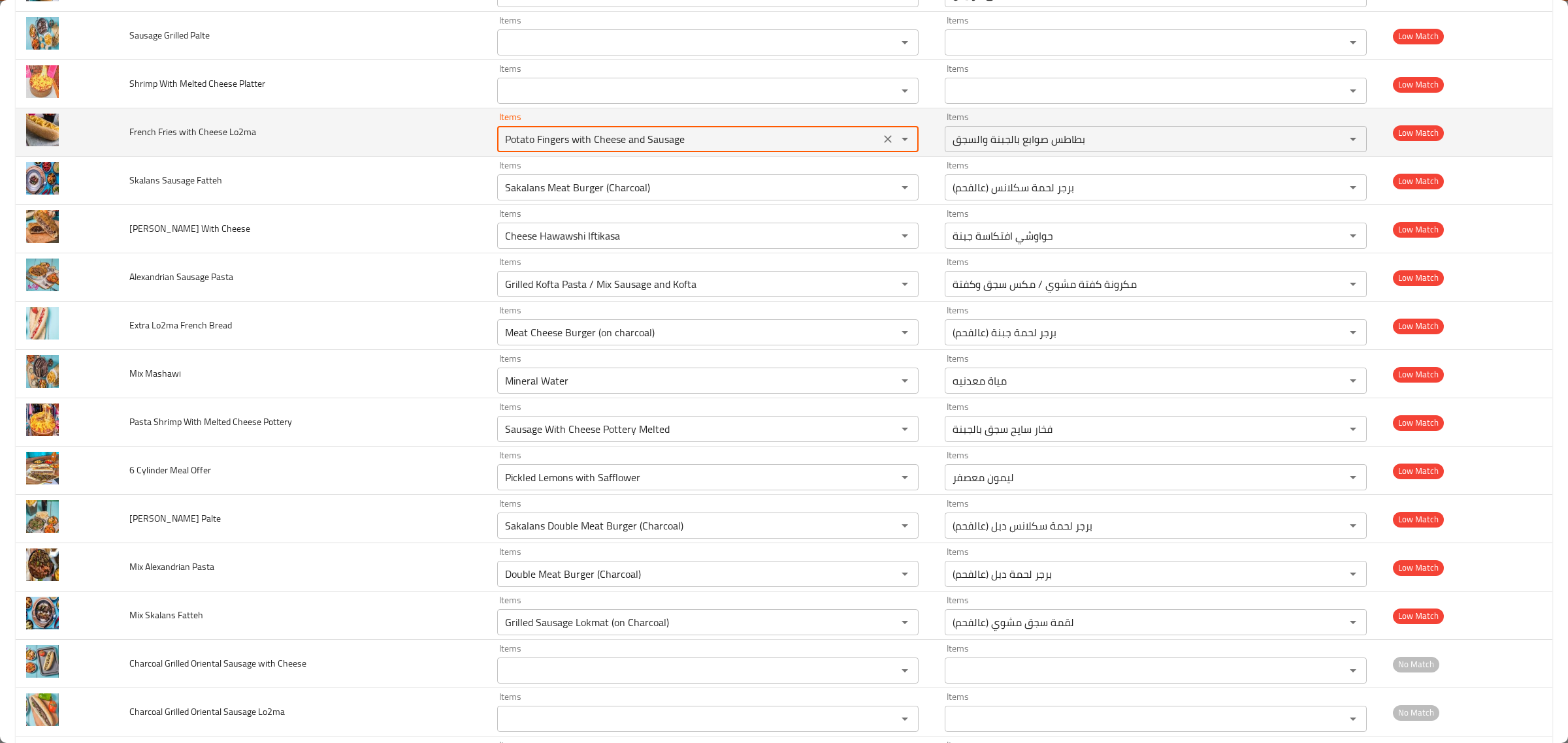
paste "French Fr"
type "French Fr"
click at [881, 145] on icon "Clear" at bounding box center [888, 140] width 13 height 13
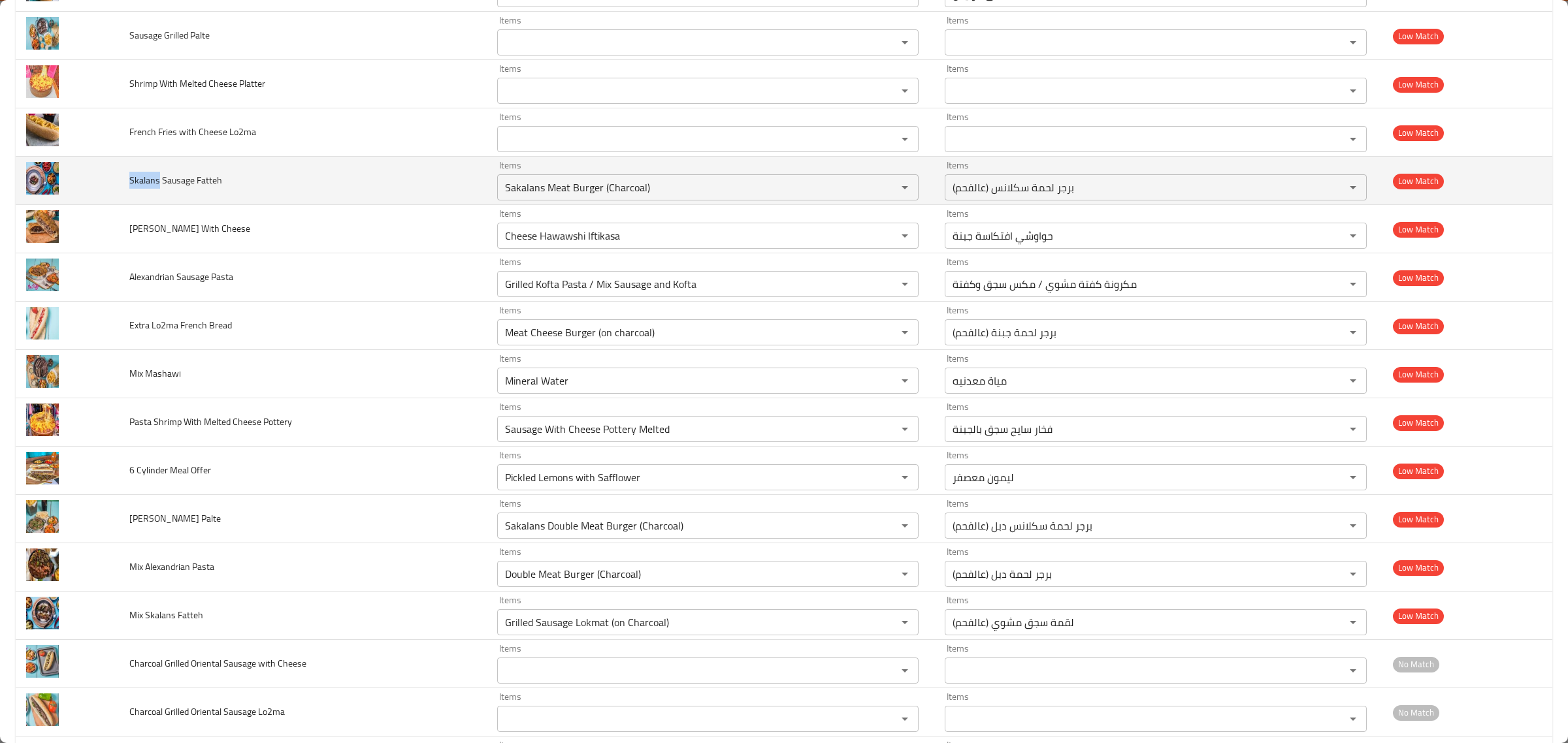
drag, startPoint x: 121, startPoint y: 182, endPoint x: 159, endPoint y: 183, distance: 38.0
click at [159, 183] on td "Skalans Sausage Fatteh" at bounding box center [302, 180] width 368 height 48
click at [557, 194] on "Sakalans Meat Burger (Charcoal)" at bounding box center [688, 188] width 375 height 19
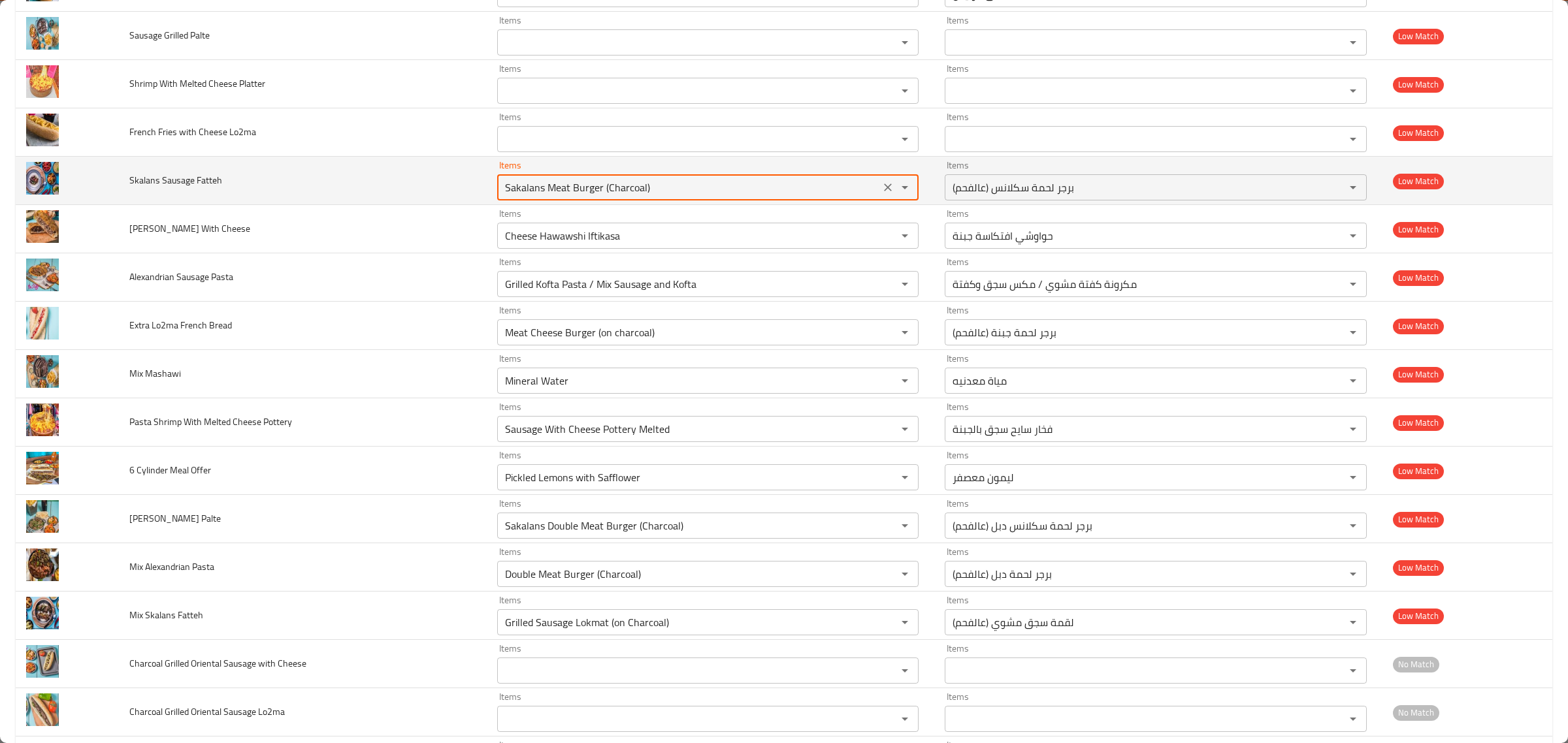
paste "kalans"
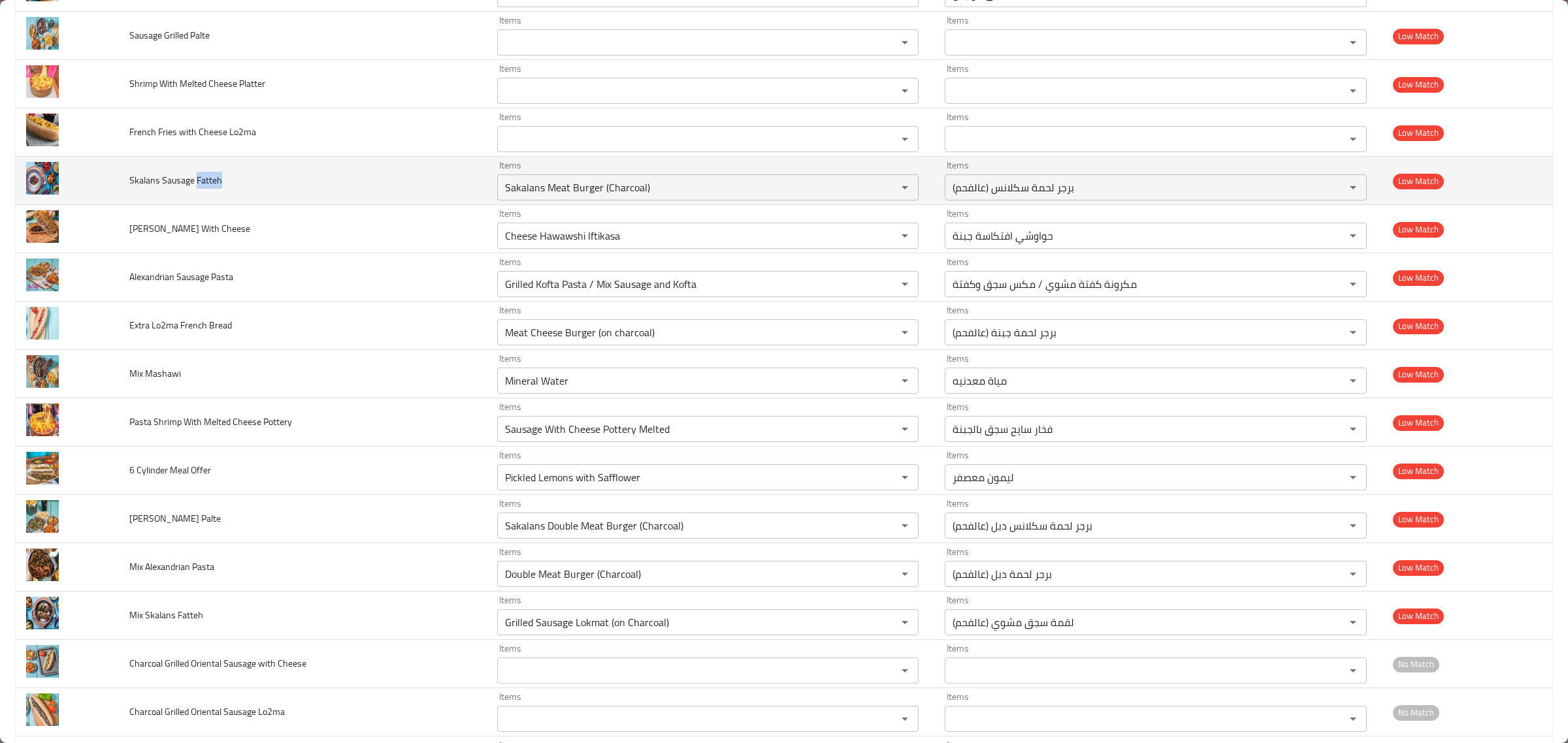
drag, startPoint x: 231, startPoint y: 180, endPoint x: 196, endPoint y: 181, distance: 35.0
click at [196, 181] on td "Skalans Sausage Fatteh" at bounding box center [302, 180] width 368 height 48
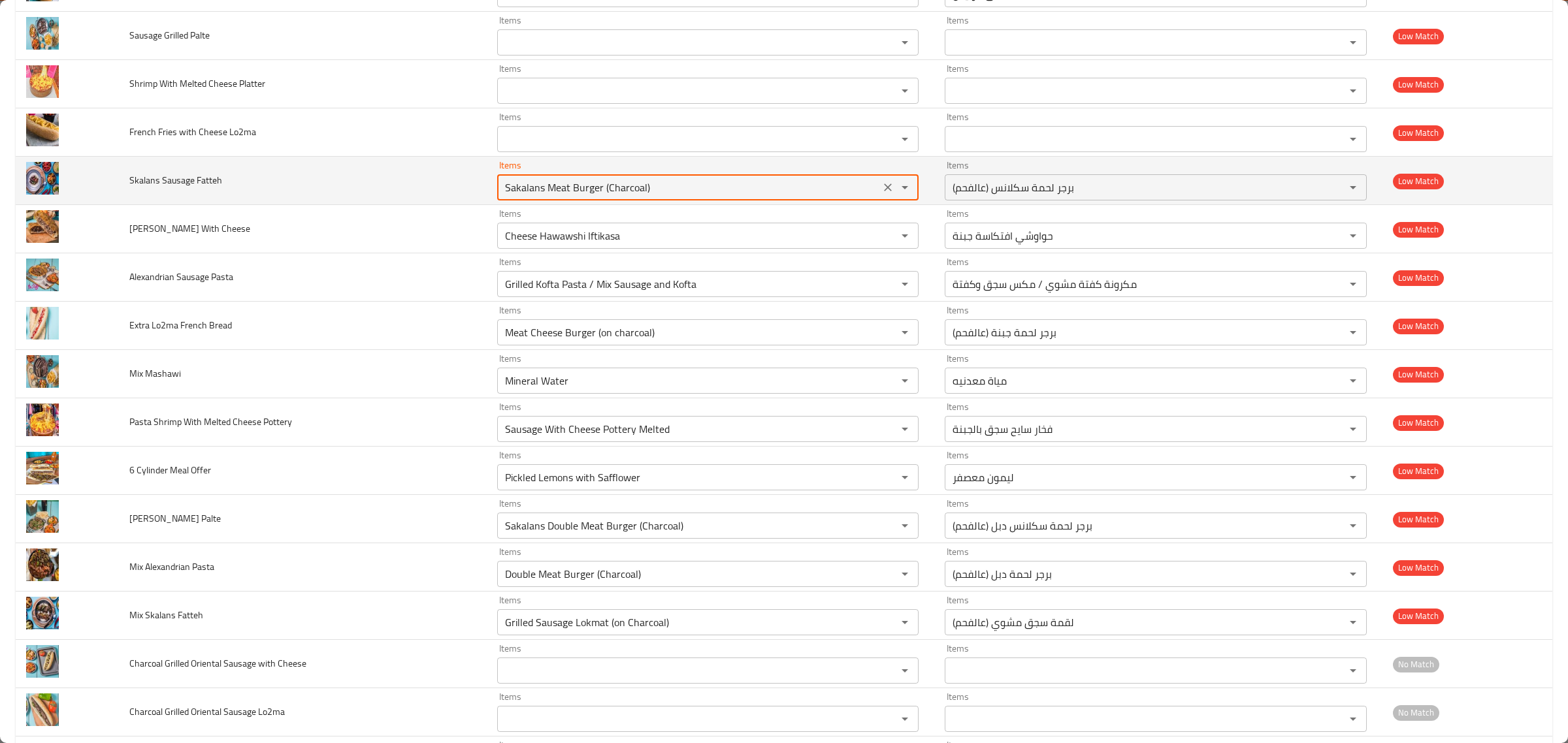
click at [605, 185] on "Sakalans Meat Burger (Charcoal)" at bounding box center [688, 188] width 375 height 19
paste "Fatteh"
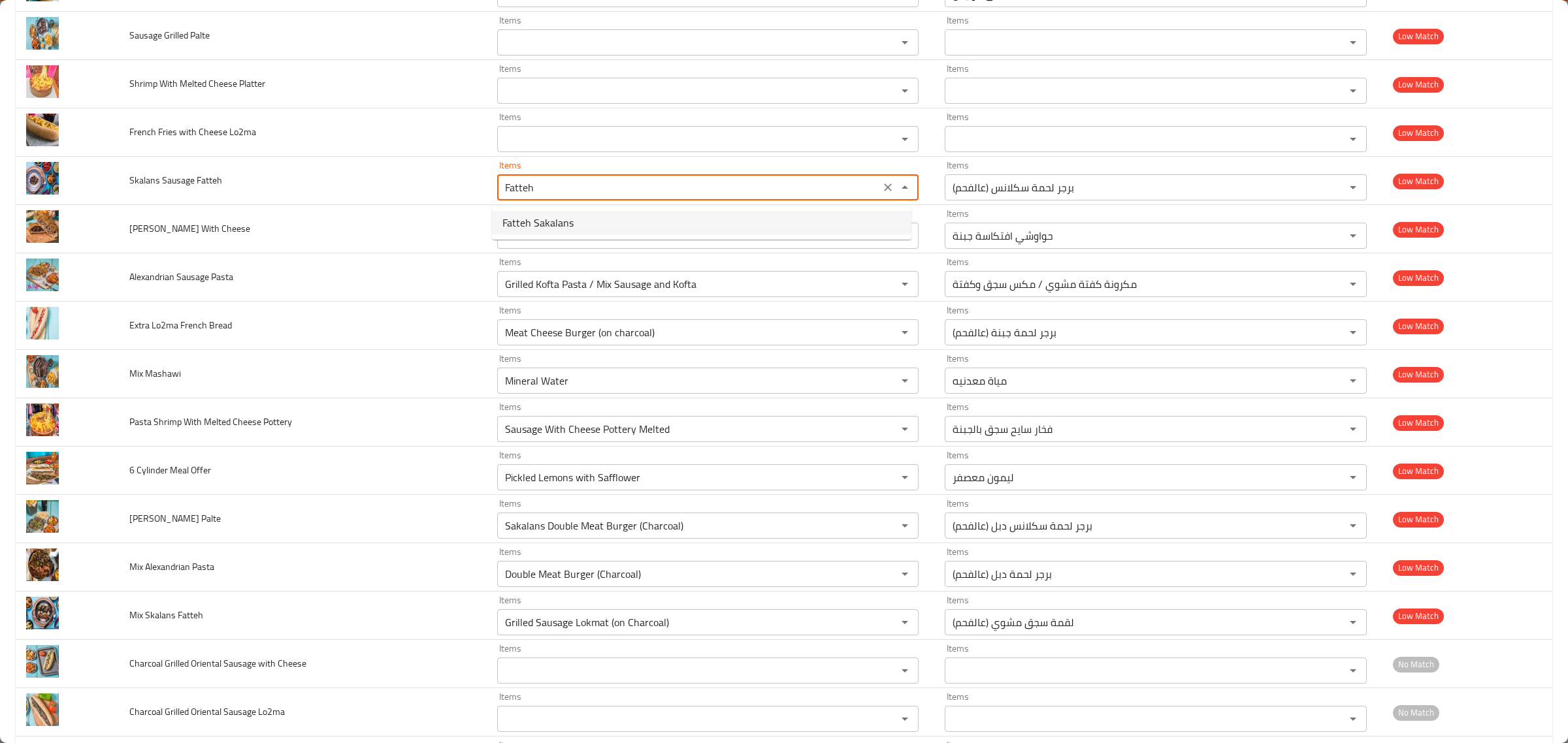
click at [538, 230] on span "Fatteh Sakalans" at bounding box center [538, 222] width 72 height 16
type "Fatteh Sakalans"
type -ar "فتة سكلانس"
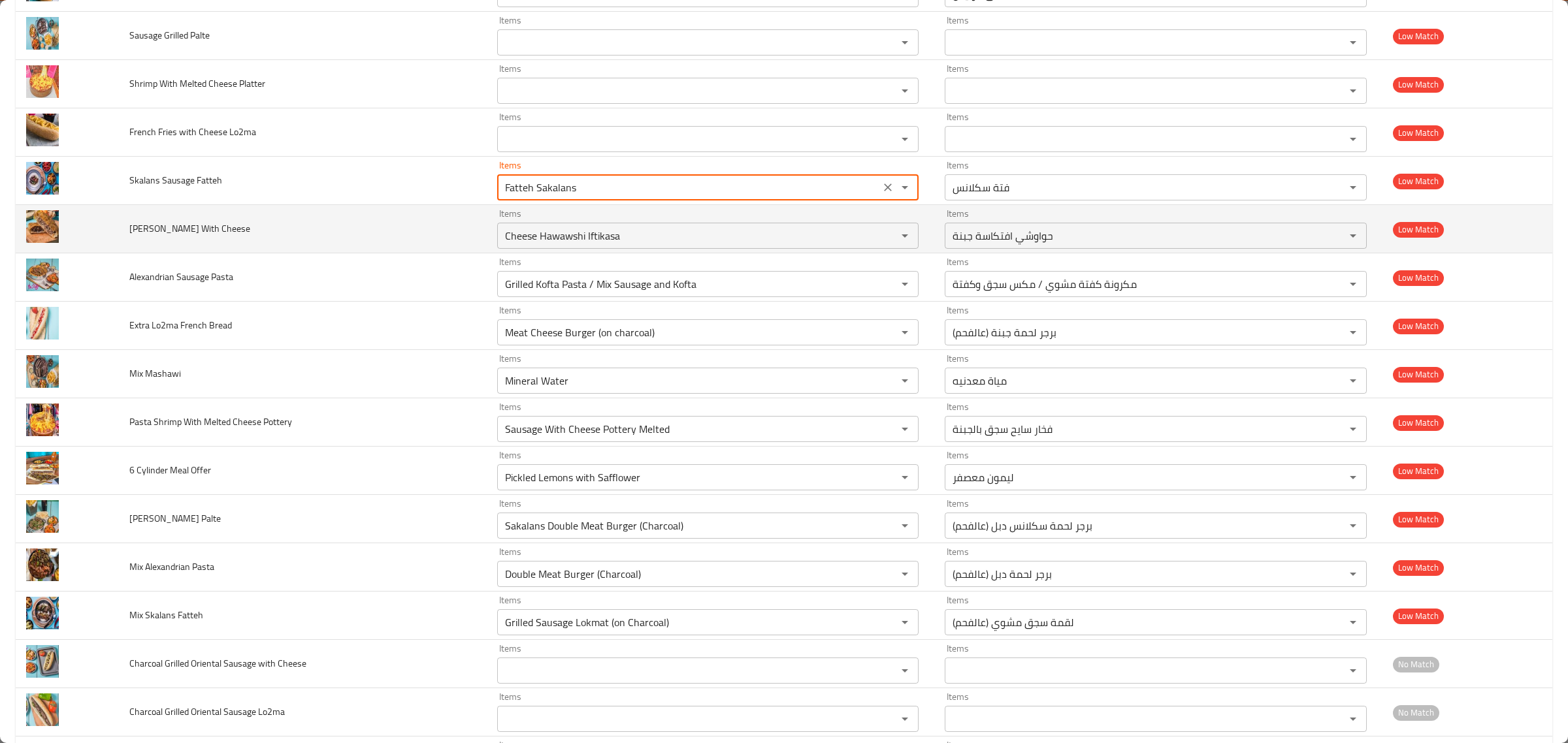
type "Fatteh Sakalans"
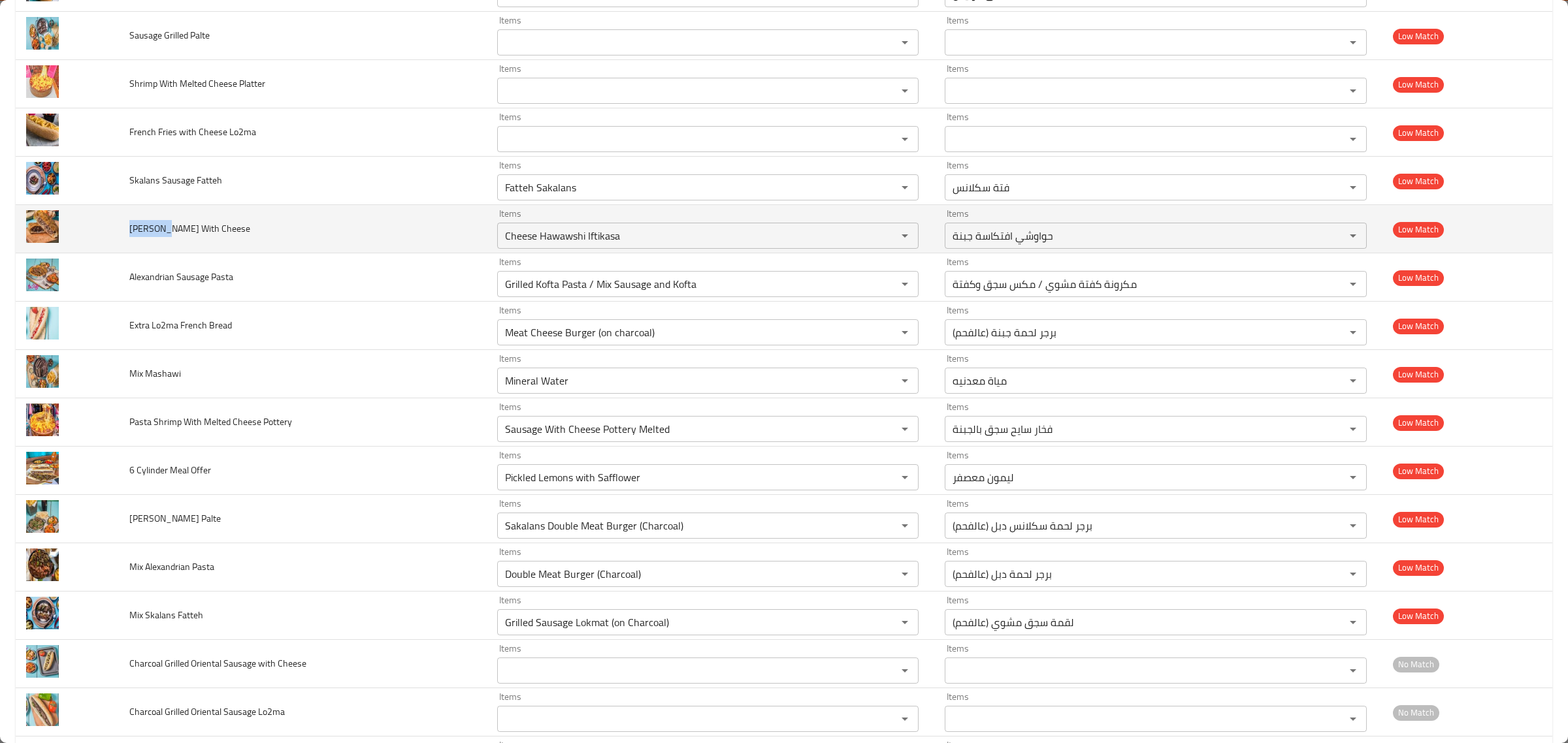
drag, startPoint x: 126, startPoint y: 236, endPoint x: 162, endPoint y: 232, distance: 36.2
click at [162, 232] on td "[PERSON_NAME] With Cheese" at bounding box center [302, 229] width 368 height 48
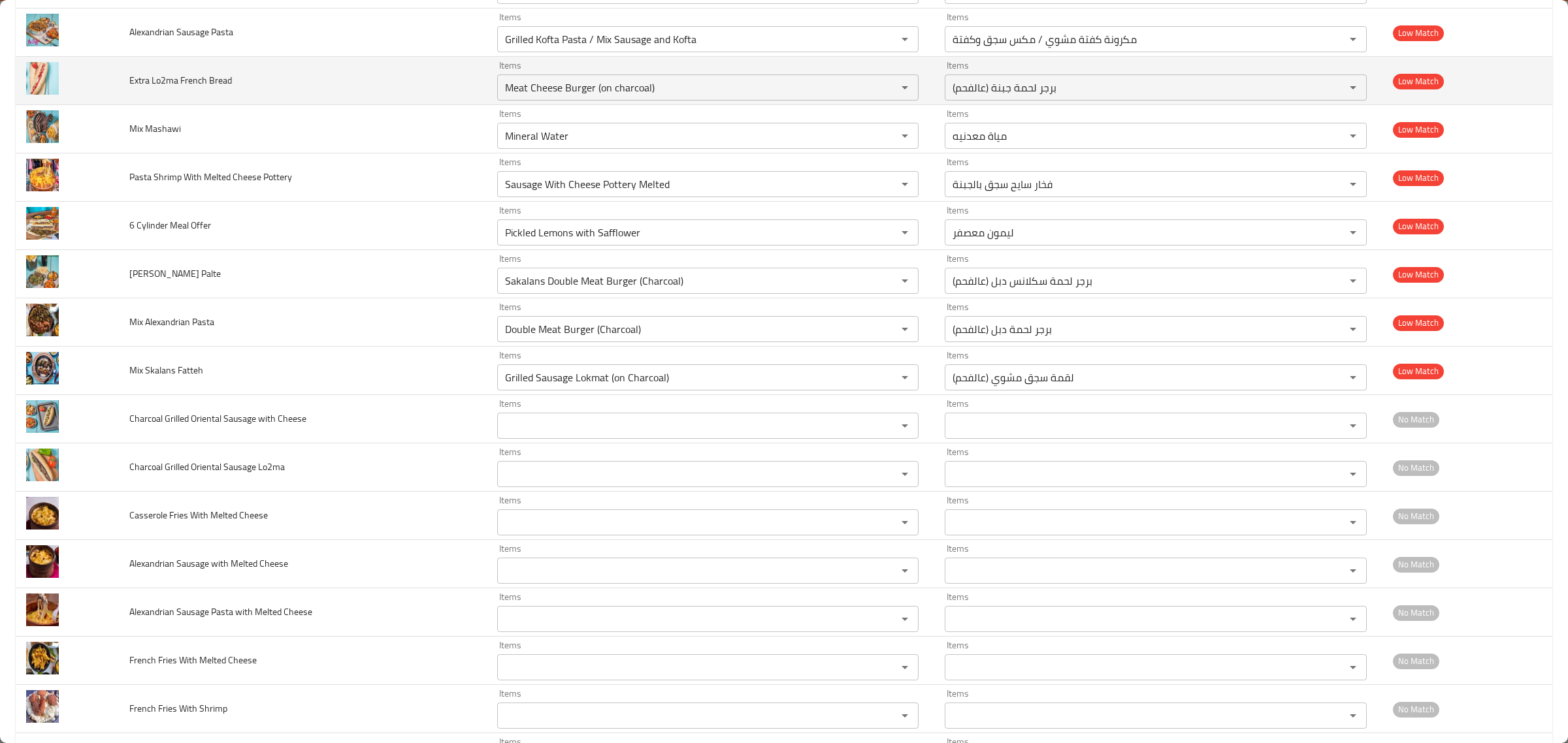
scroll to position [898, 0]
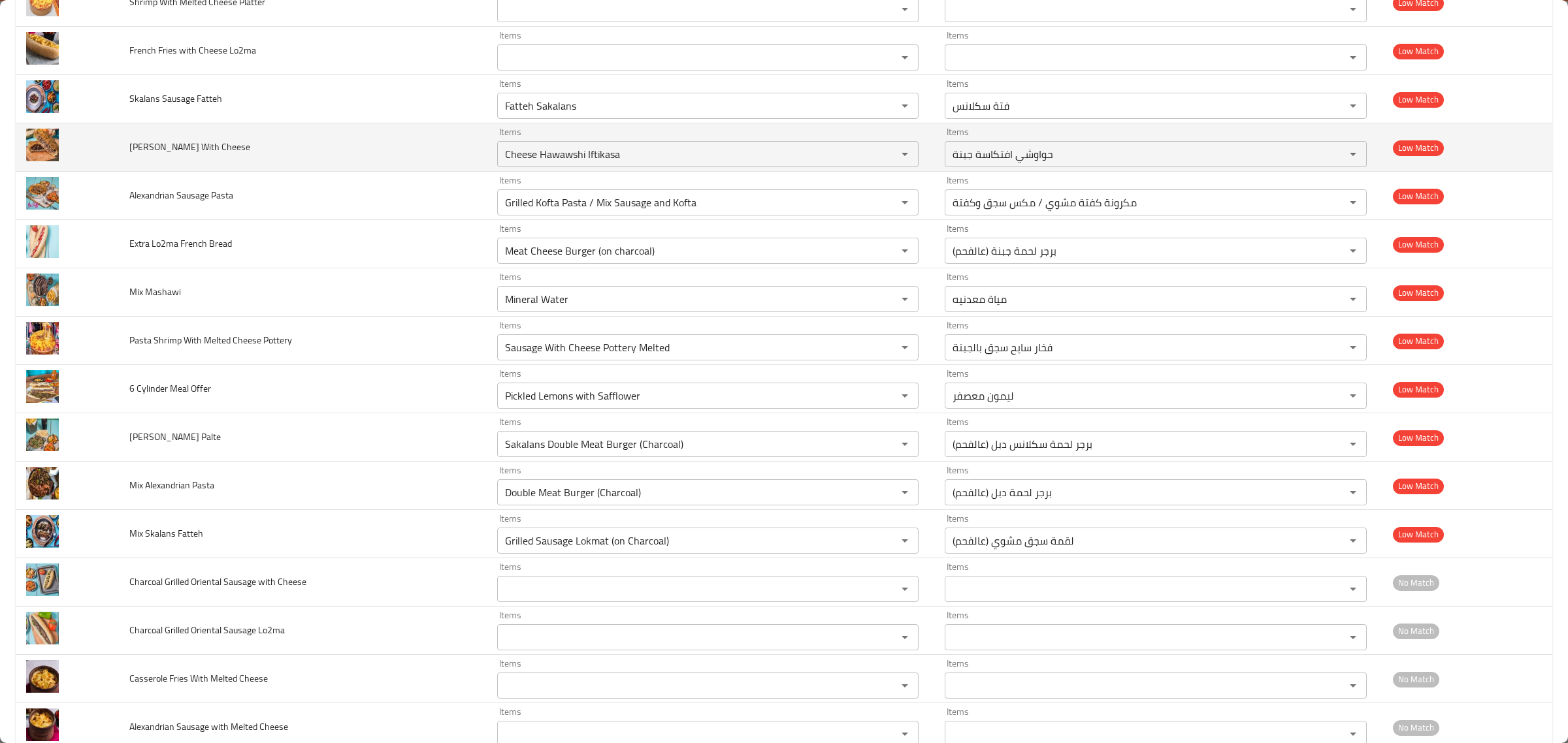
drag, startPoint x: 631, startPoint y: 164, endPoint x: 322, endPoint y: 142, distance: 309.8
click at [322, 142] on tr "Eftekasa Hawawshi With Cheese Items Cheese Hawawshi Iftikasa Items Items حواوشي…" at bounding box center [784, 147] width 1537 height 48
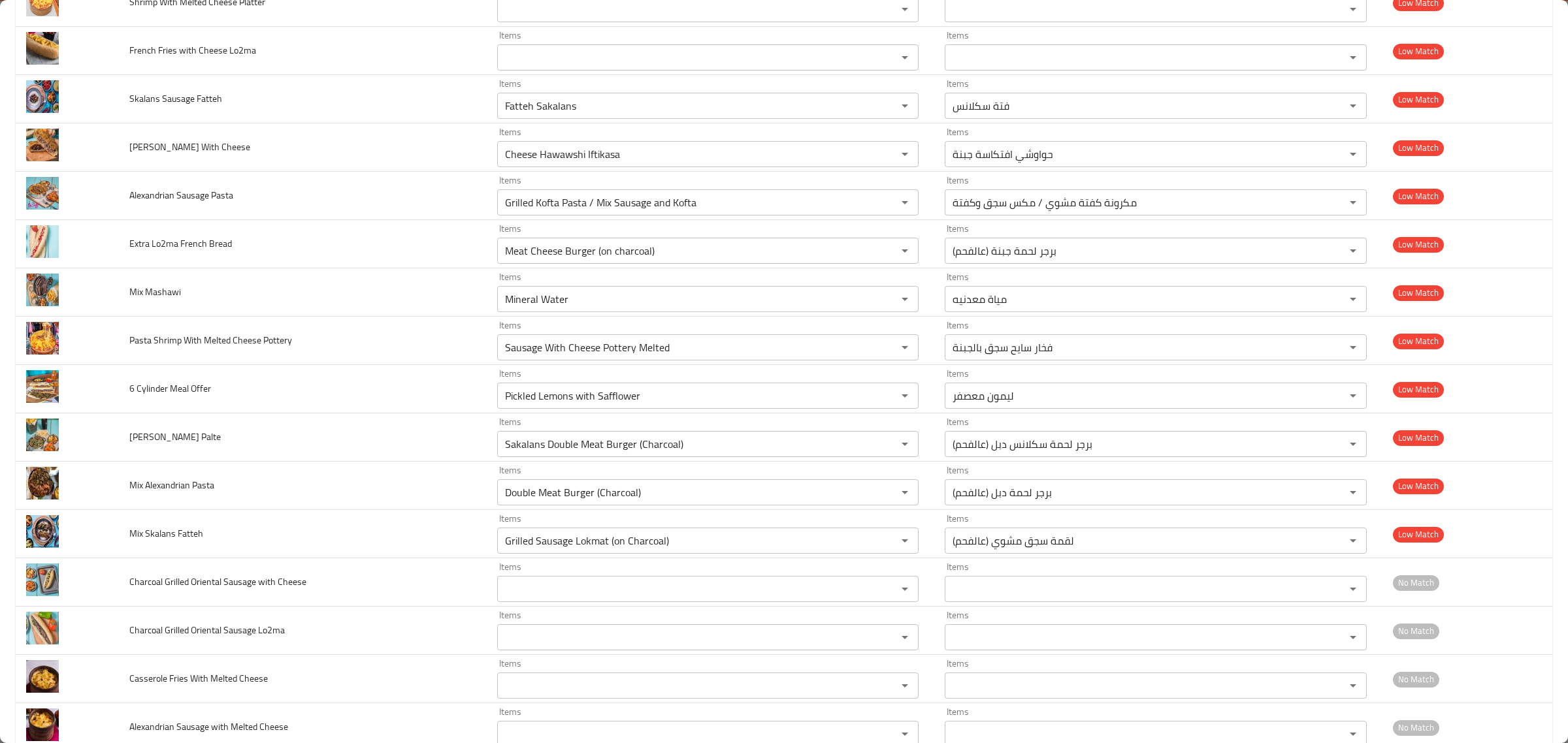
scroll to position [151, 0]
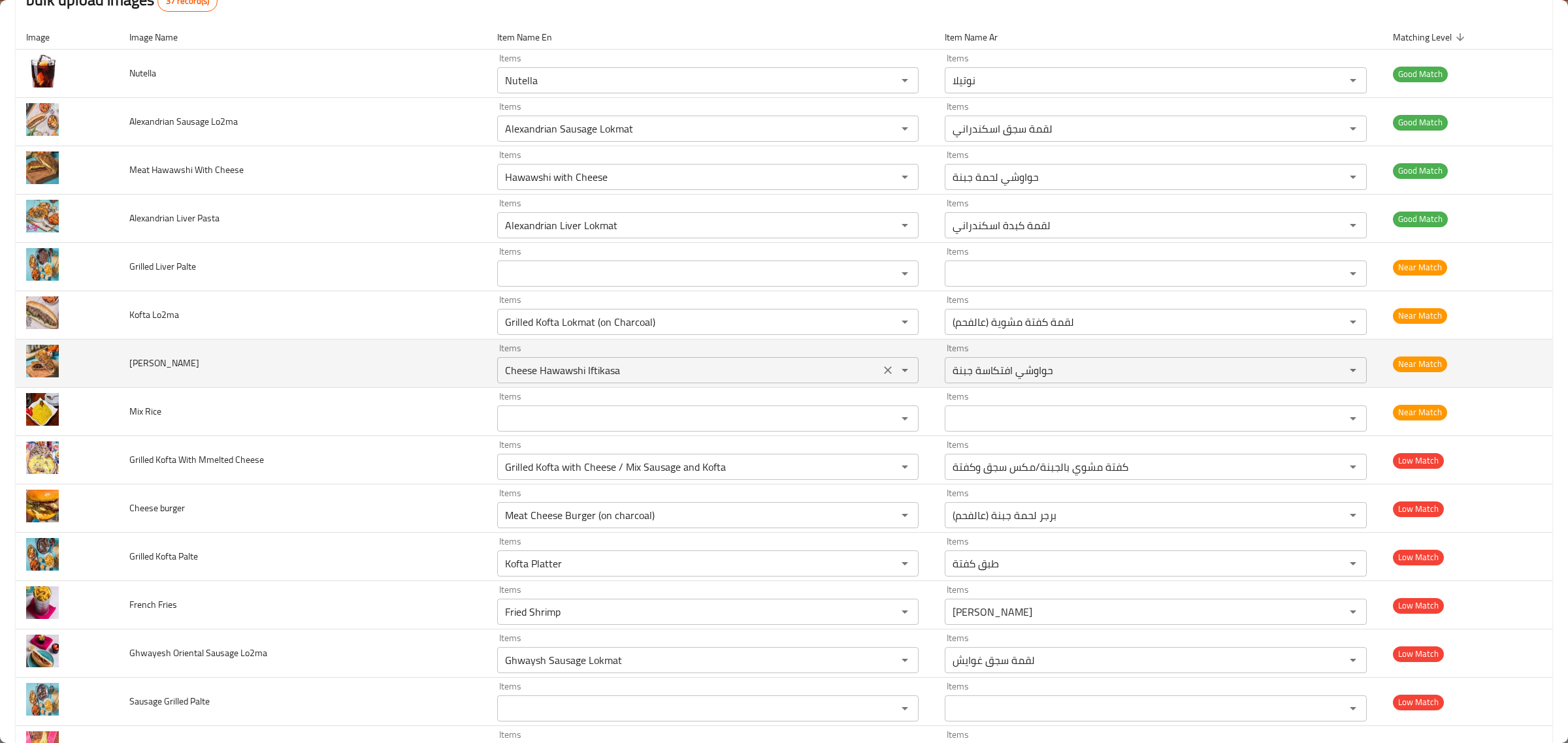
click at [884, 371] on icon "Clear" at bounding box center [888, 370] width 13 height 13
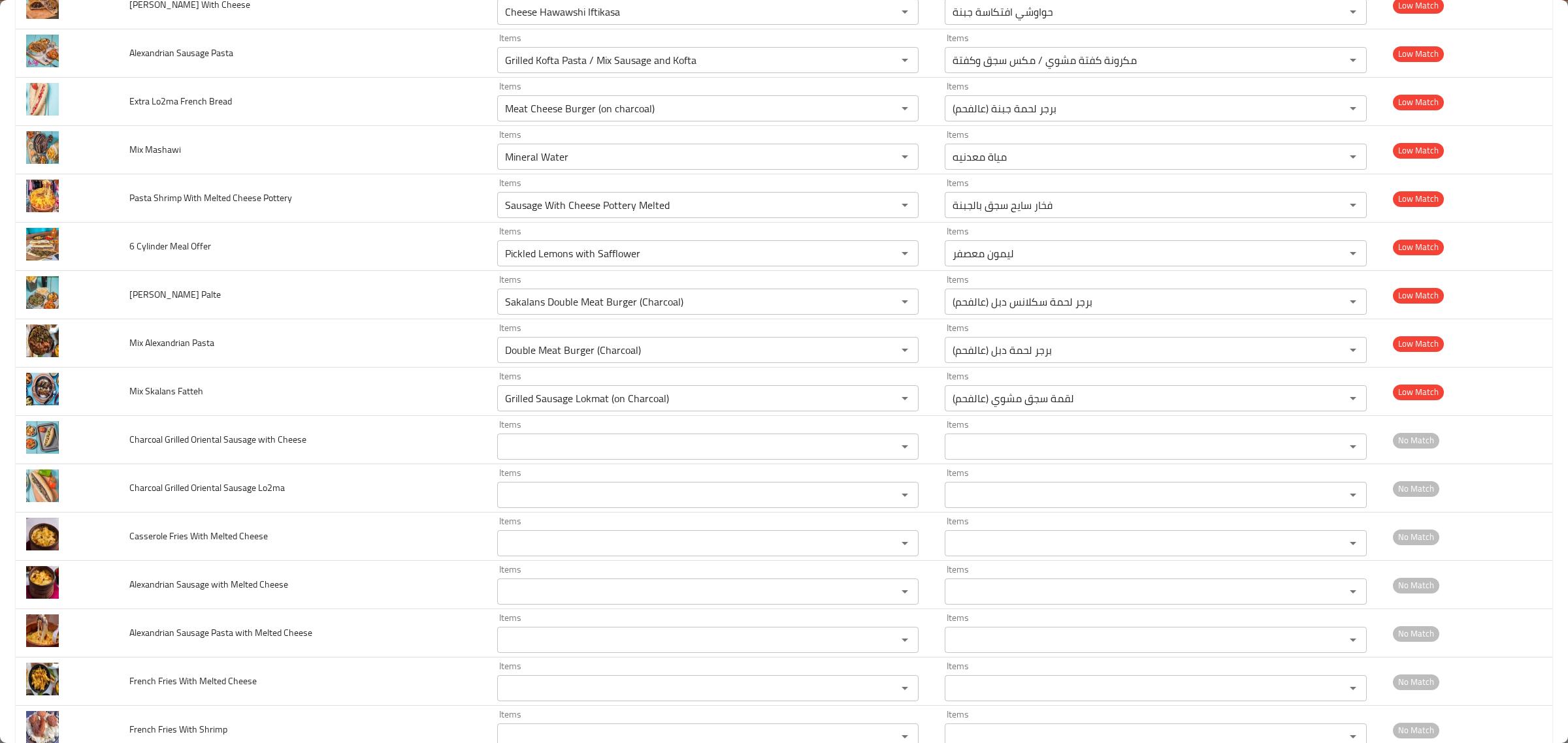
scroll to position [1048, 0]
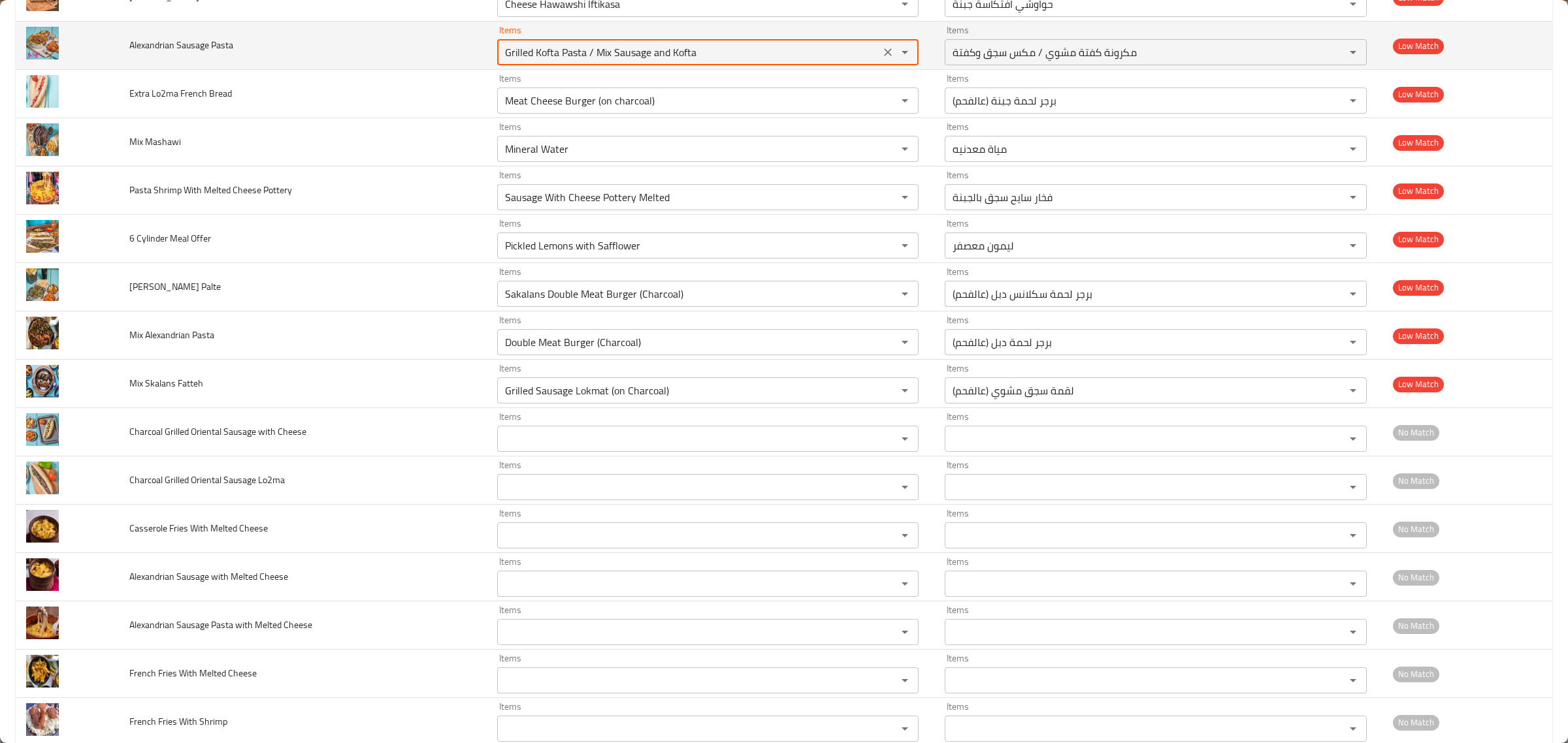
drag, startPoint x: 697, startPoint y: 48, endPoint x: 402, endPoint y: 54, distance: 295.1
click at [403, 54] on tr "Alexandrian Sausage Pasta Items Grilled Kofta Pasta / Mix Sausage and Kofta Ite…" at bounding box center [784, 45] width 1537 height 48
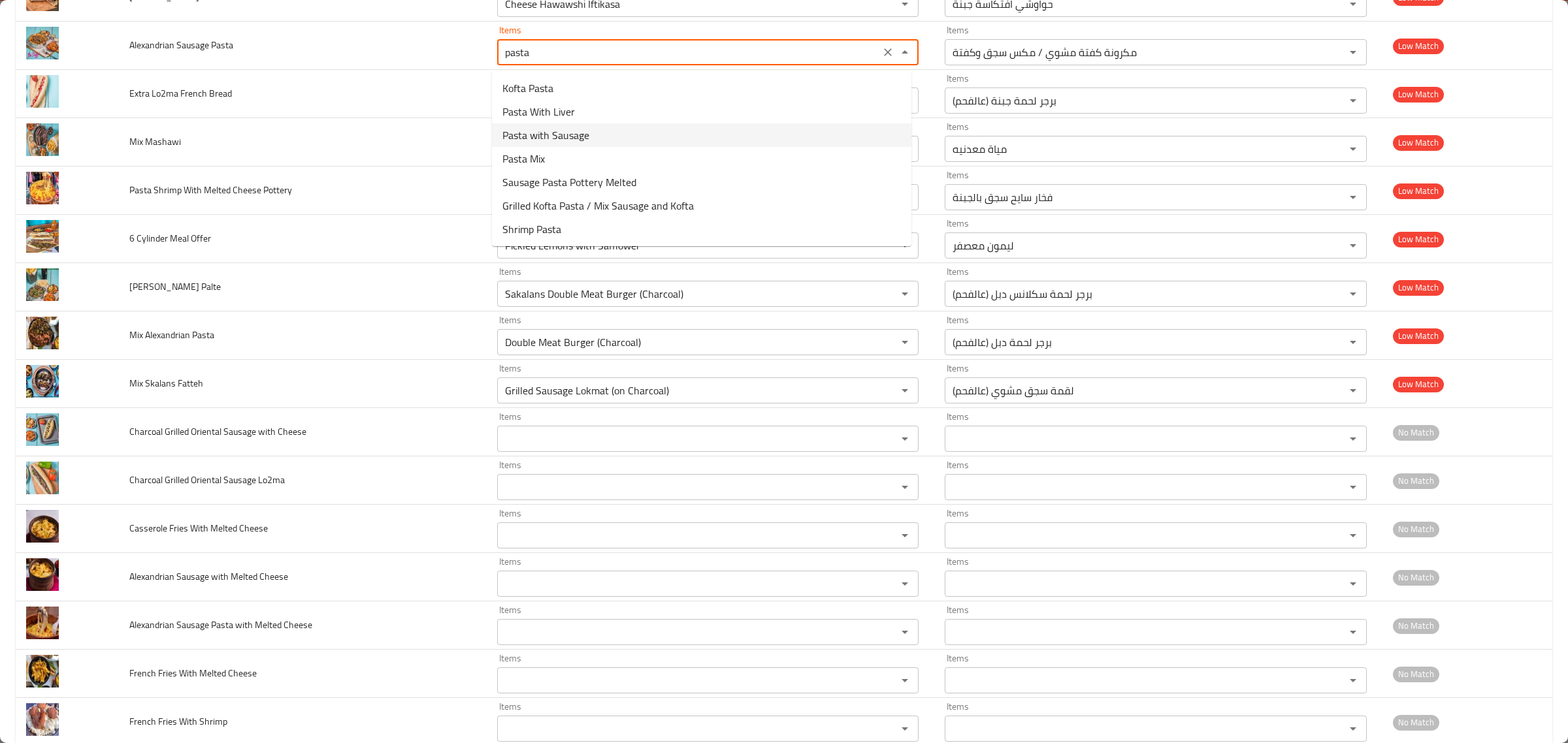
click at [579, 127] on span "Pasta with Sausage" at bounding box center [545, 135] width 87 height 16
type "Pasta with Sausage"
type -ar "مكرونة بالسجق"
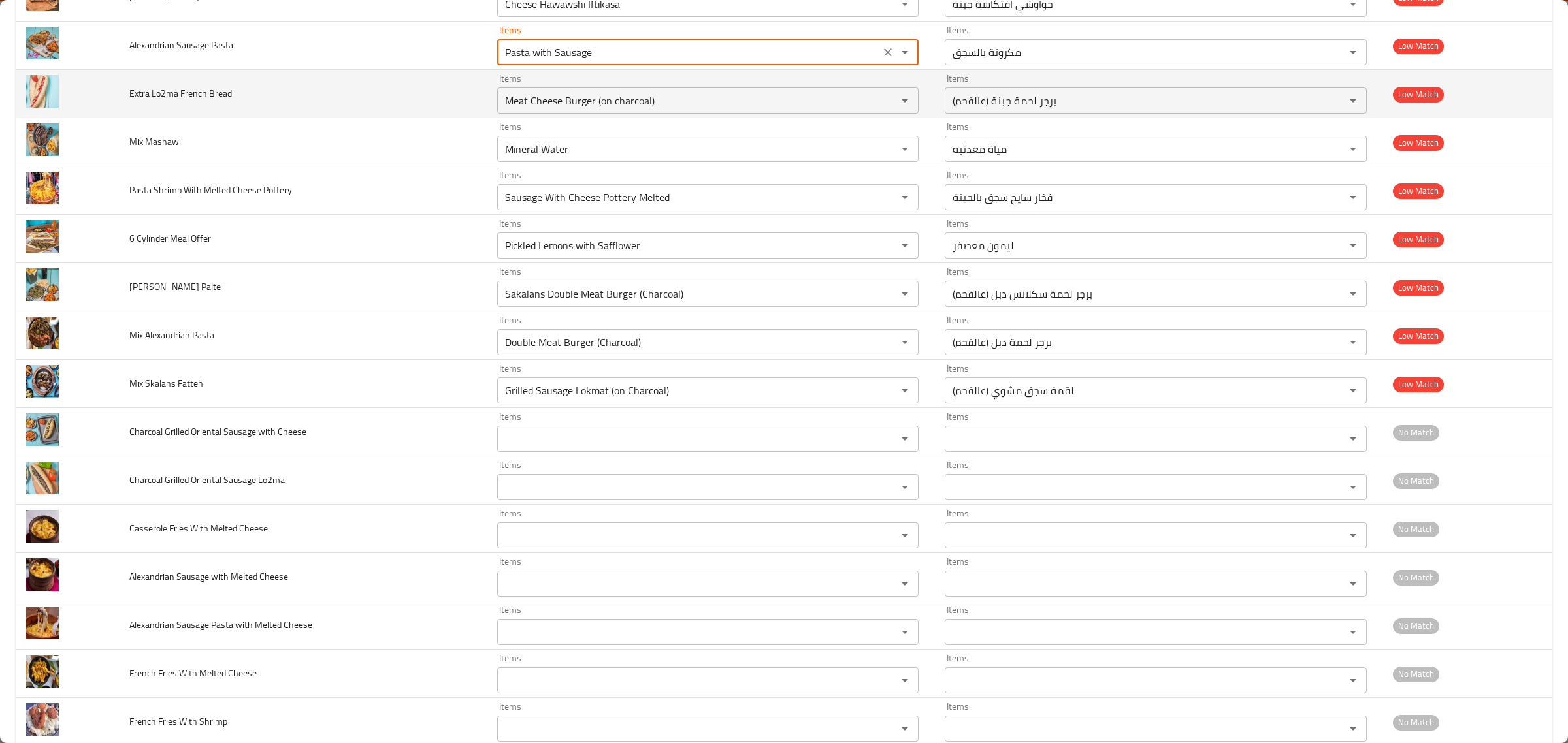
type "Pasta with Sausage"
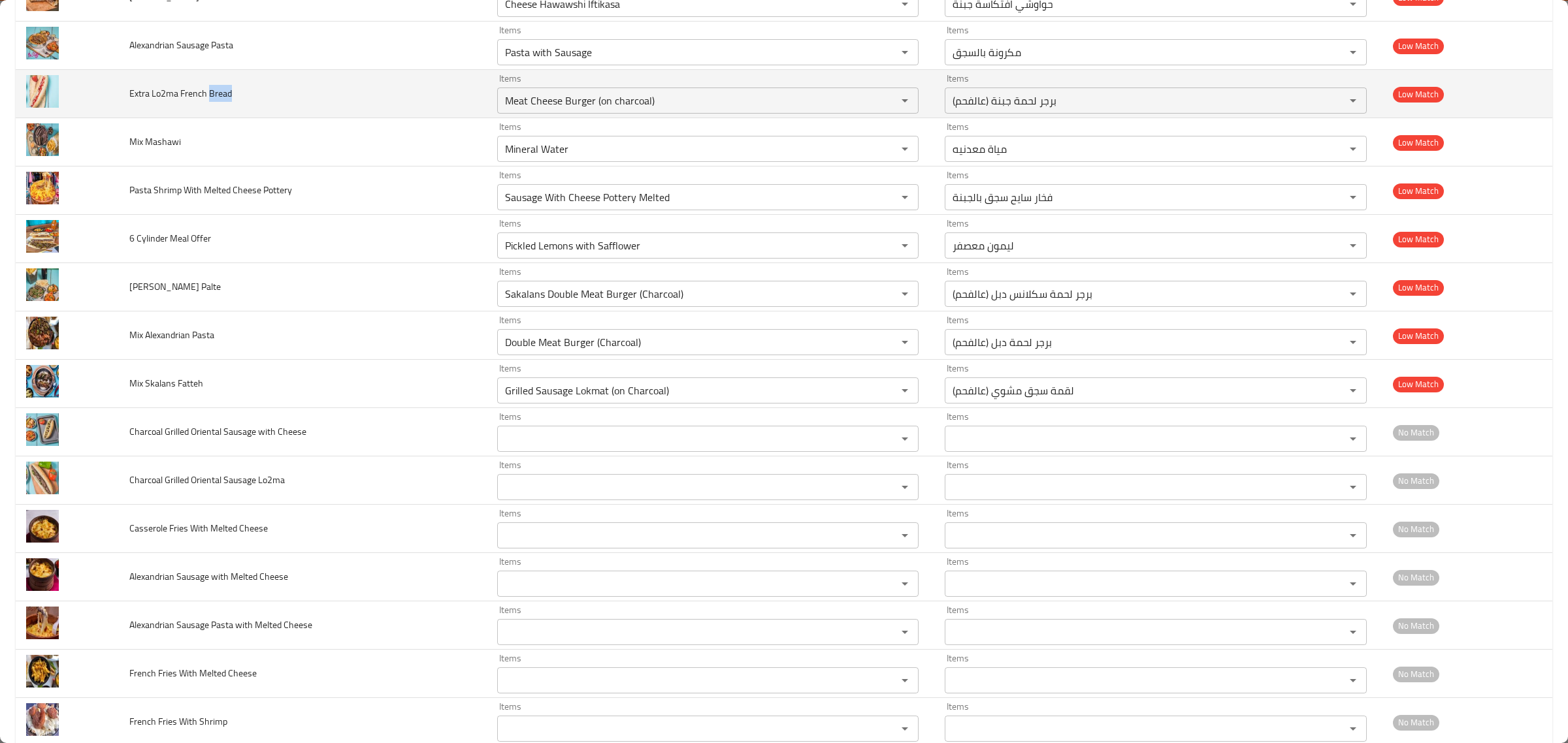
drag, startPoint x: 240, startPoint y: 96, endPoint x: 210, endPoint y: 93, distance: 30.1
click at [210, 93] on td "Extra Lo2ma French Bread" at bounding box center [302, 93] width 368 height 48
click at [594, 107] on Bread "Meat Cheese Burger (on charcoal)" at bounding box center [688, 101] width 375 height 19
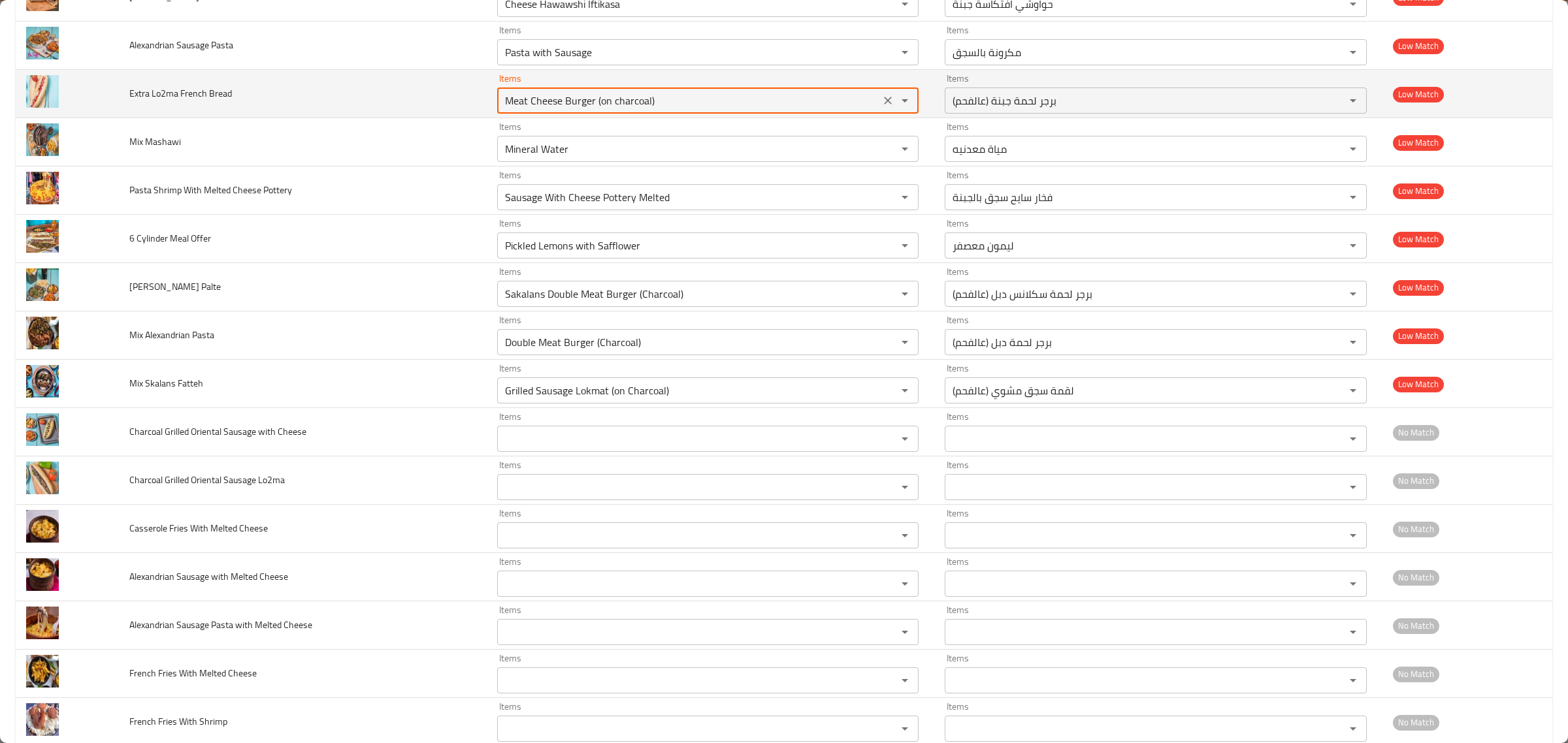
paste Bread "Bread"
type Bread "Bread"
click at [884, 103] on icon "Clear" at bounding box center [887, 100] width 8 height 8
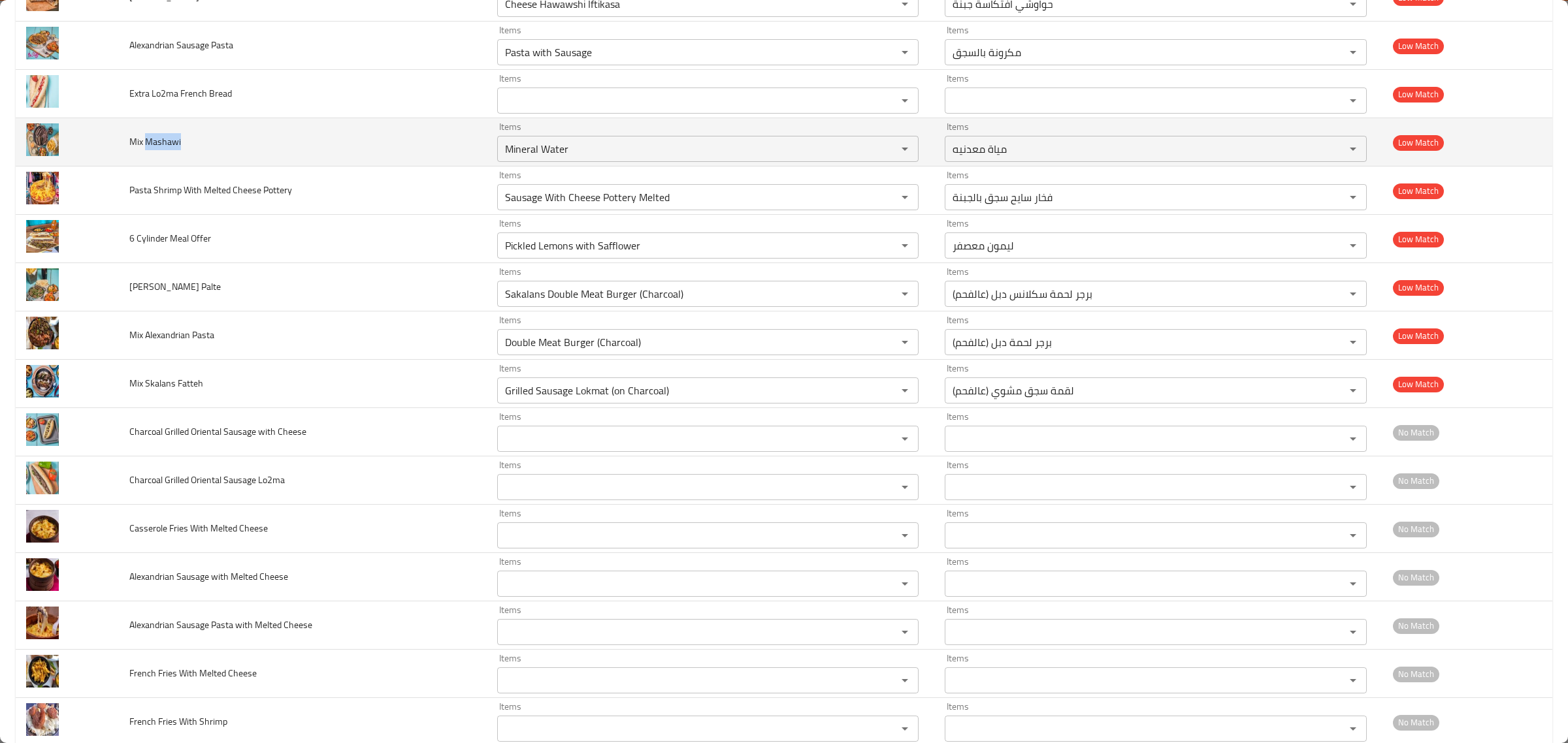
drag, startPoint x: 190, startPoint y: 145, endPoint x: 147, endPoint y: 147, distance: 43.0
click at [147, 147] on td "Mix Mashawi" at bounding box center [302, 142] width 368 height 48
click at [514, 146] on Mashawi "Mineral Water" at bounding box center [688, 149] width 375 height 19
paste Mashawi "ashawi"
type Mashawi "Mashawi"
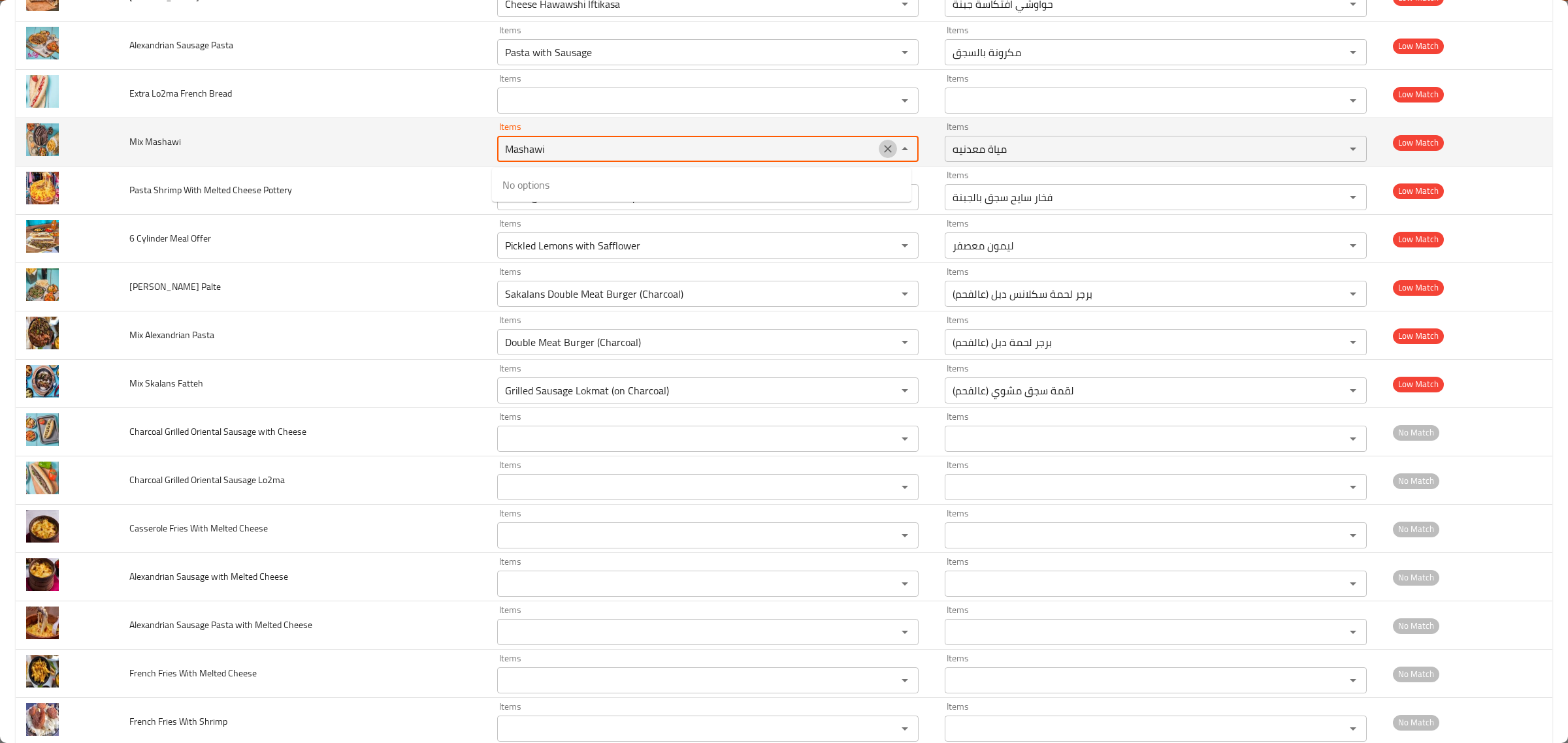
click at [883, 151] on icon "Clear" at bounding box center [888, 149] width 13 height 13
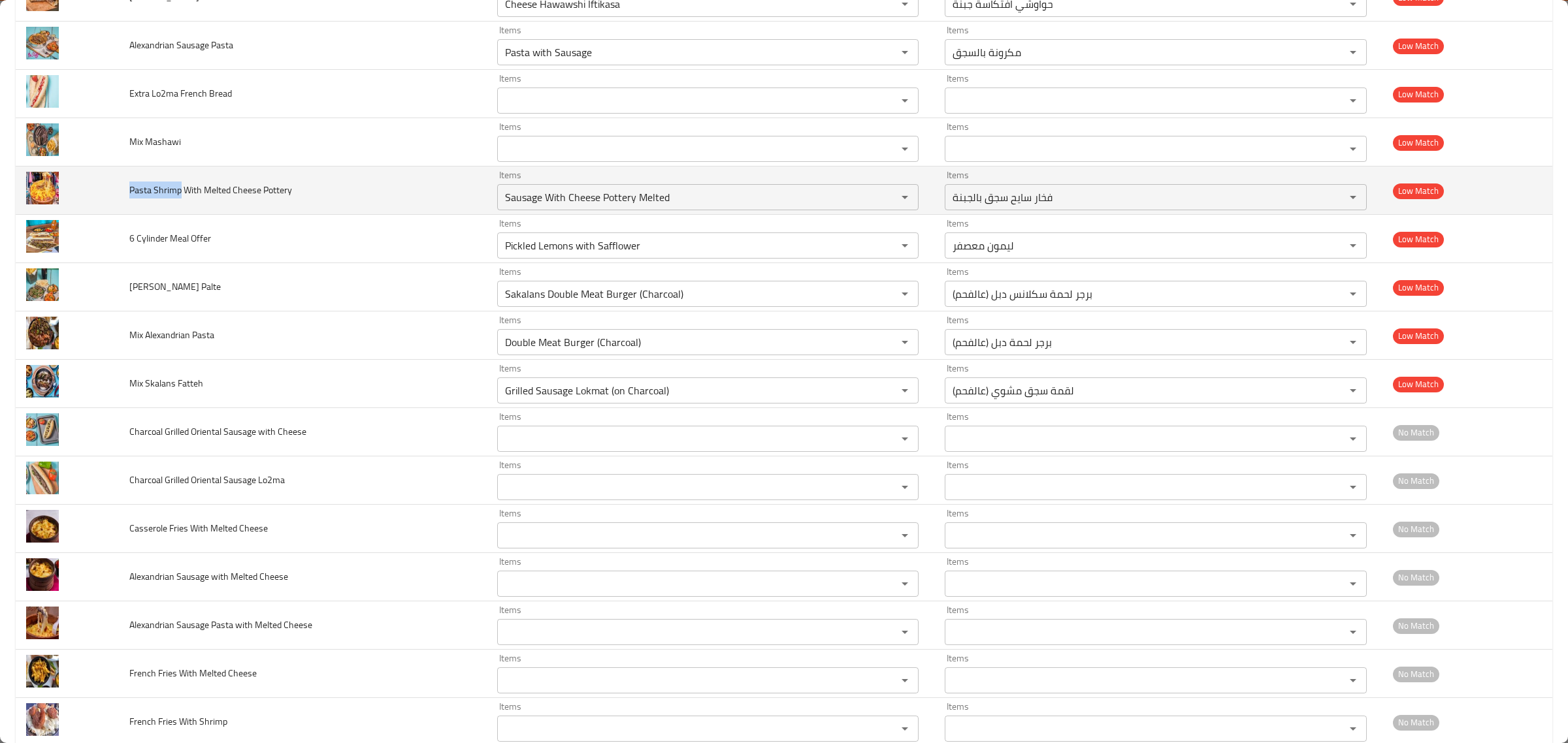
drag, startPoint x: 125, startPoint y: 197, endPoint x: 178, endPoint y: 200, distance: 53.1
click at [178, 200] on td "Pasta Shrimp With Melted Cheese Pottery" at bounding box center [302, 190] width 368 height 48
click at [531, 206] on Pottery "Sausage With Cheese Pottery Melted" at bounding box center [688, 198] width 375 height 19
paste Pottery "Pasta Shrimp"
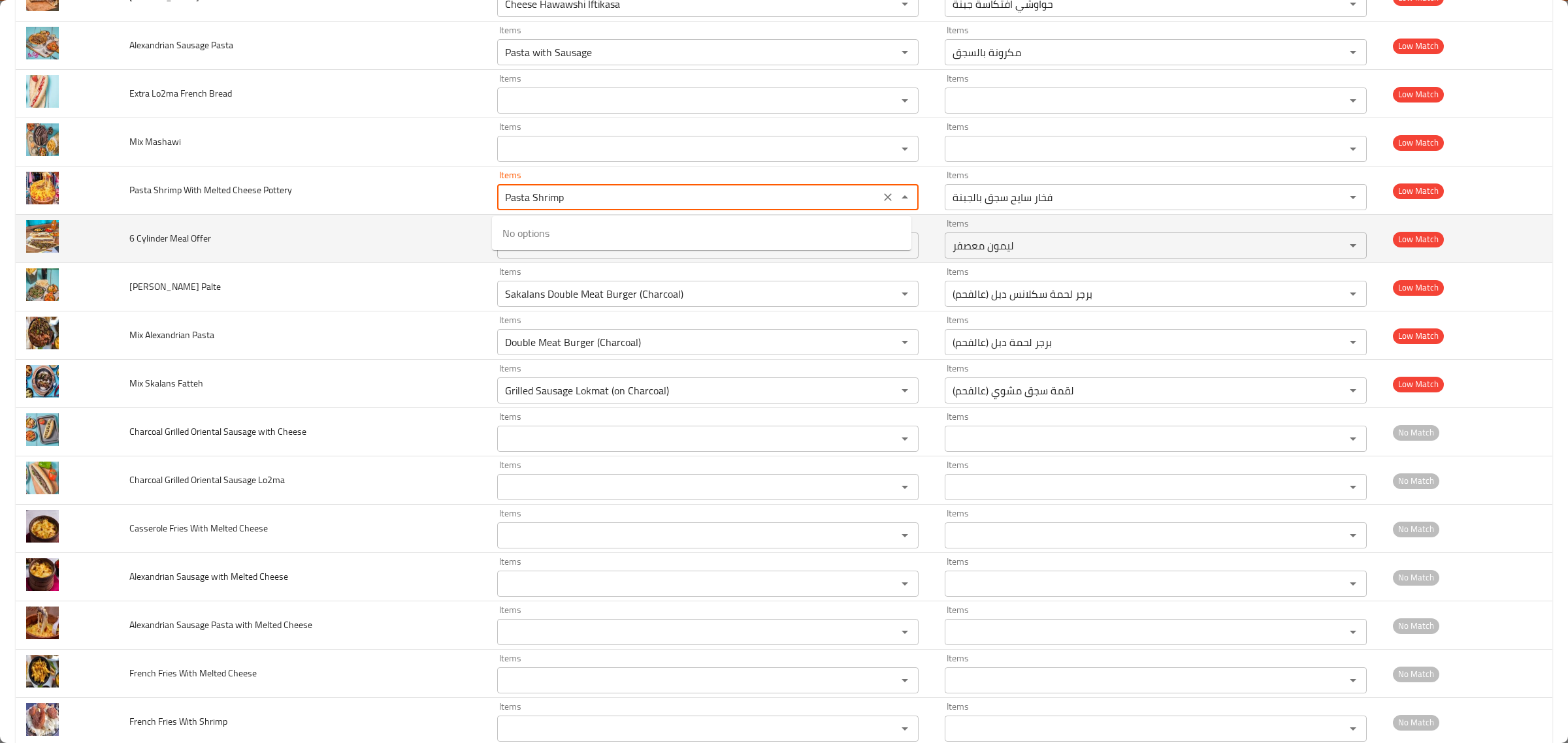
type Pottery "Sausage With Cheese Pottery Melted"
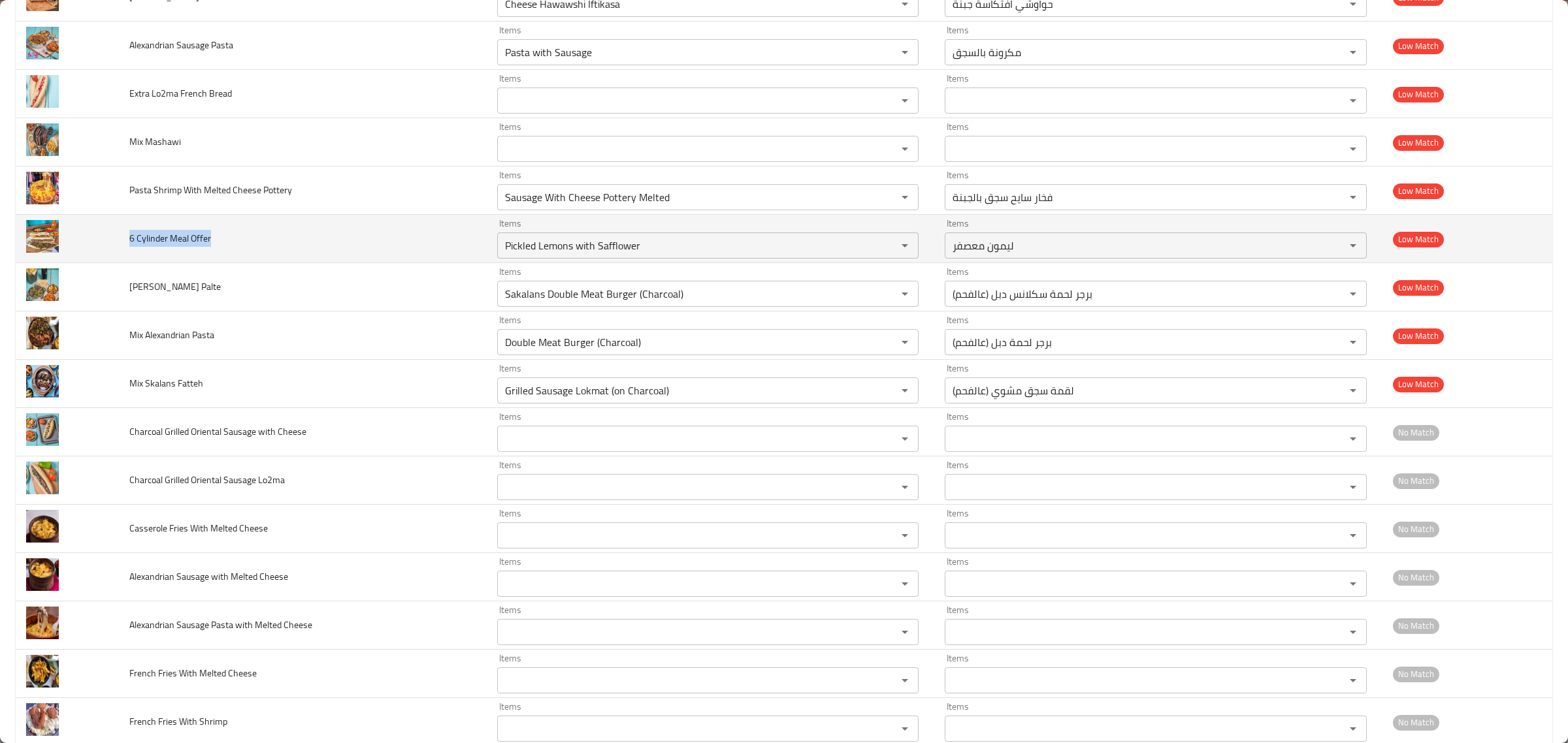
drag, startPoint x: 119, startPoint y: 246, endPoint x: 226, endPoint y: 241, distance: 107.1
click at [222, 239] on td "6 Cylinder Meal Offer" at bounding box center [302, 238] width 368 height 48
click at [206, 243] on span "6 Cylinder Meal Offer" at bounding box center [170, 238] width 82 height 17
click at [536, 249] on Offer "Pickled Lemons with Safflower" at bounding box center [688, 246] width 375 height 19
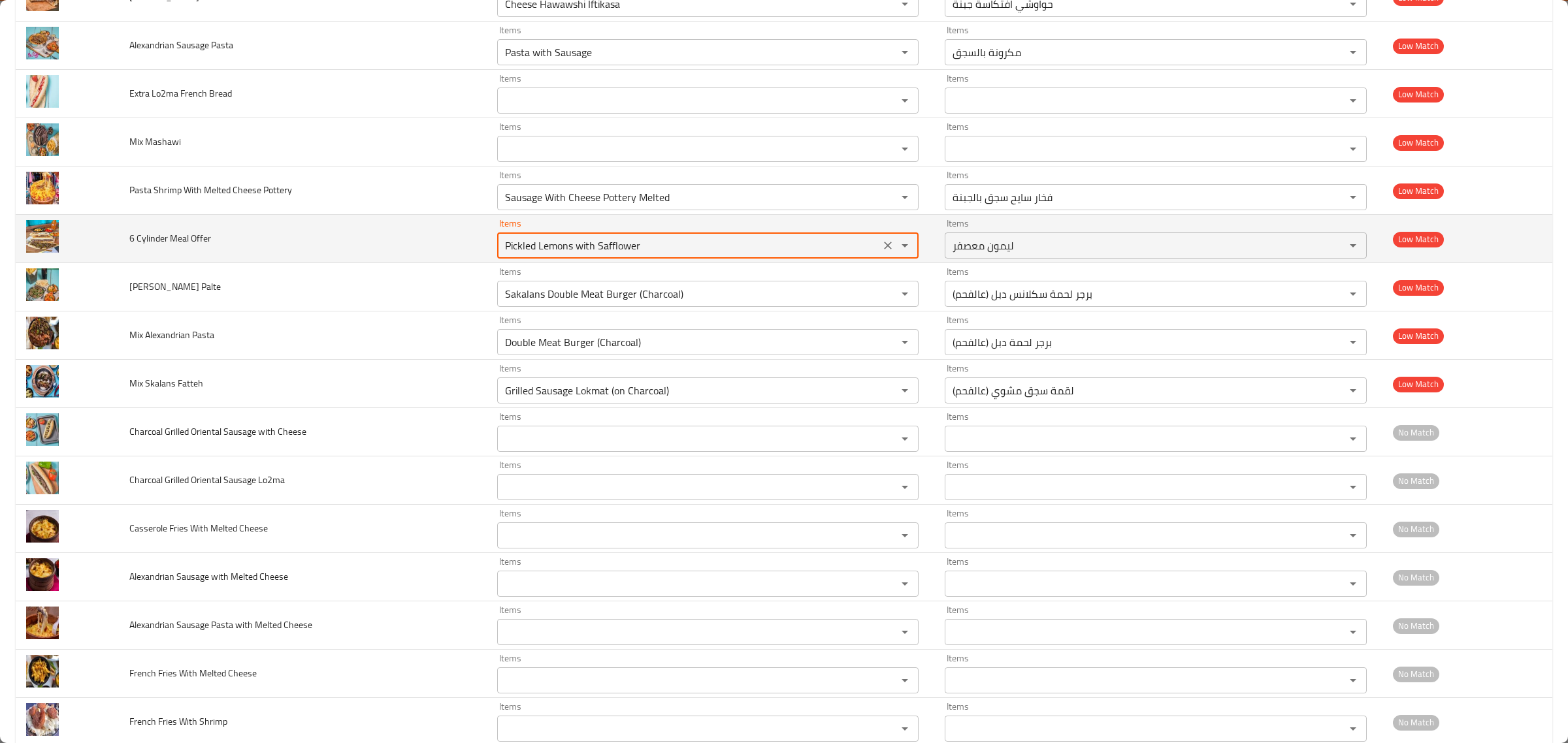
paste Offer "Off"
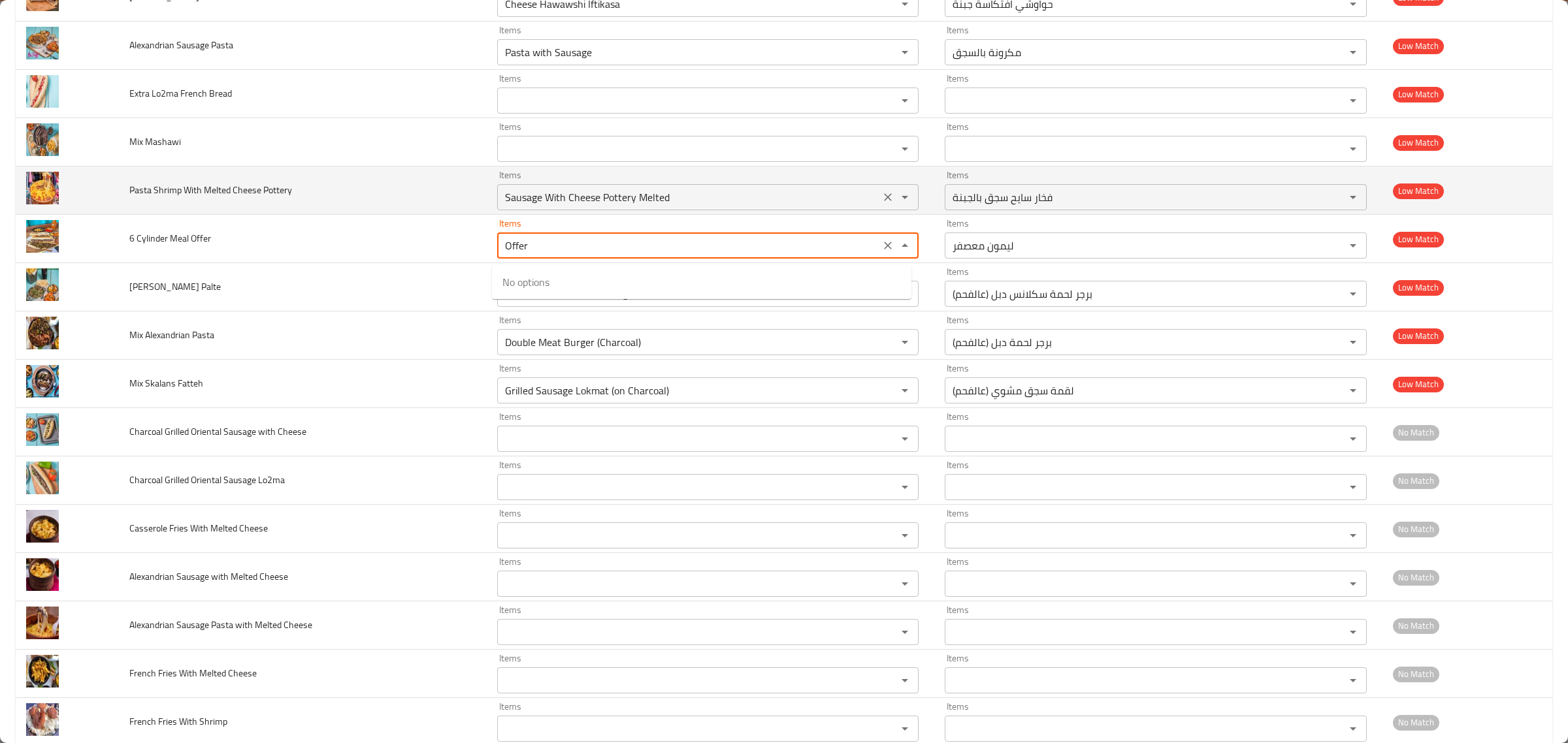
click at [881, 204] on icon "Clear" at bounding box center [888, 198] width 13 height 13
type Offer "Offer"
type Offer "Pickled Lemons with Safflower"
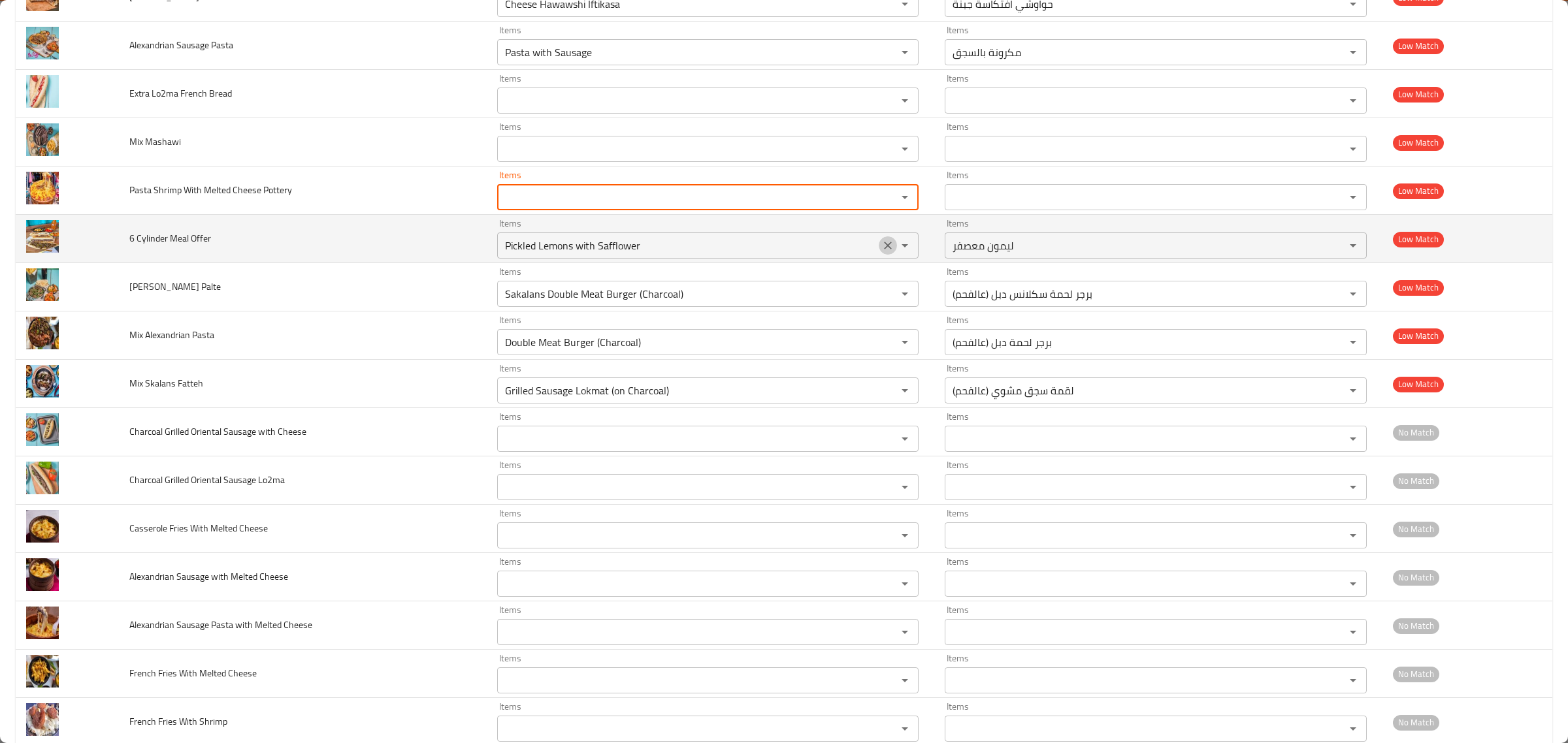
click at [884, 247] on icon "Clear" at bounding box center [887, 245] width 8 height 8
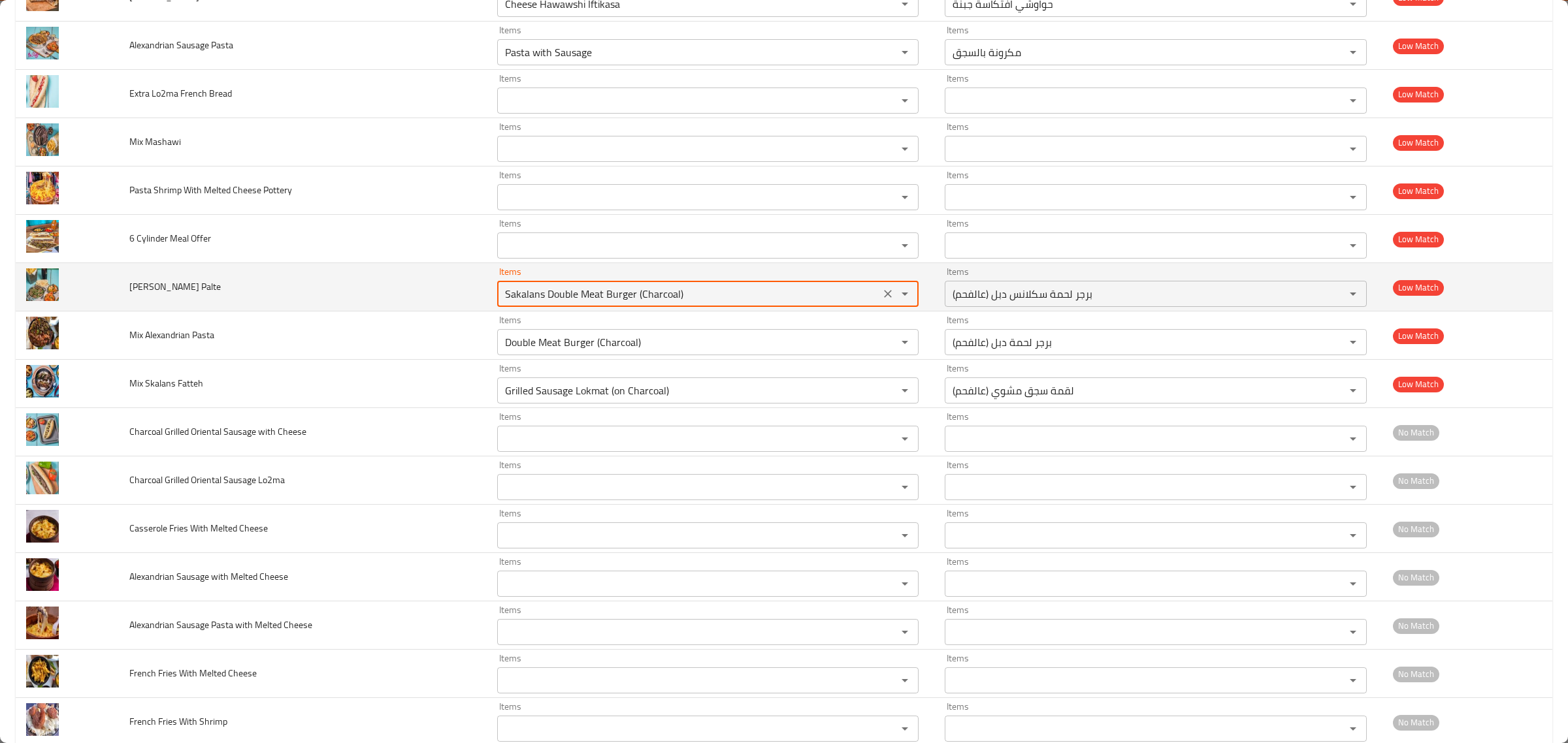
click at [539, 290] on "Sakalans Double Meat Burger (Charcoal)" at bounding box center [688, 294] width 375 height 19
type "k"
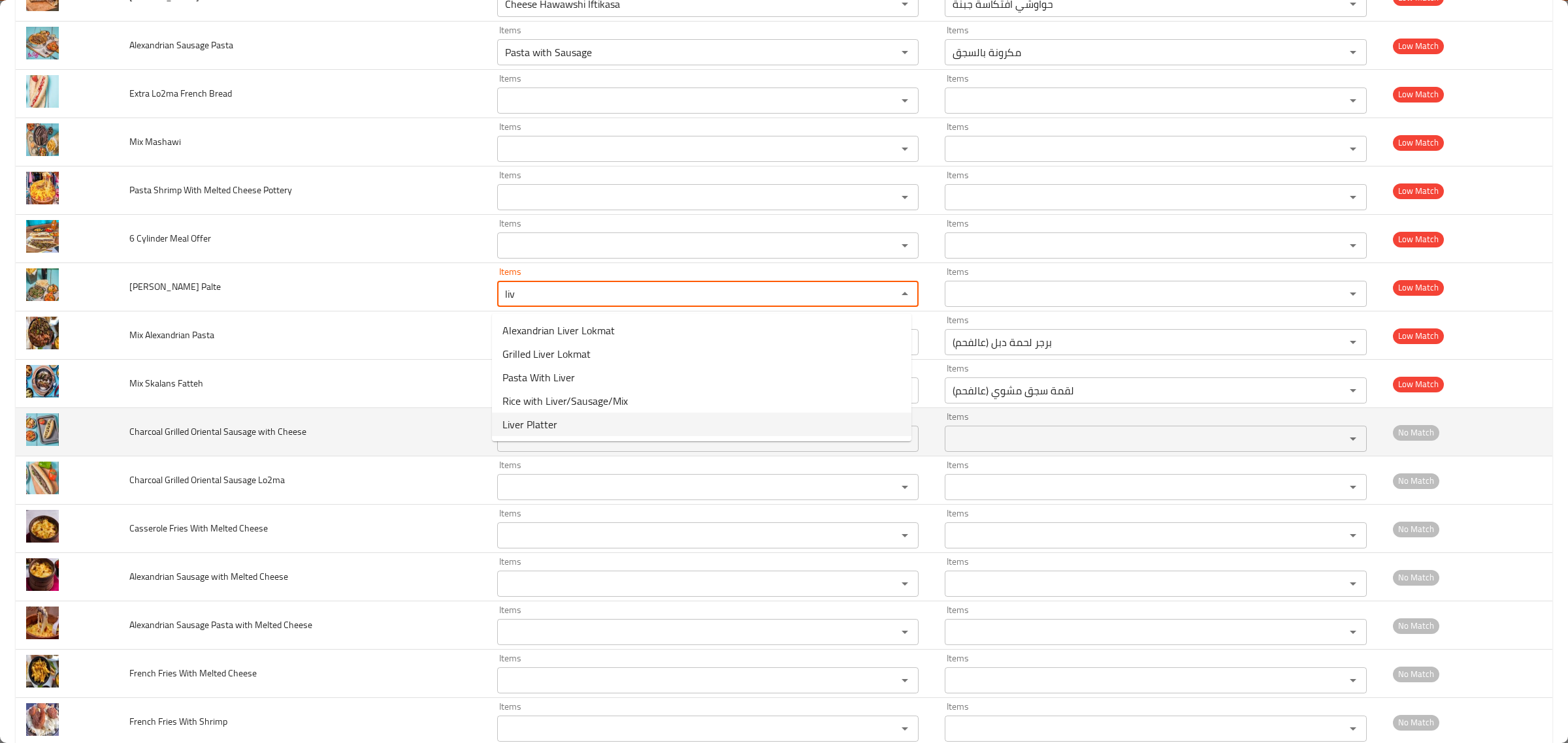
click at [580, 428] on -option-4 "Liver Platter" at bounding box center [702, 425] width 419 height 24
type "Liver Platter"
type -ar "طبق كبدة"
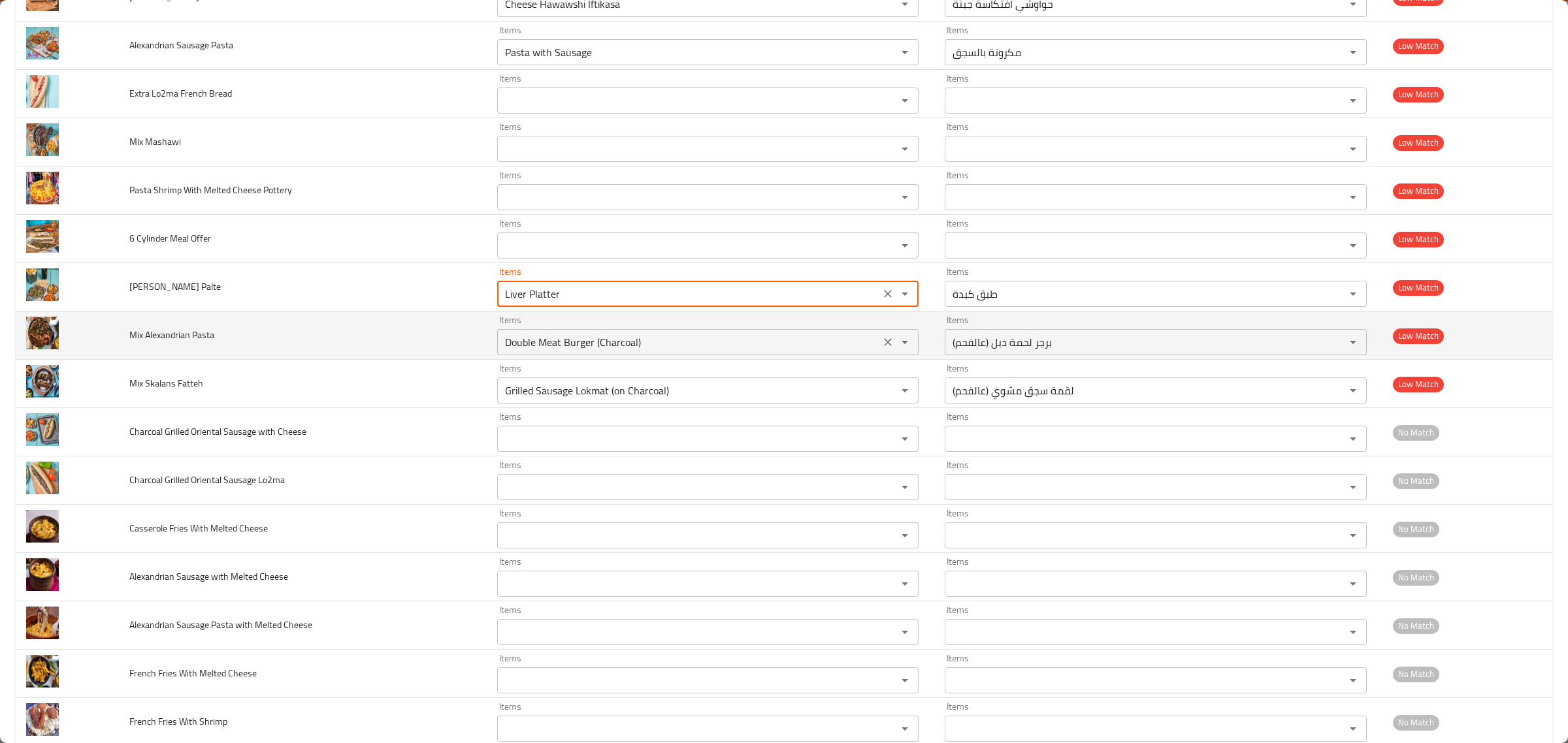
type "Liver Platter"
click at [537, 343] on "Double Meat Burger (Charcoal)" at bounding box center [688, 342] width 375 height 19
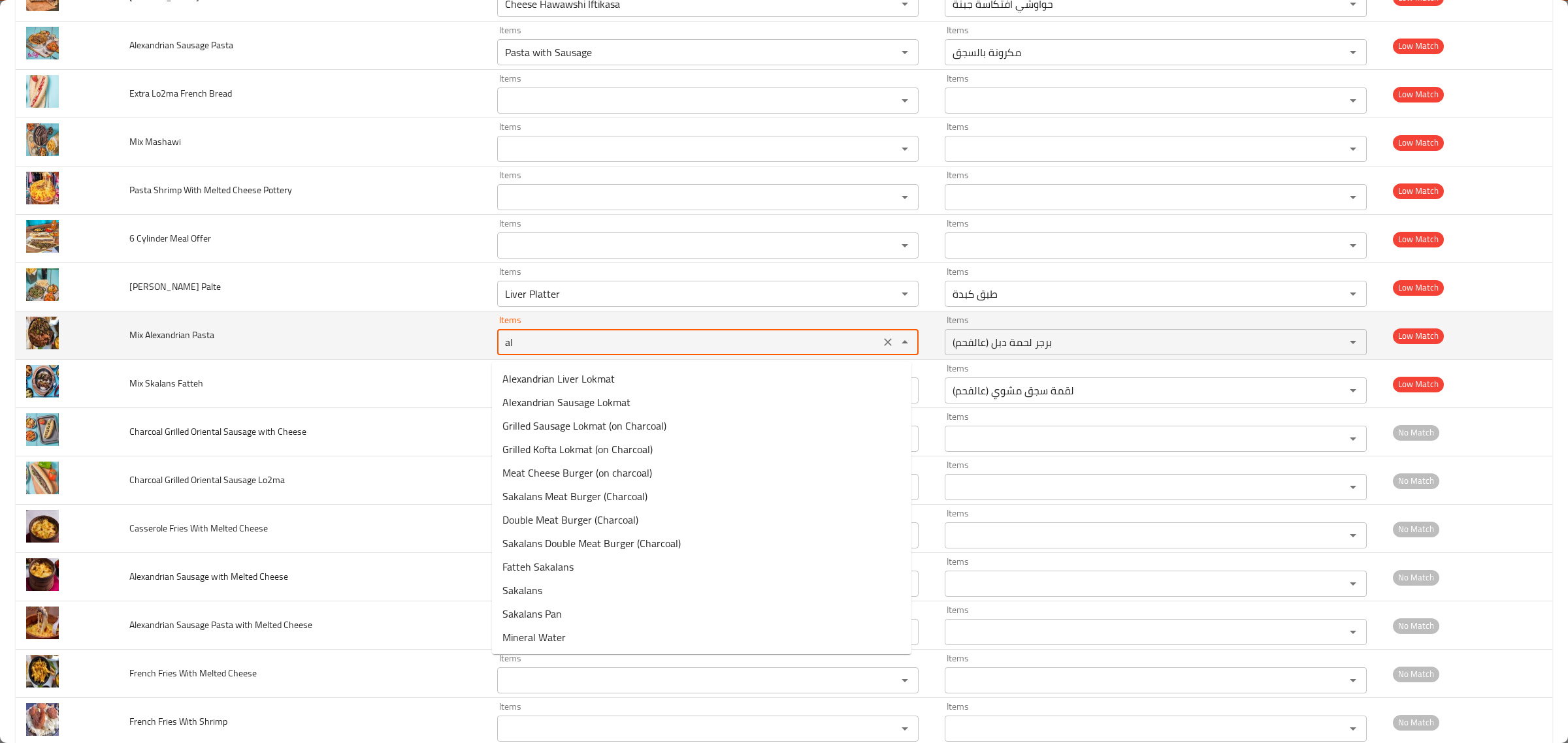
type "ale"
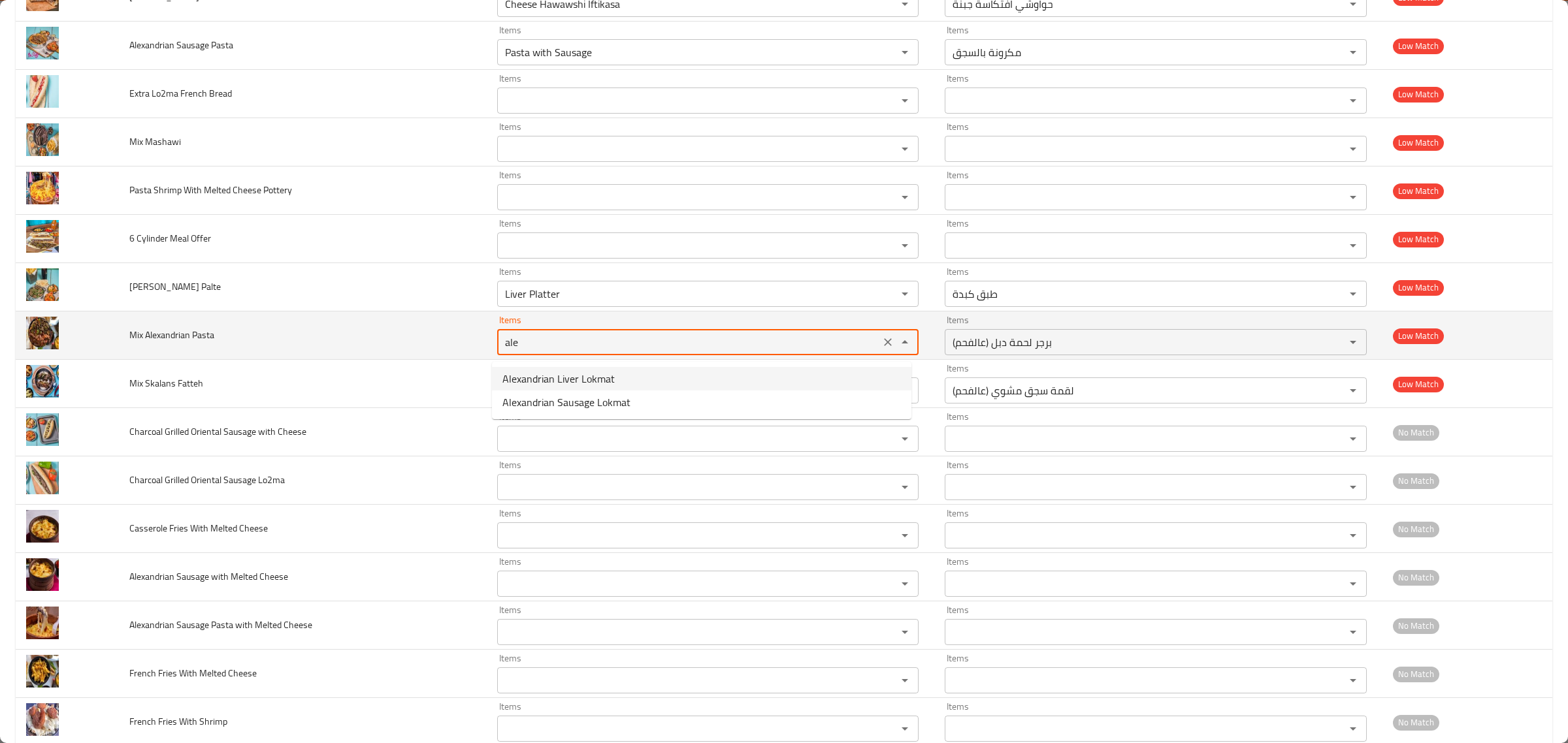
click at [881, 340] on icon "Clear" at bounding box center [888, 342] width 13 height 13
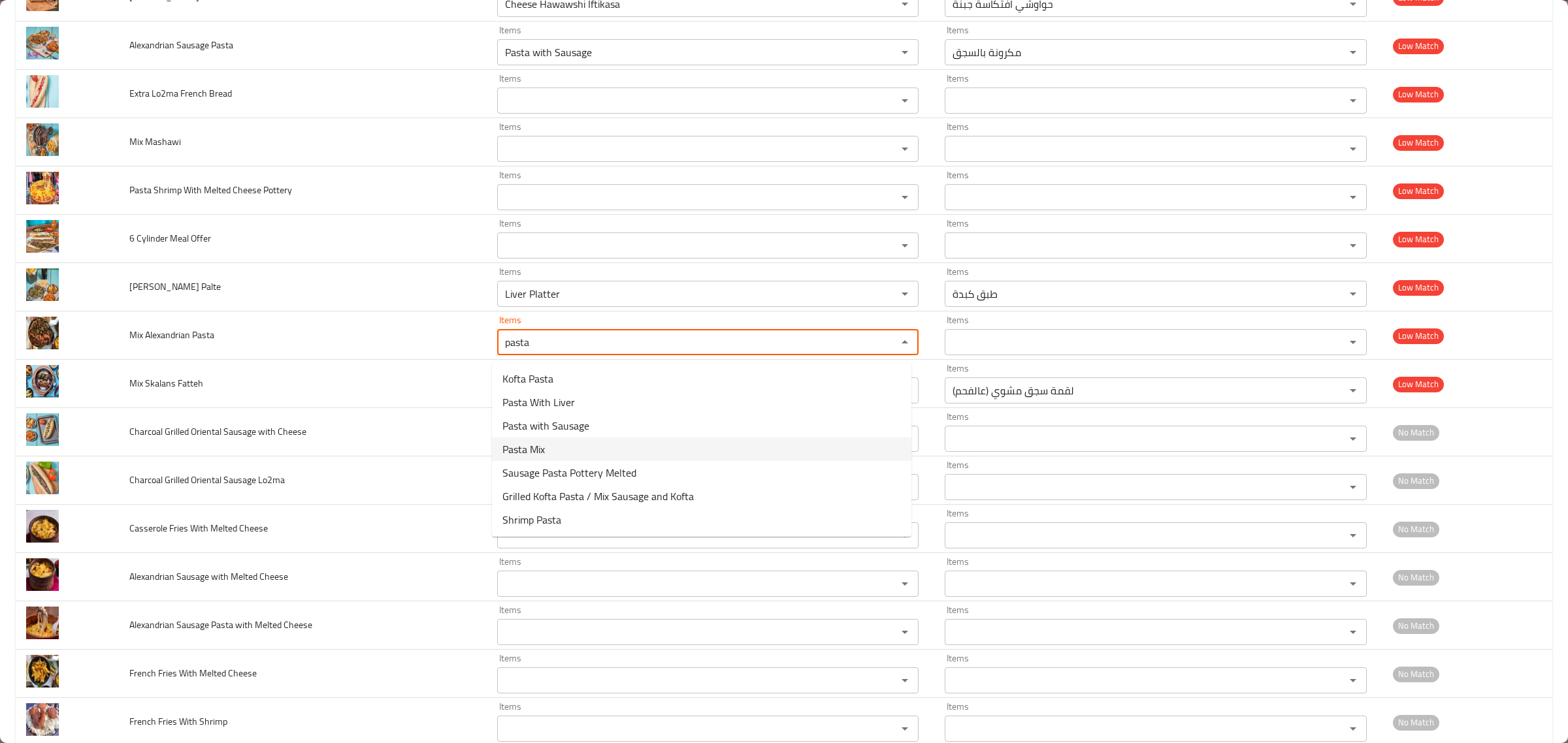
click at [541, 452] on span "Pasta Mix" at bounding box center [524, 449] width 42 height 16
type "Pasta Mix"
type -ar "مكرونة ميكس"
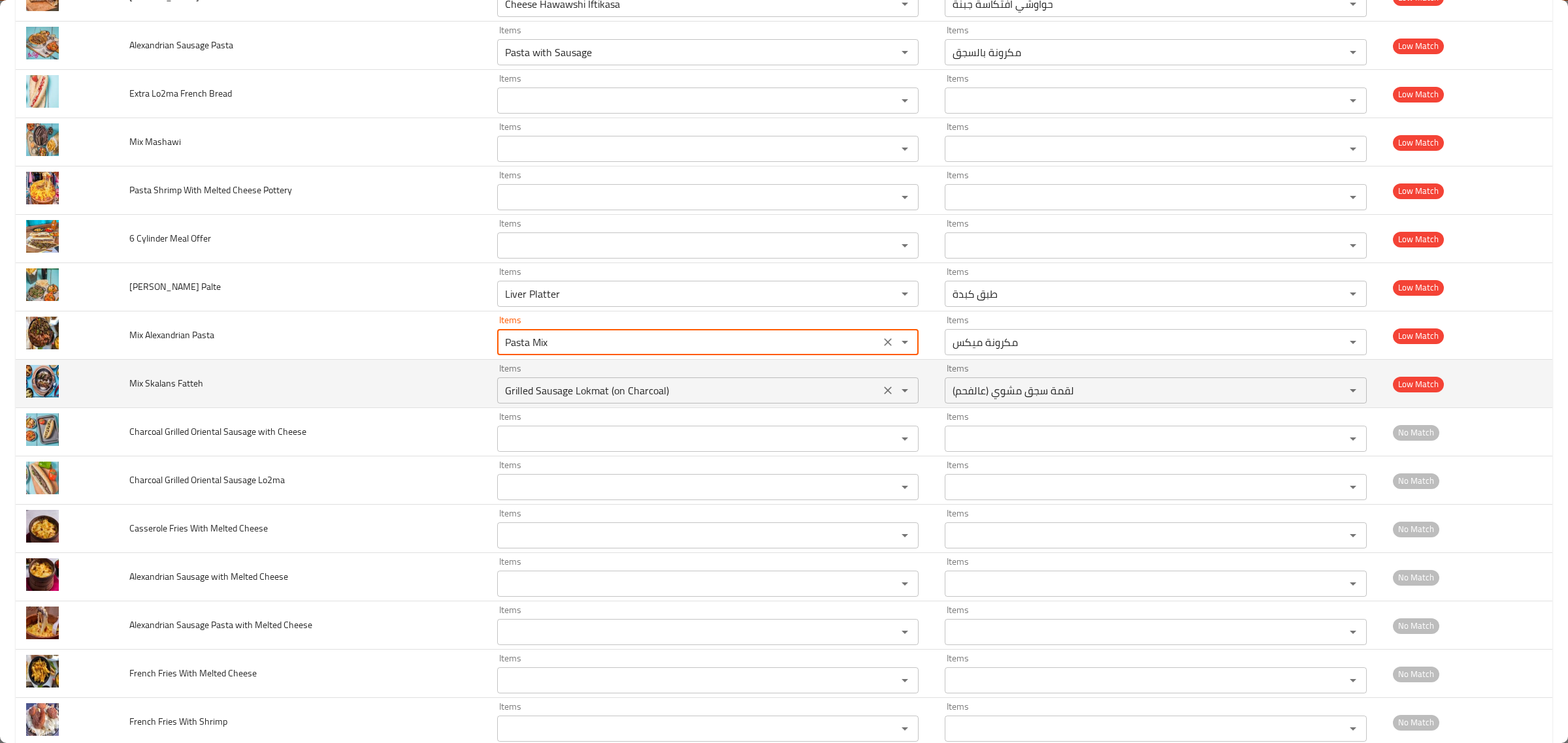
type "Pasta Mix"
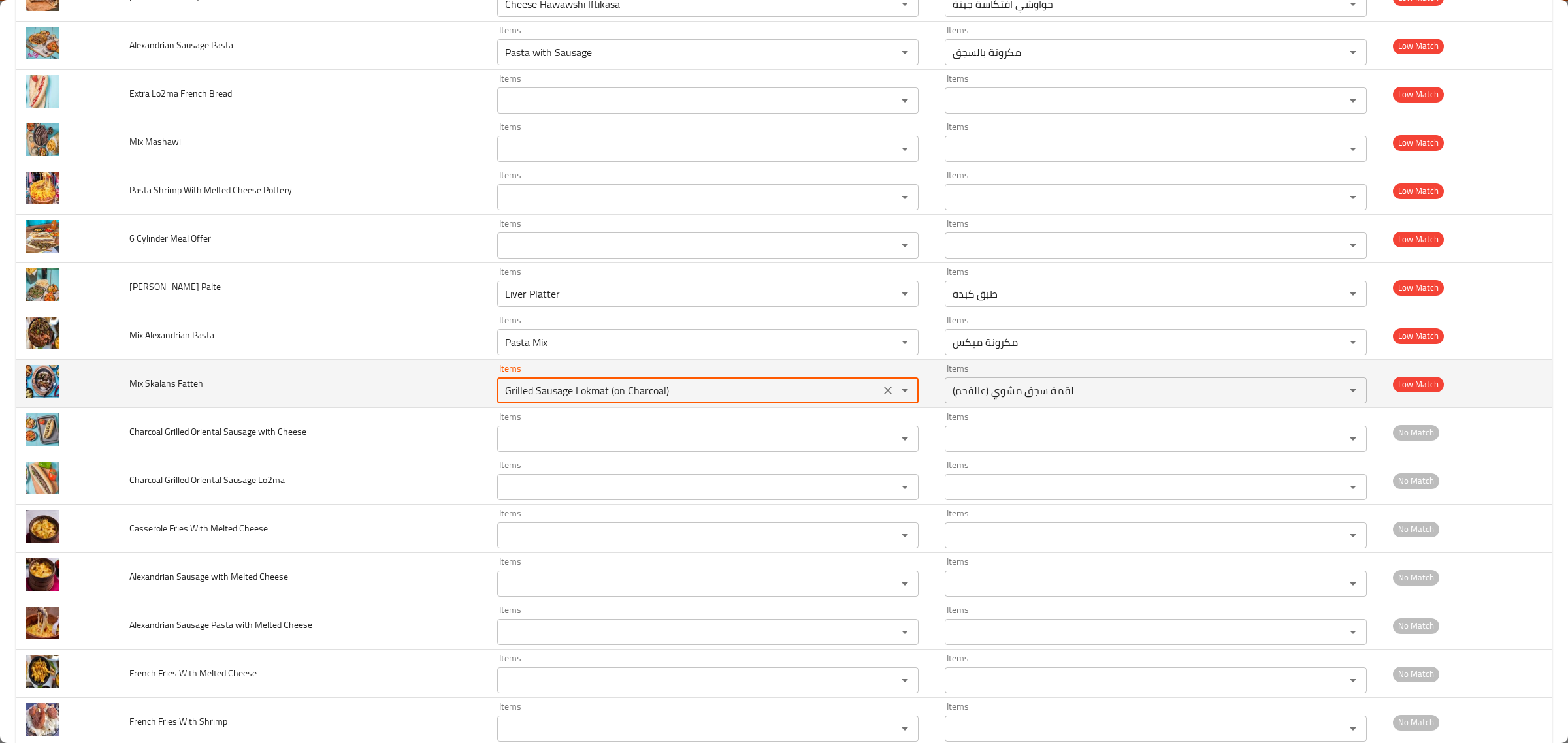
drag, startPoint x: 688, startPoint y: 396, endPoint x: 441, endPoint y: 384, distance: 247.3
click at [449, 384] on tr "Mix Skalans Fatteh Items Grilled Sausage Lokmat (on Charcoal) Items Items لقمة …" at bounding box center [784, 384] width 1537 height 48
type "f"
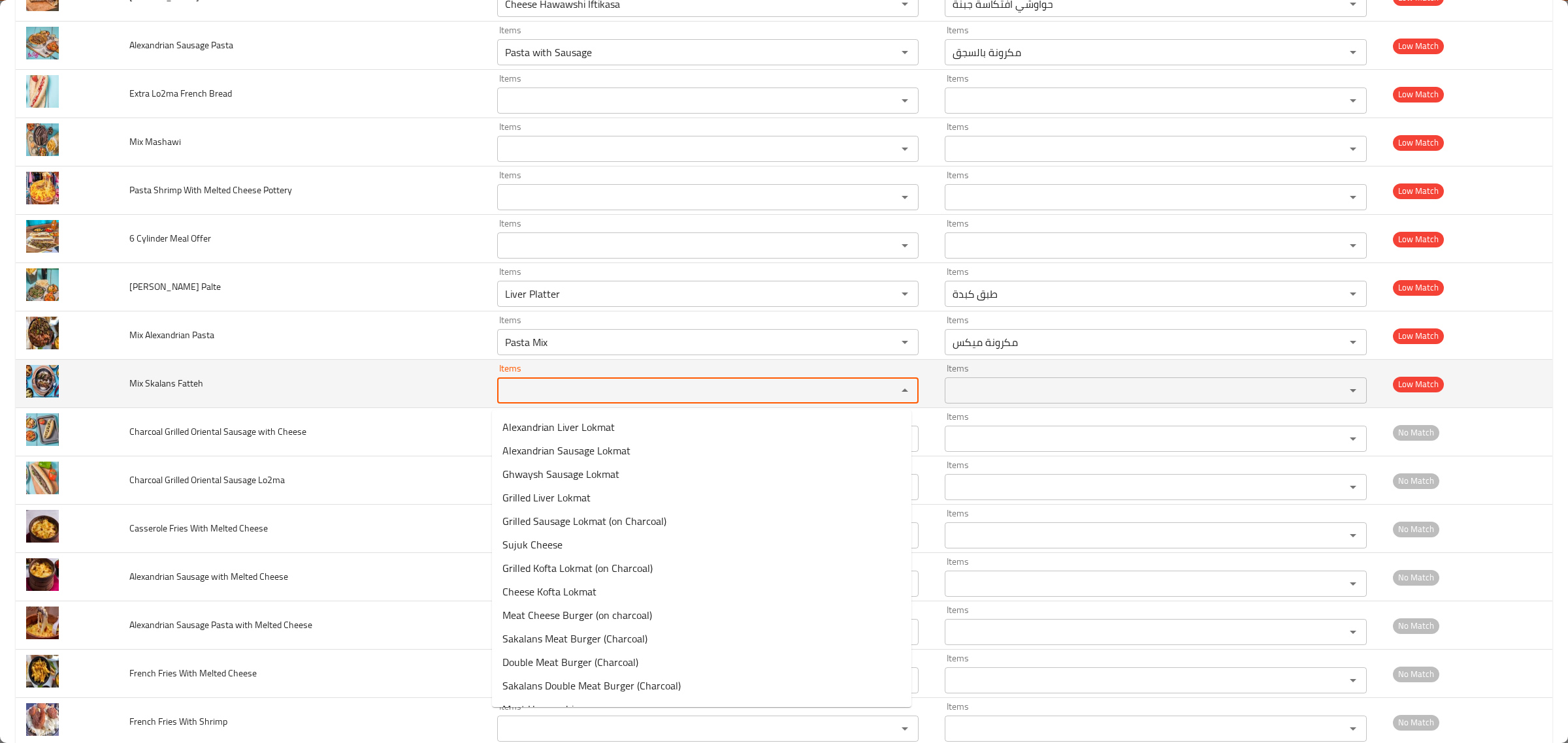
click at [412, 401] on td "Mix Skalans Fatteh" at bounding box center [302, 384] width 368 height 48
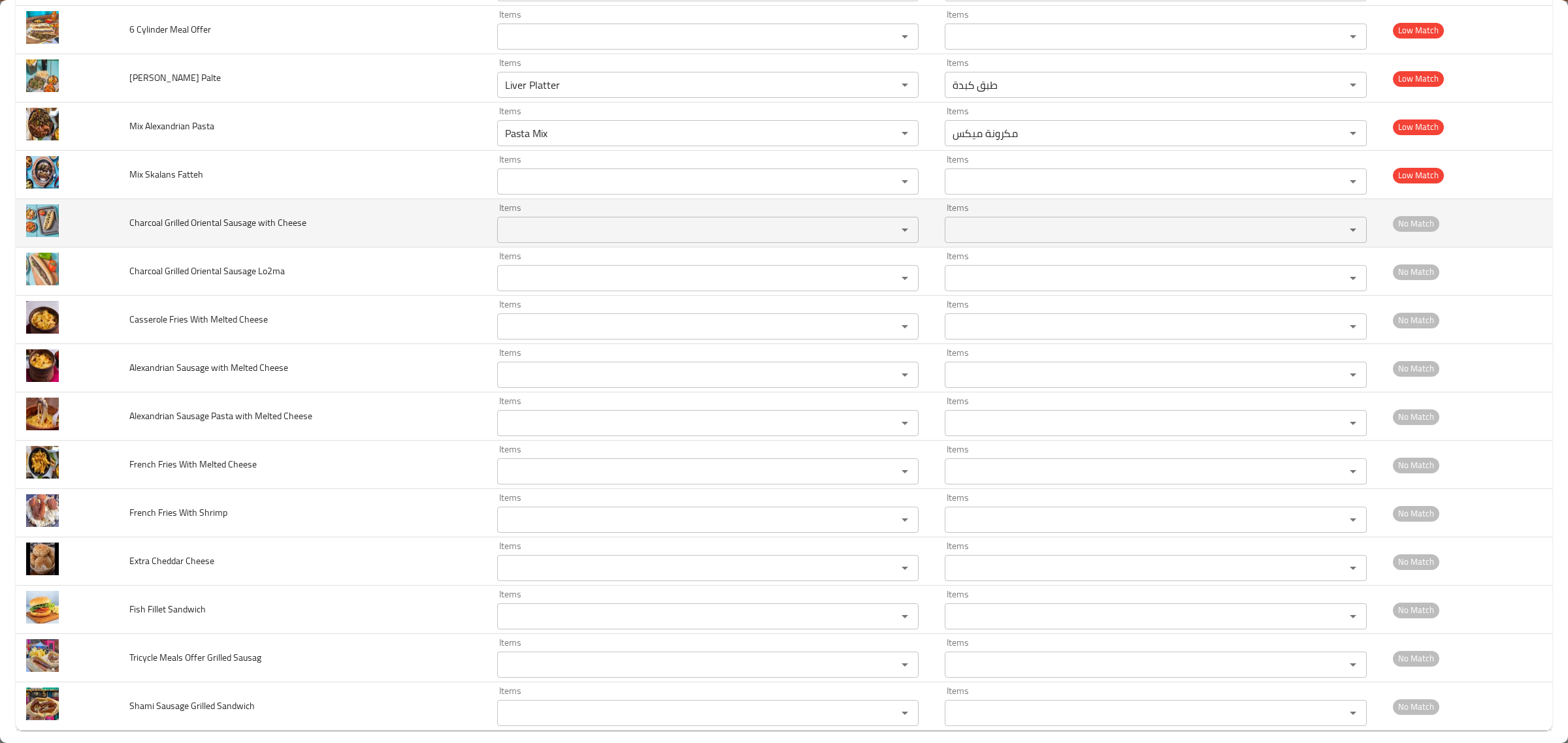
scroll to position [1276, 0]
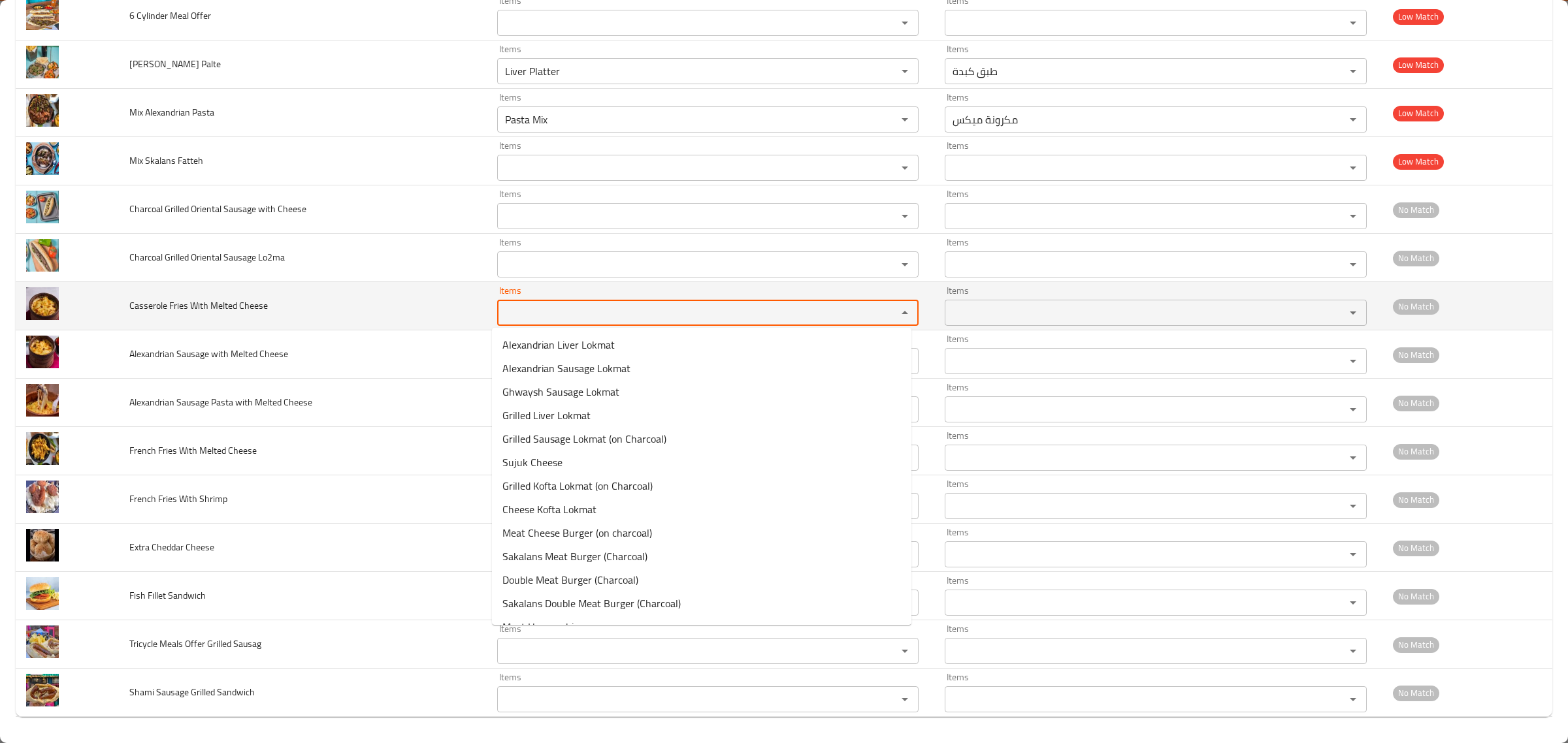
click at [524, 316] on "Items" at bounding box center [688, 313] width 375 height 19
type "t"
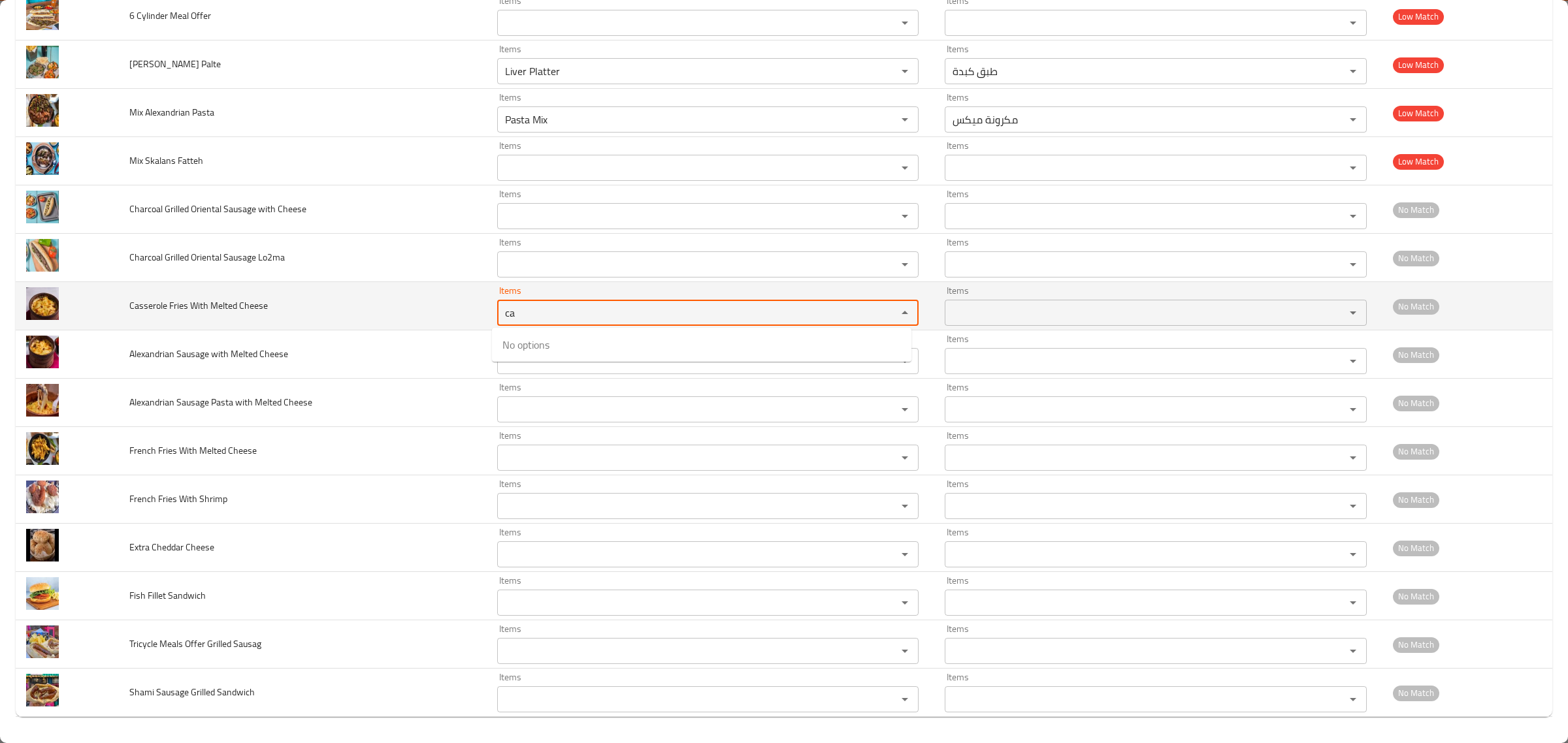
type "cas"
drag, startPoint x: 524, startPoint y: 316, endPoint x: 321, endPoint y: 312, distance: 203.0
click at [321, 312] on tr "Casserole Fries With Melted Cheese Items cas Items Items Items No Match" at bounding box center [784, 305] width 1537 height 48
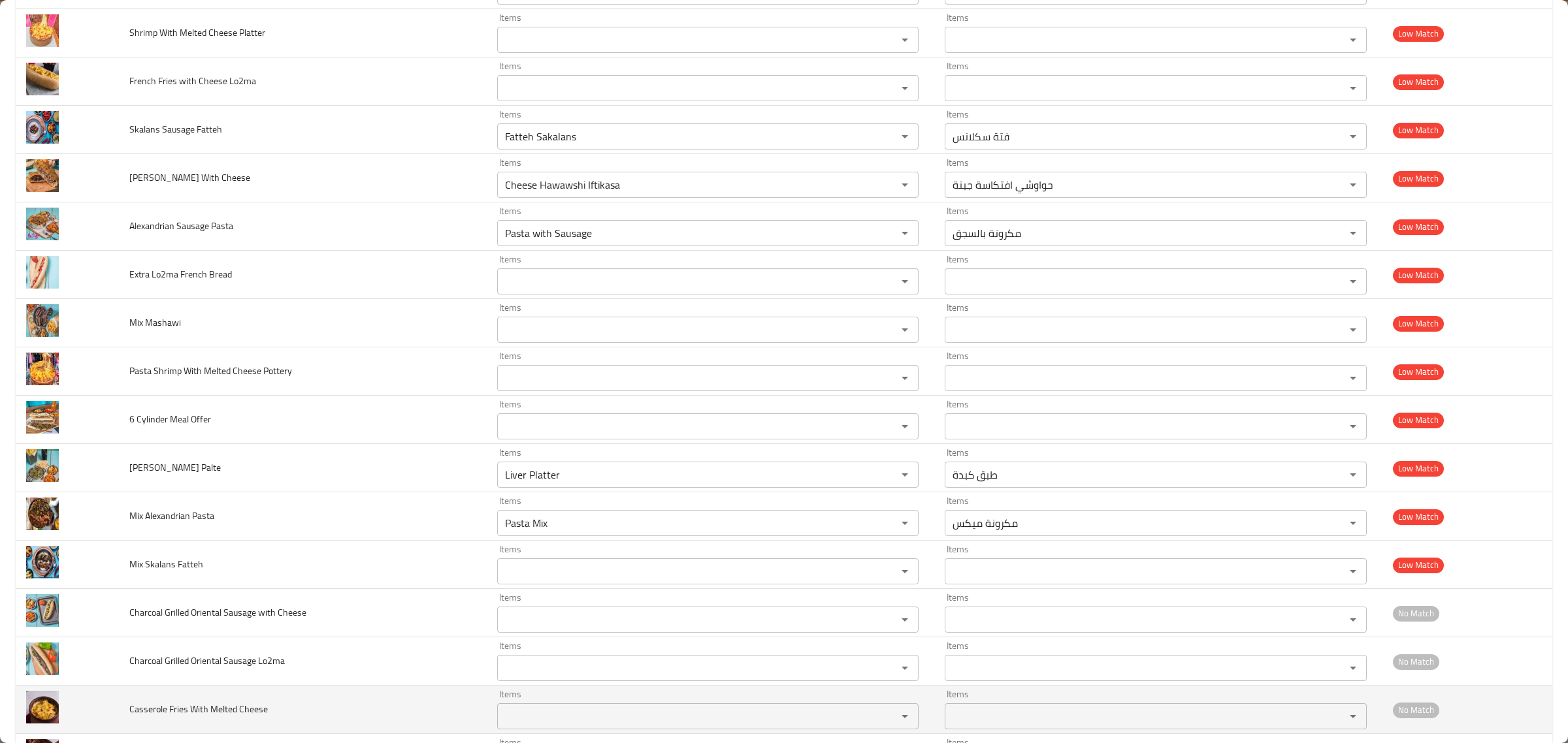
click at [224, 326] on td "Mix Mashawi" at bounding box center [302, 323] width 368 height 48
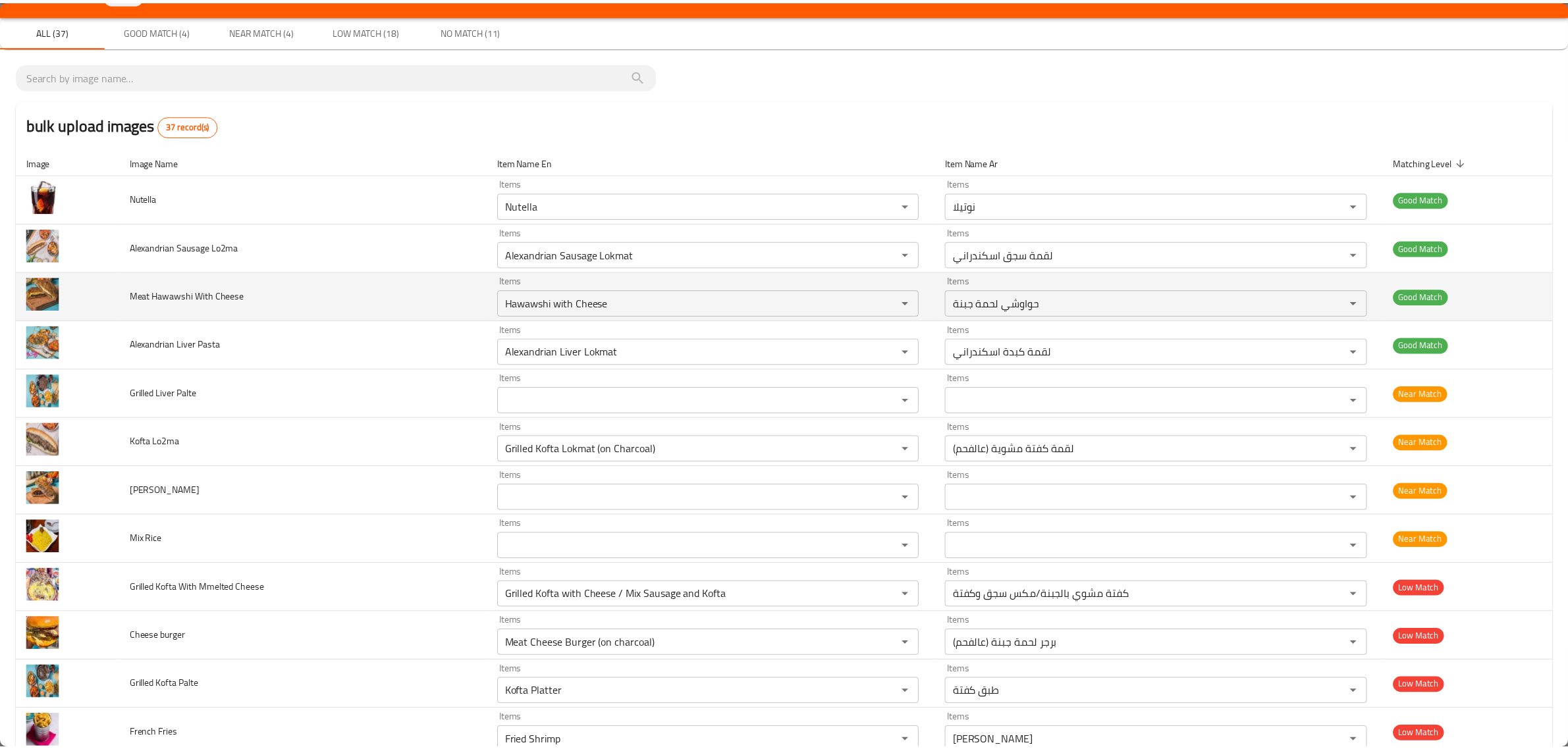
scroll to position [0, 0]
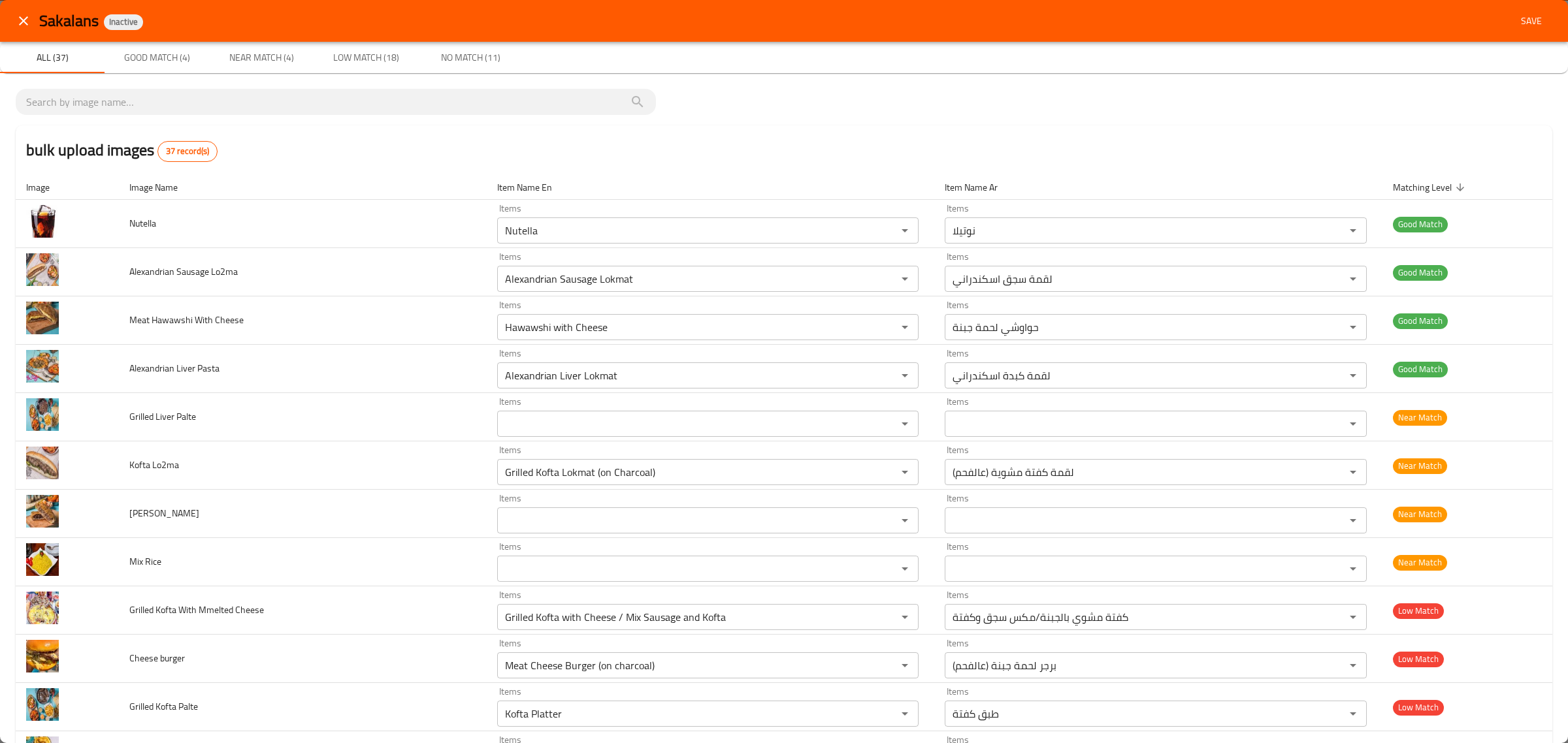
click at [1516, 26] on span "Save" at bounding box center [1531, 21] width 31 height 16
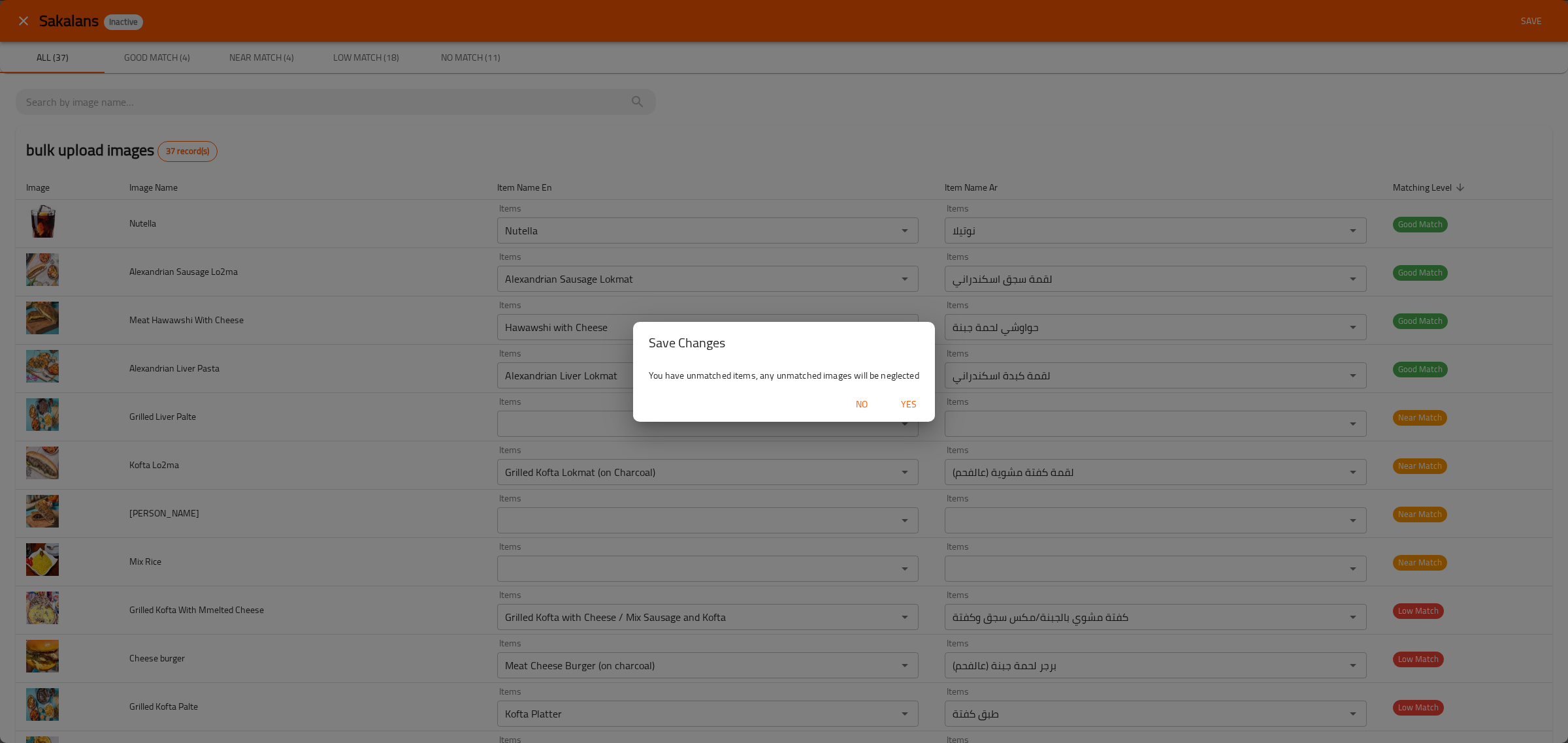
click at [912, 400] on span "Yes" at bounding box center [908, 404] width 31 height 16
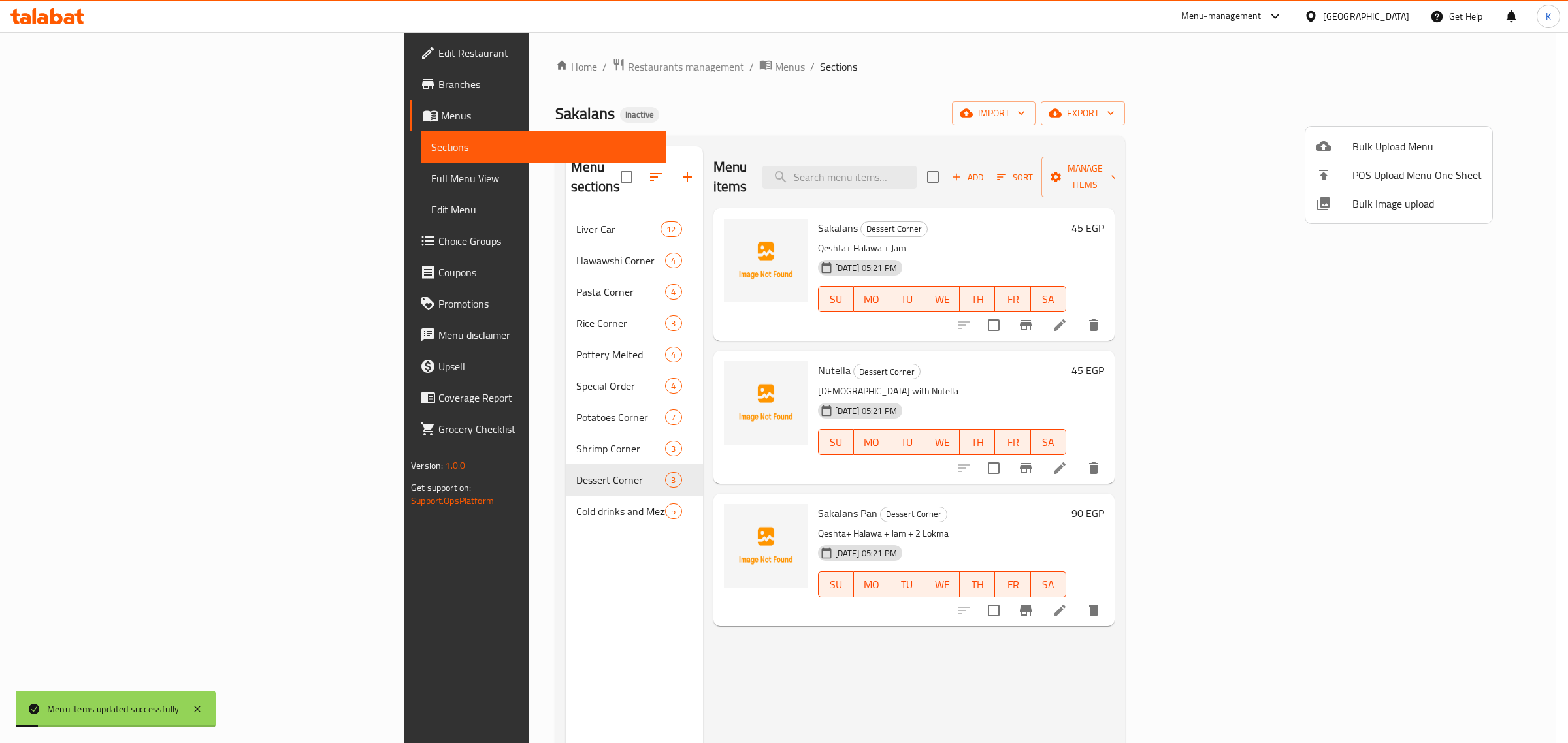
click at [1090, 115] on div at bounding box center [784, 371] width 1568 height 743
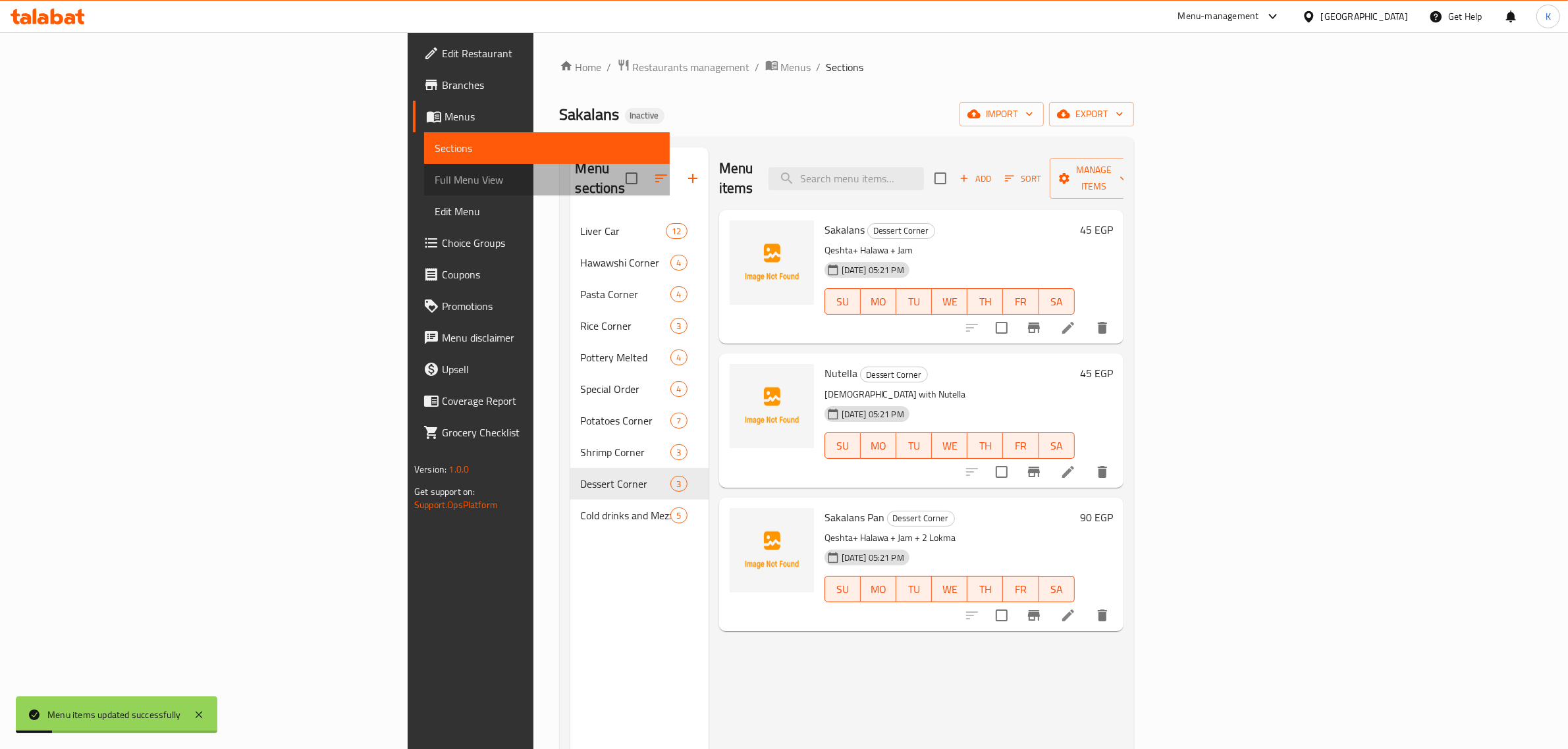
click at [434, 176] on span "Full Menu View" at bounding box center [546, 180] width 225 height 16
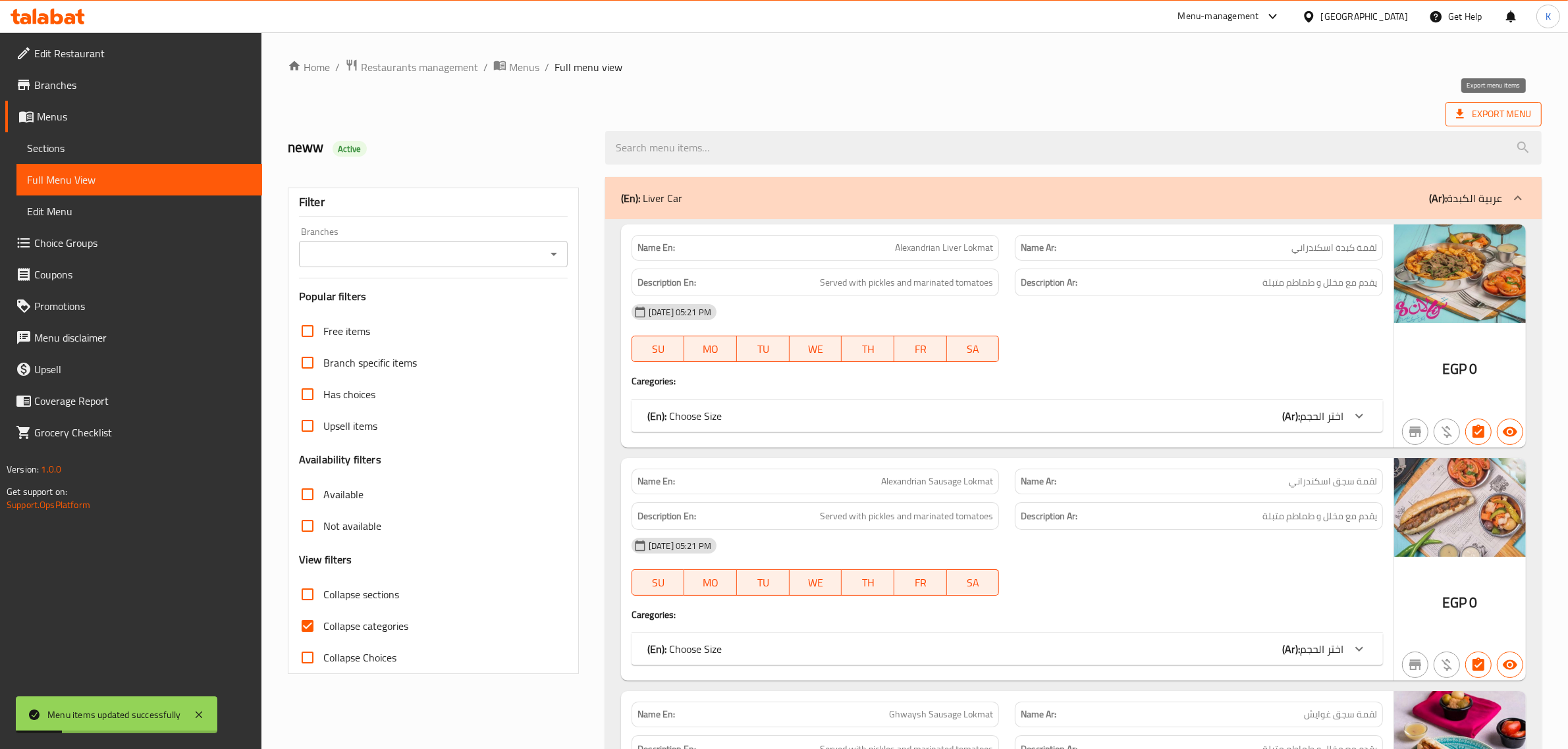
click at [1497, 113] on span "Export Menu" at bounding box center [1493, 114] width 76 height 16
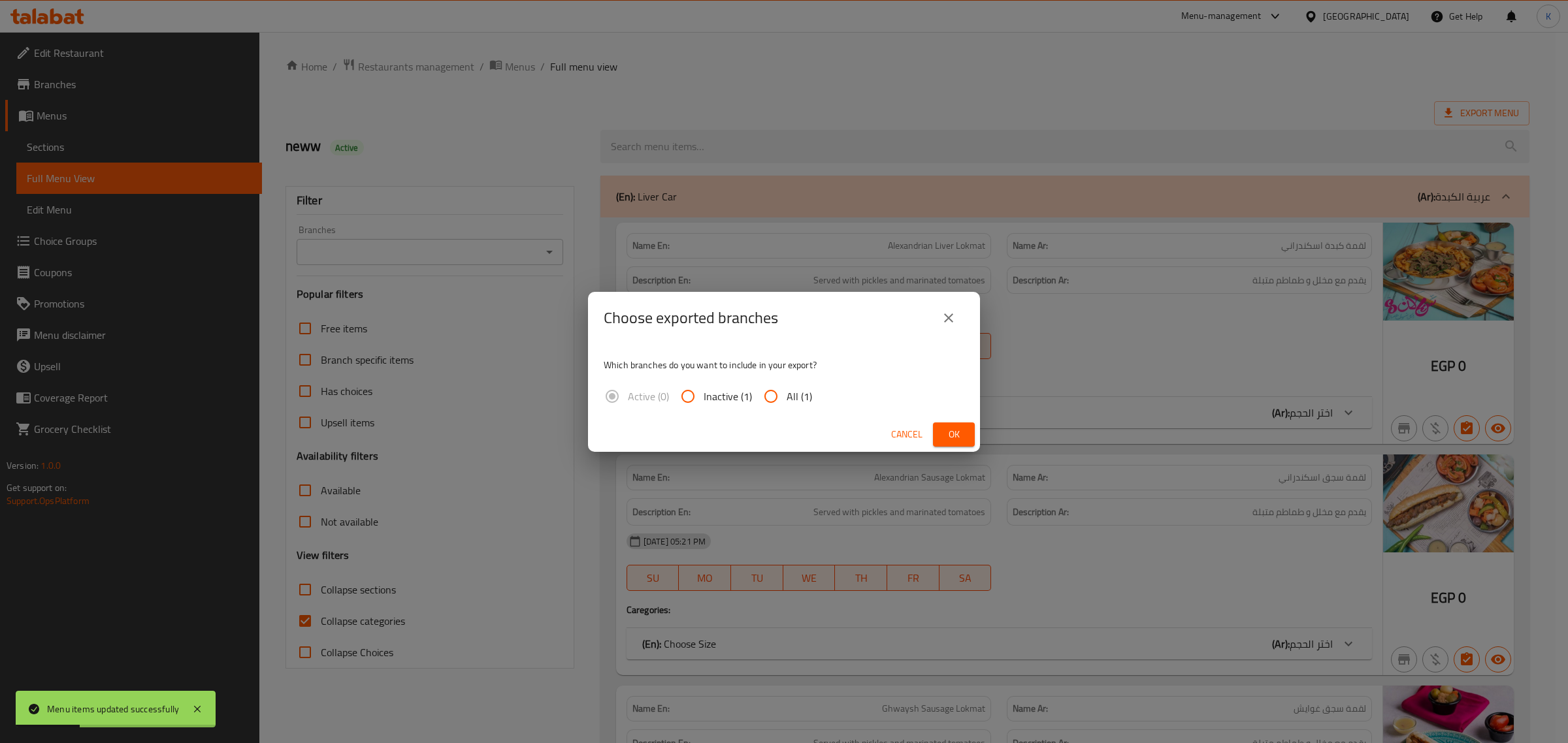
click at [769, 396] on input "All (1)" at bounding box center [770, 396] width 31 height 31
radio input "true"
click at [955, 443] on span "Ok" at bounding box center [954, 434] width 21 height 16
